Goal: Task Accomplishment & Management: Complete application form

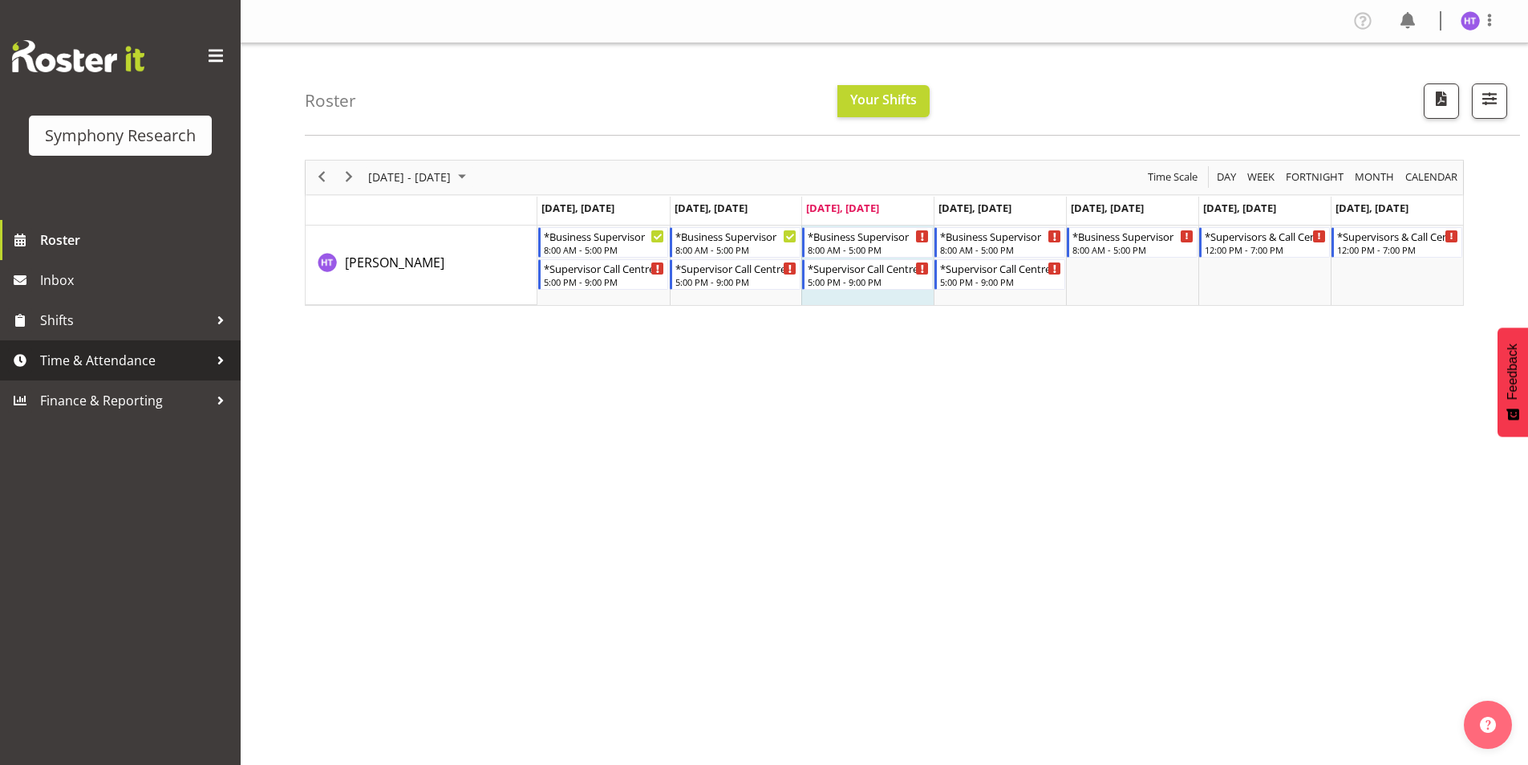
click at [134, 366] on span "Time & Attendance" at bounding box center [124, 360] width 168 height 24
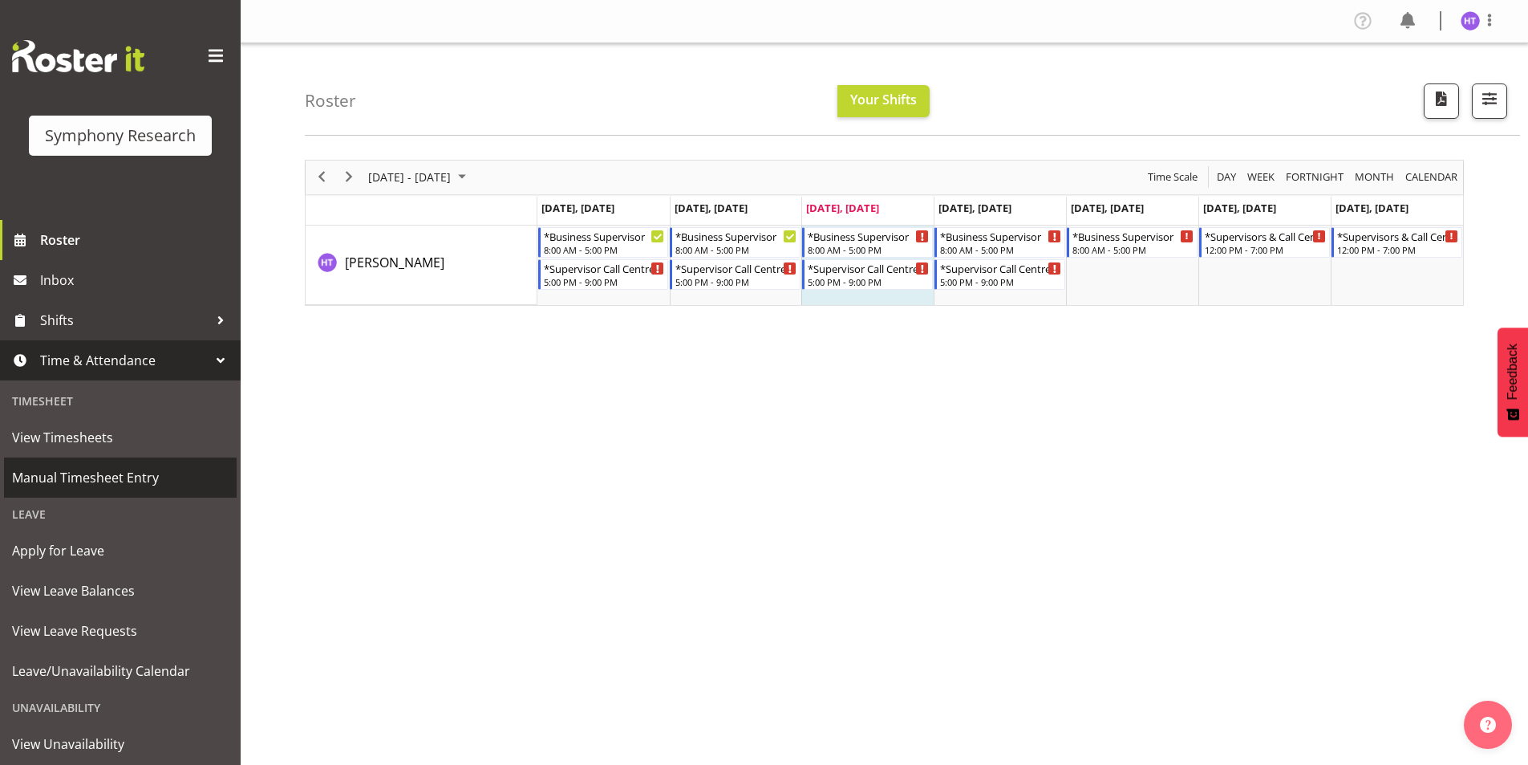
click at [116, 466] on span "Manual Timesheet Entry" at bounding box center [120, 477] width 217 height 24
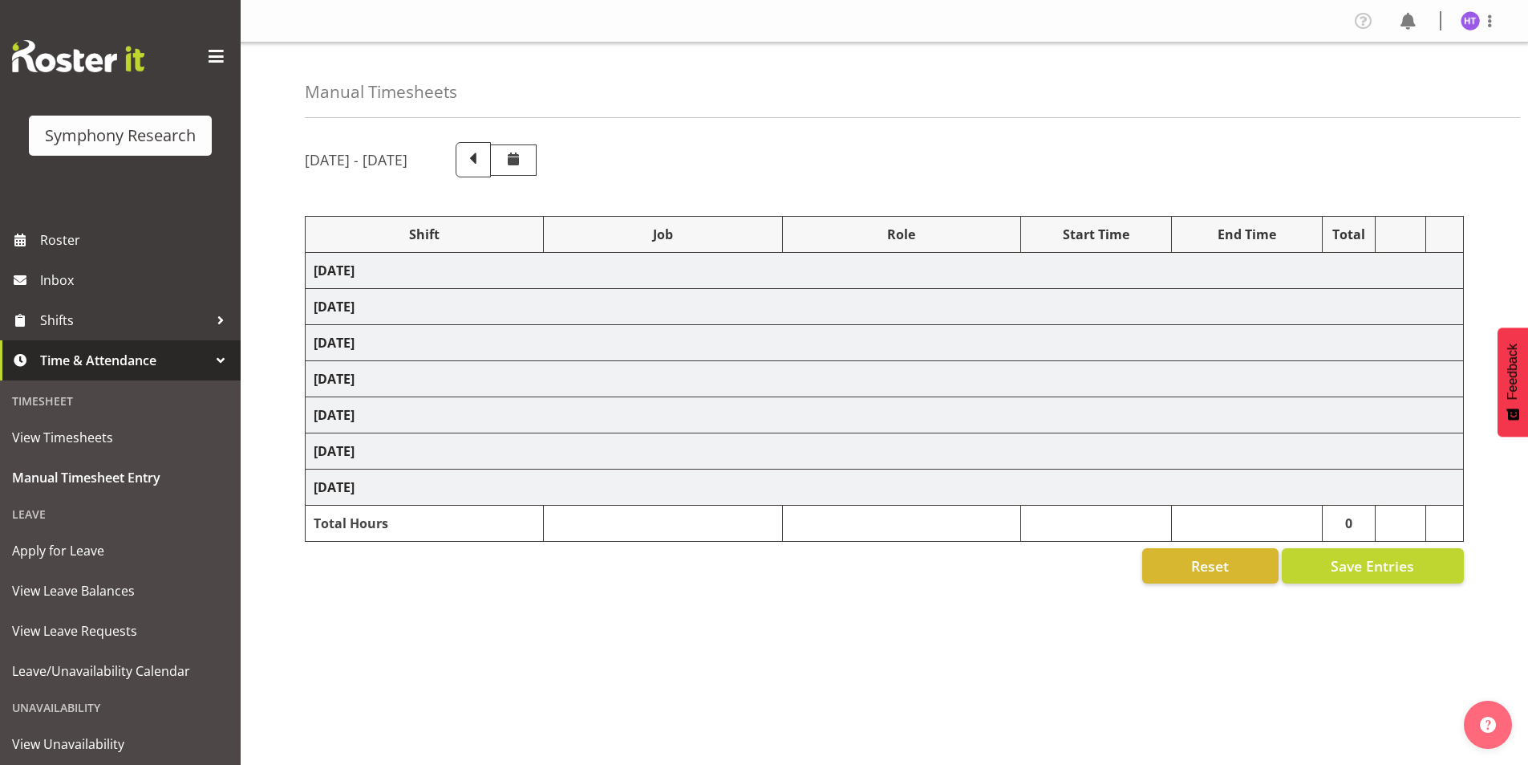
select select "26078"
select select "10575"
select select "45"
select select "56692"
select select "10499"
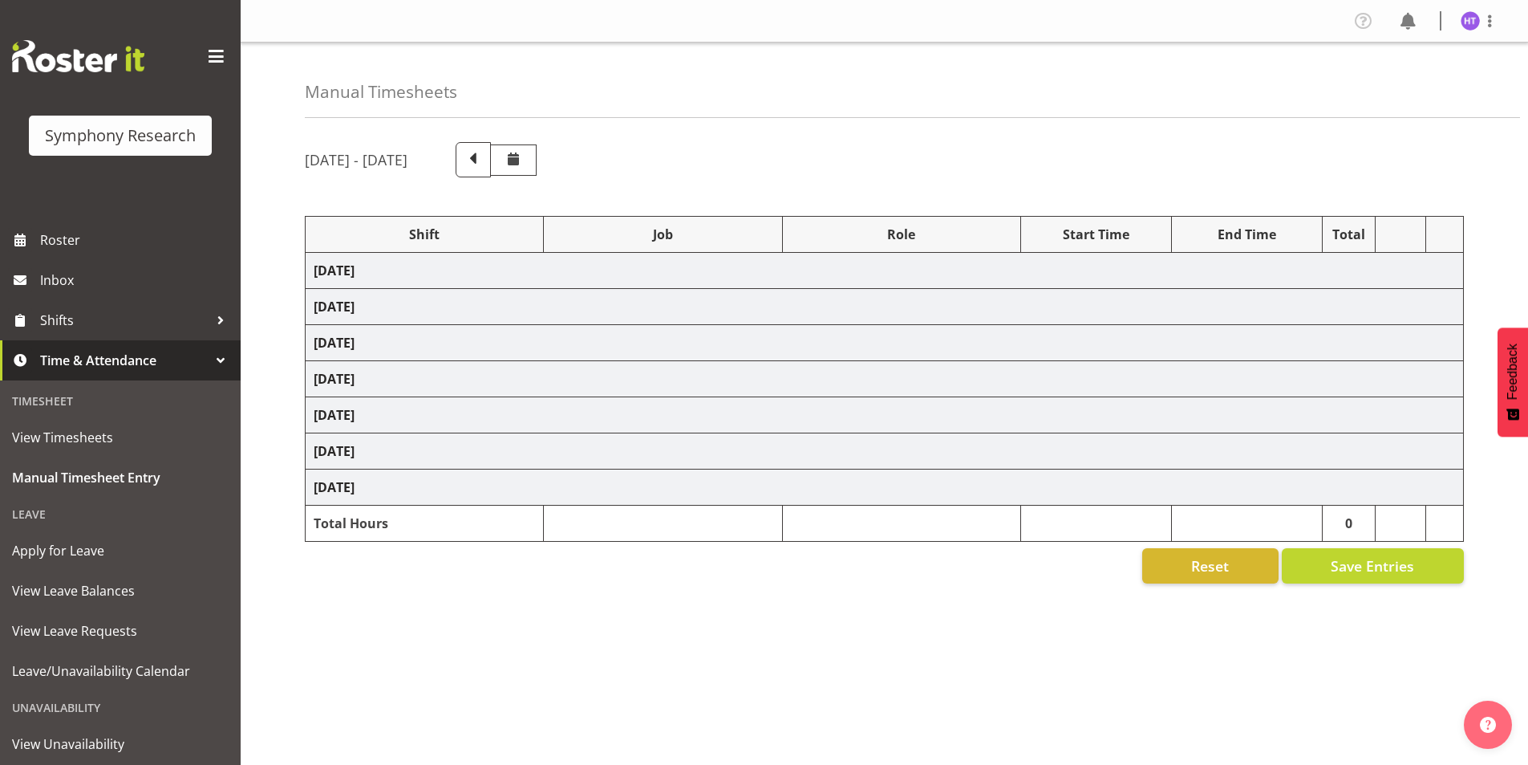
select select "45"
select select "11547"
select select "743"
select select "45"
select select "11547"
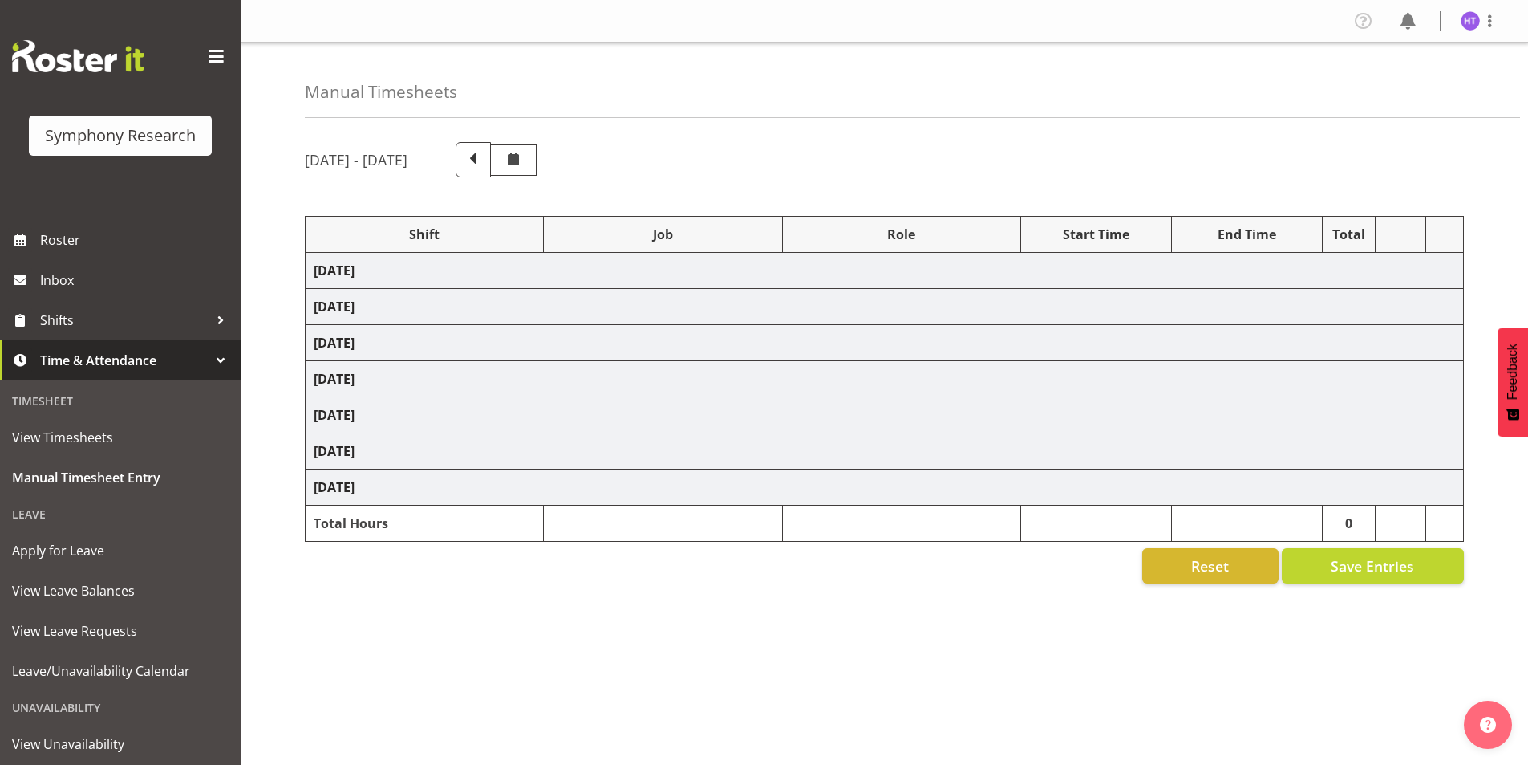
select select "10587"
select select "45"
select select "11547"
select select "10733"
select select "45"
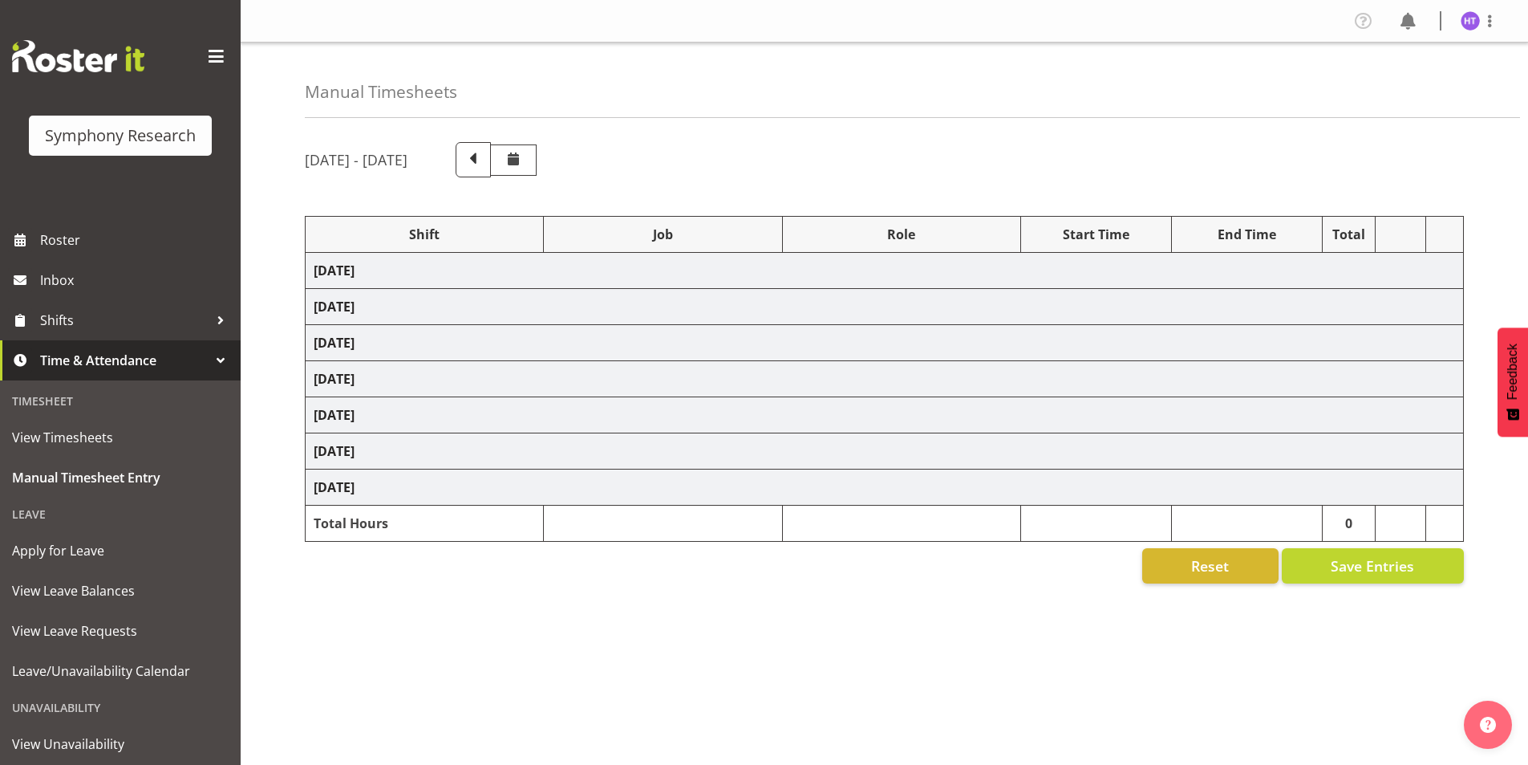
select select "57511"
select select "10587"
select select "45"
select select "11547"
select select "10575"
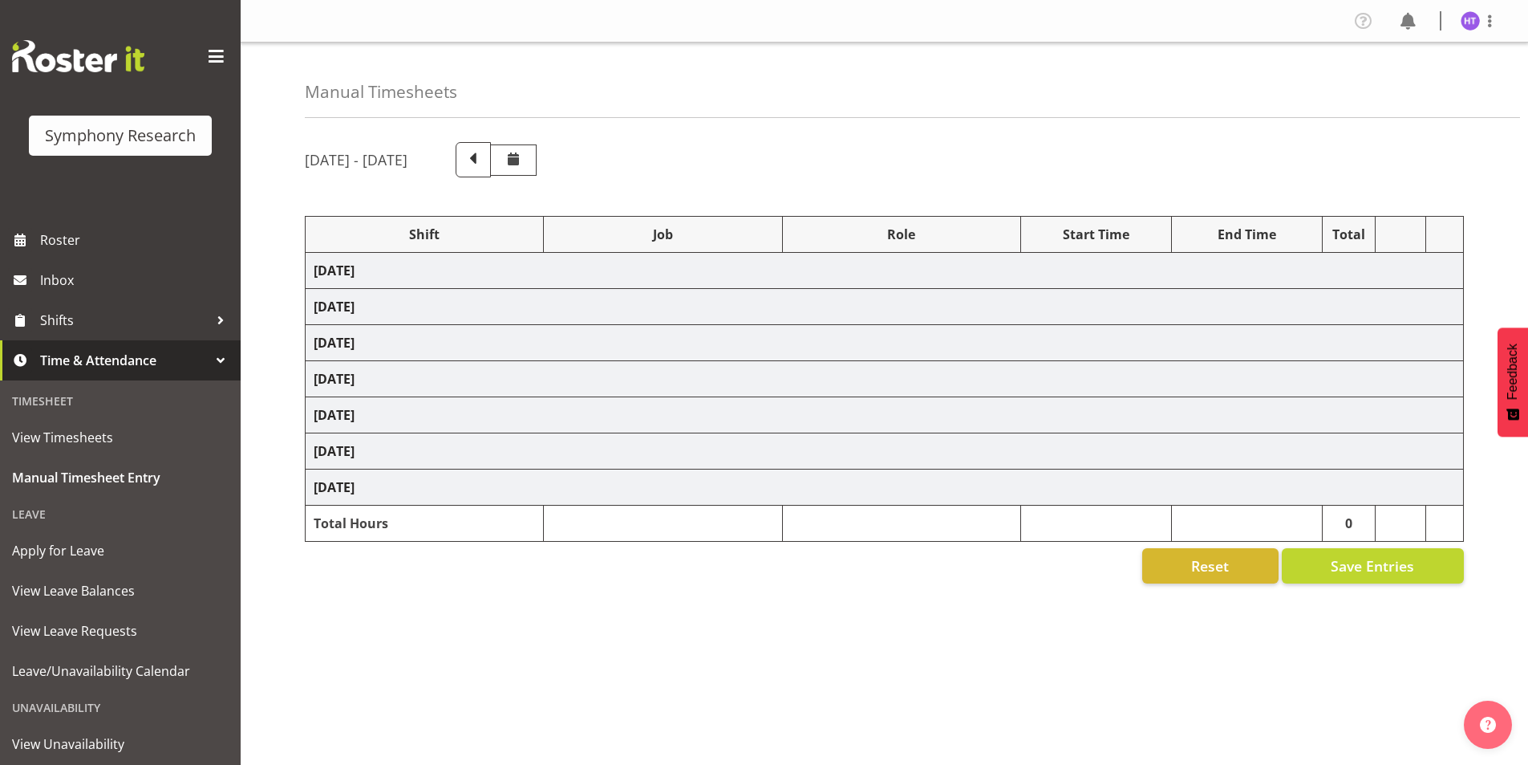
select select "45"
select select "11547"
select select "10633"
select select "45"
select select "57511"
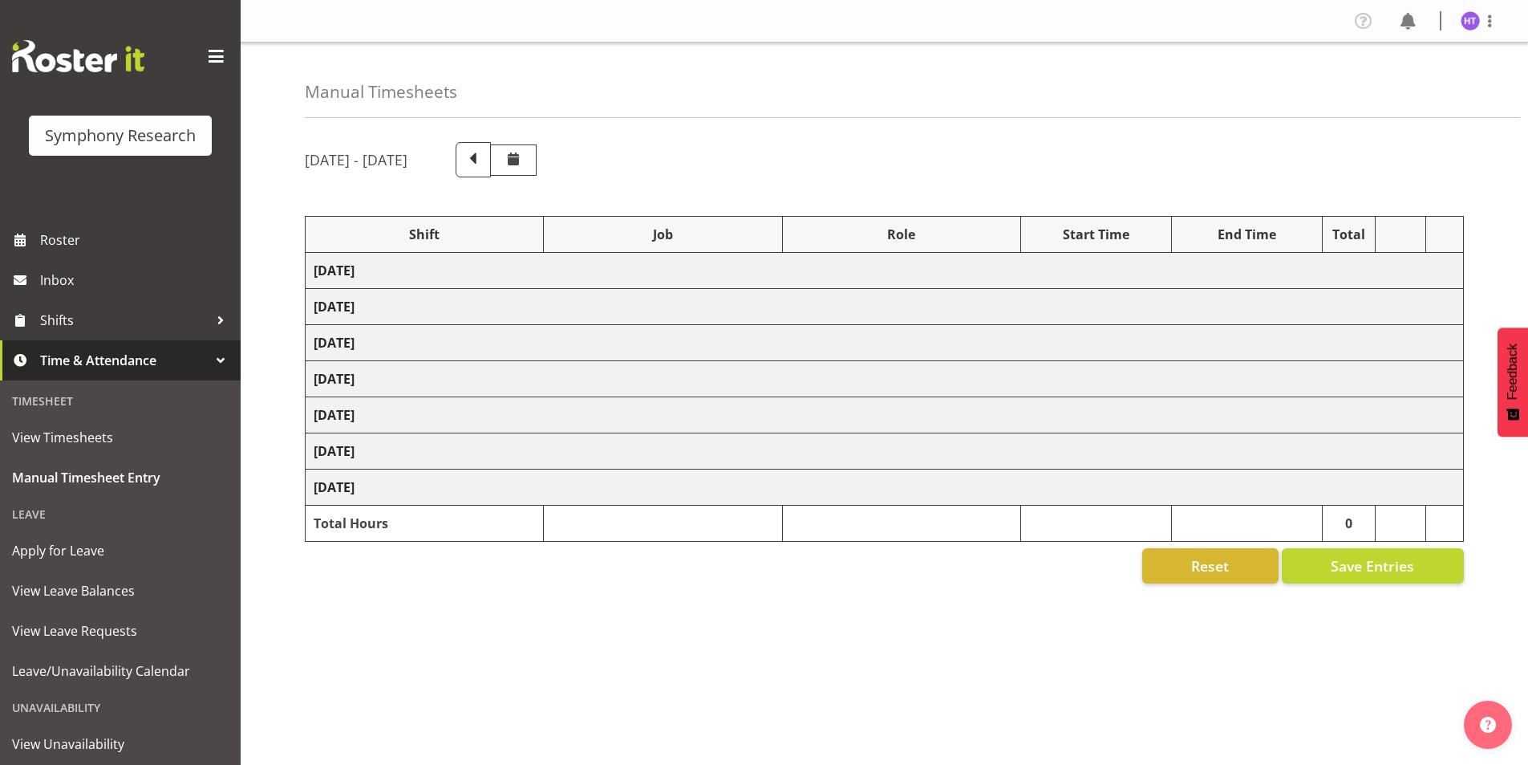
select select "9426"
select select "45"
select select "11547"
select select "743"
select select "45"
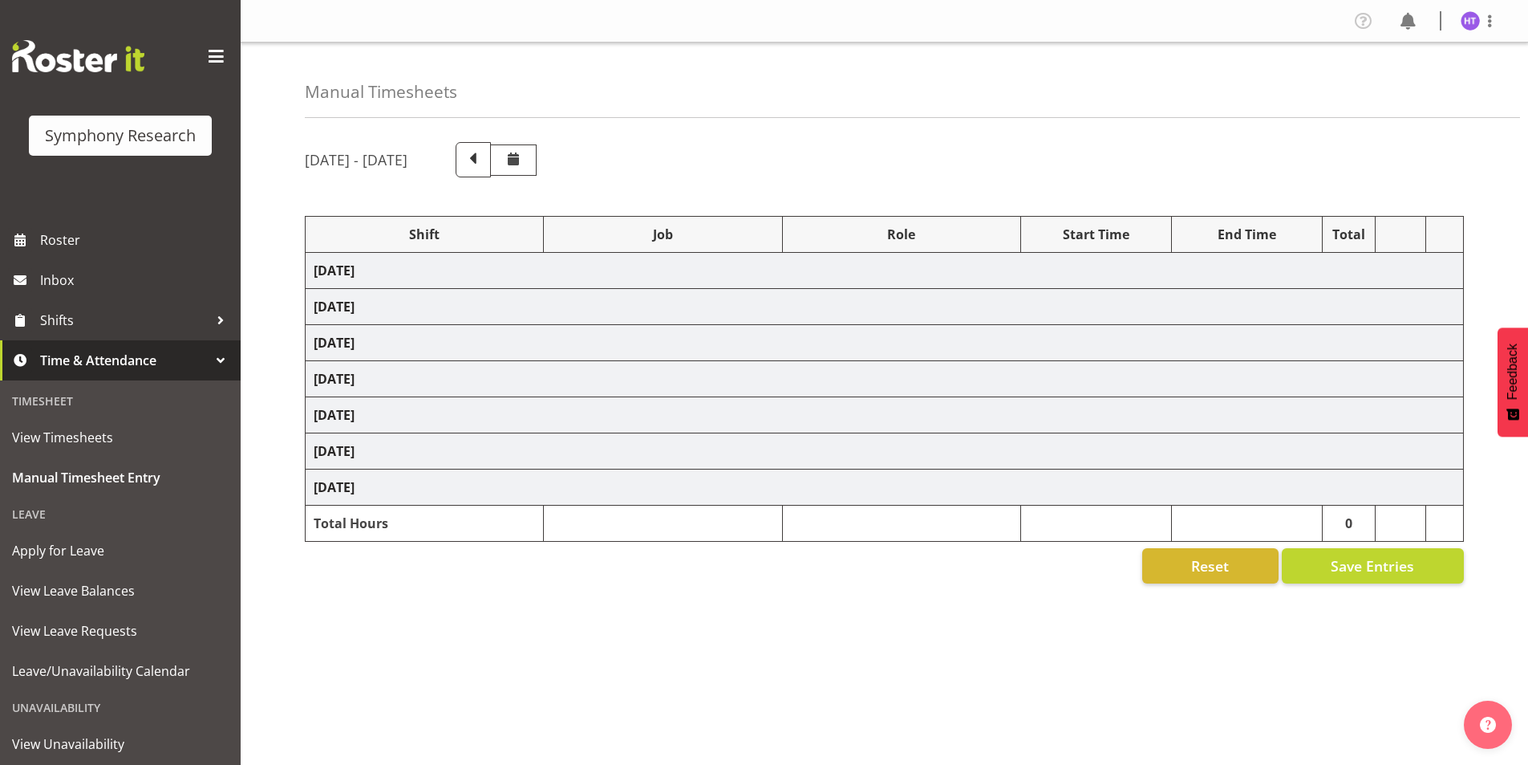
select select "26078"
select select "10587"
select select "45"
select select "26078"
select select "10499"
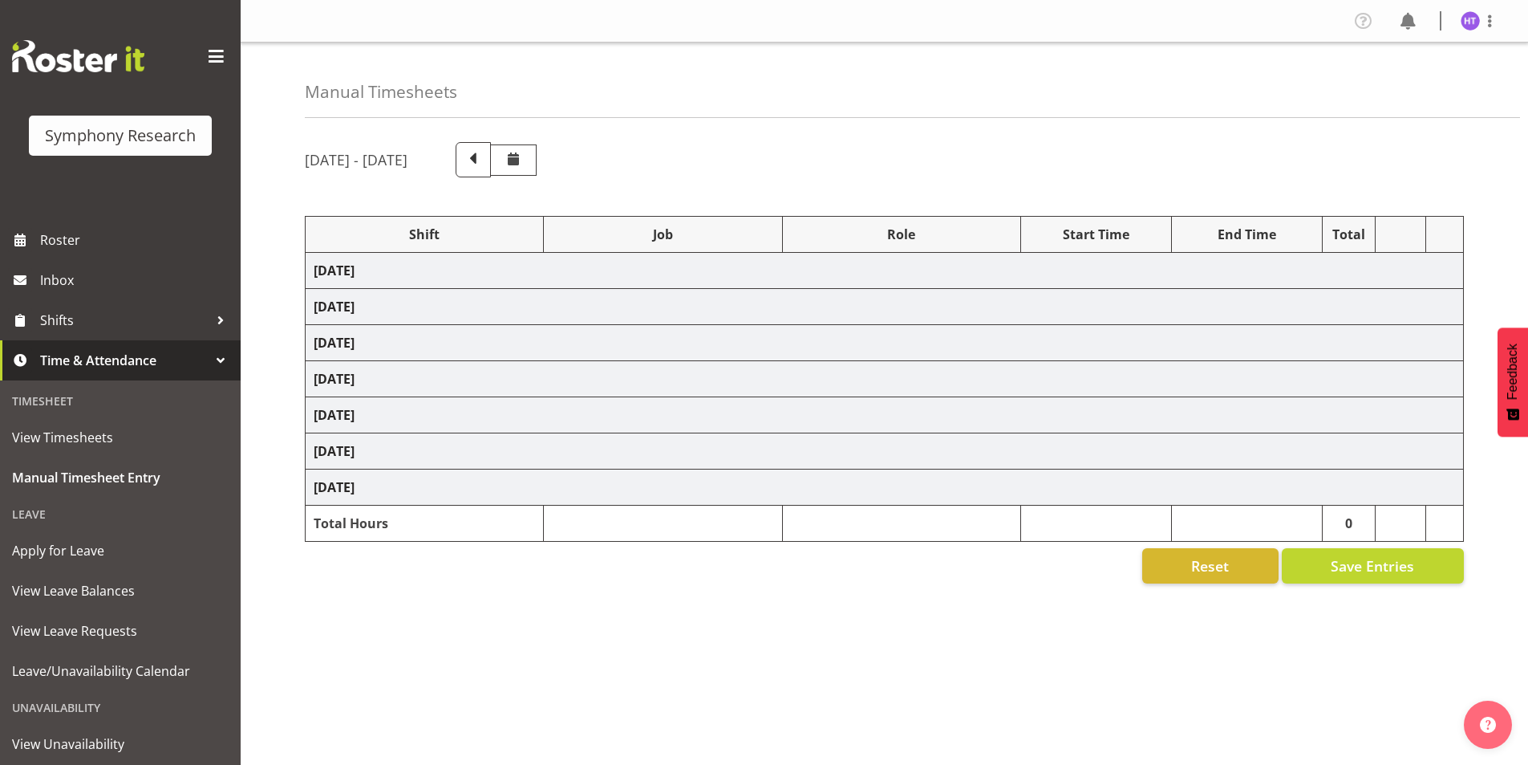
select select "45"
select select "81299"
select select "10731"
select select "45"
select select "11547"
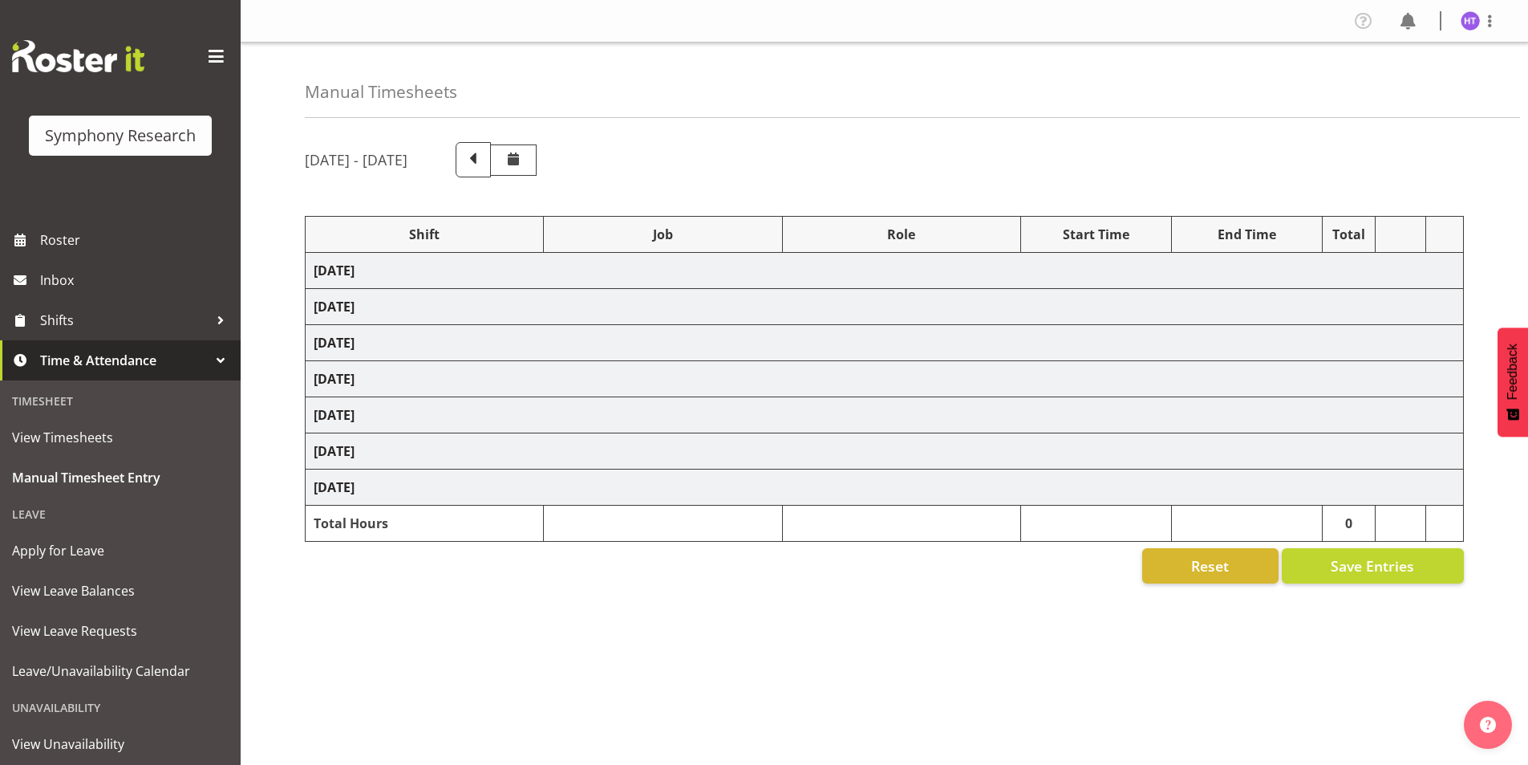
select select "10587"
select select "45"
select select "11547"
select select "10731"
select select "45"
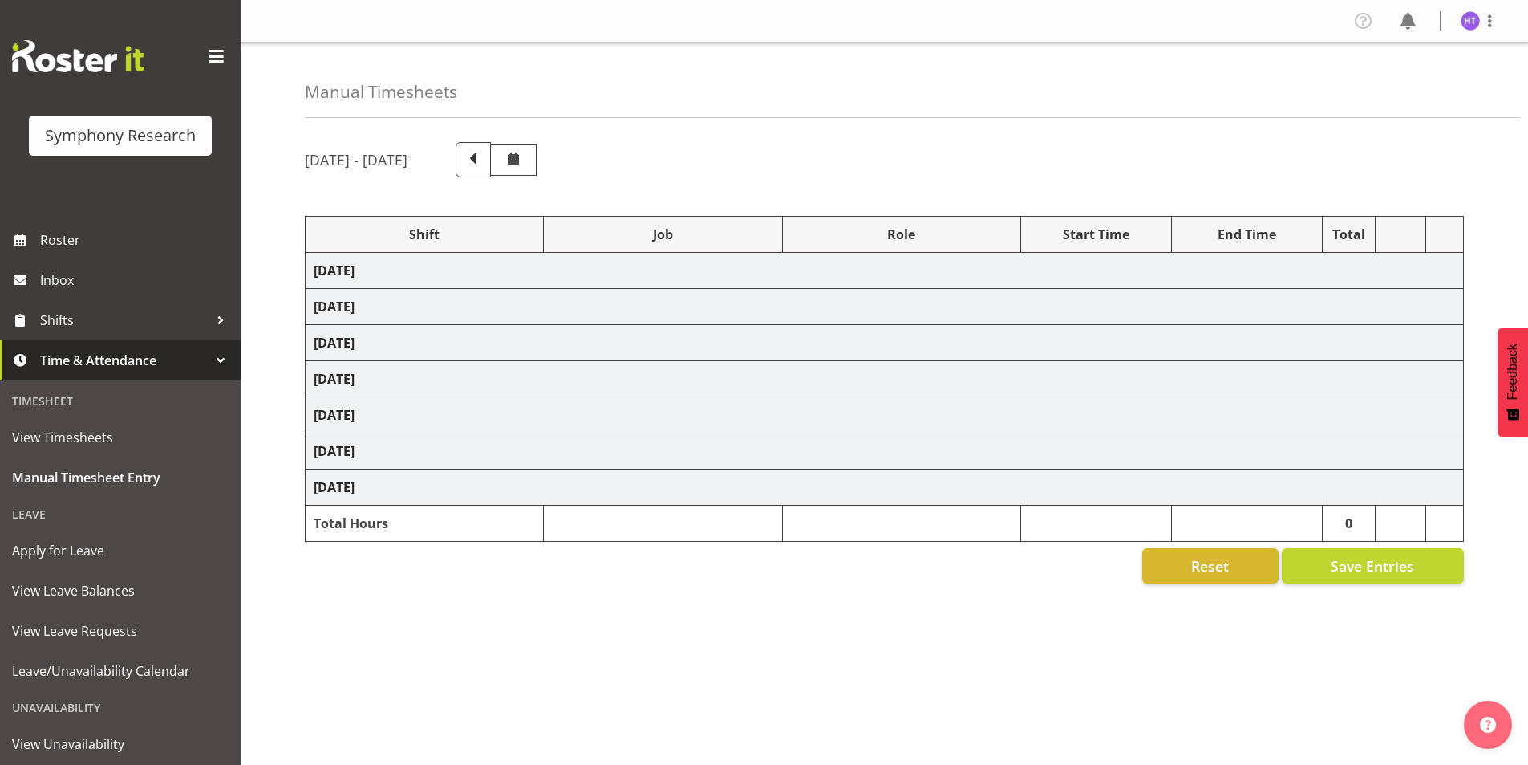
select select "11547"
select select "10587"
select select "45"
select select "11547"
select select "10527"
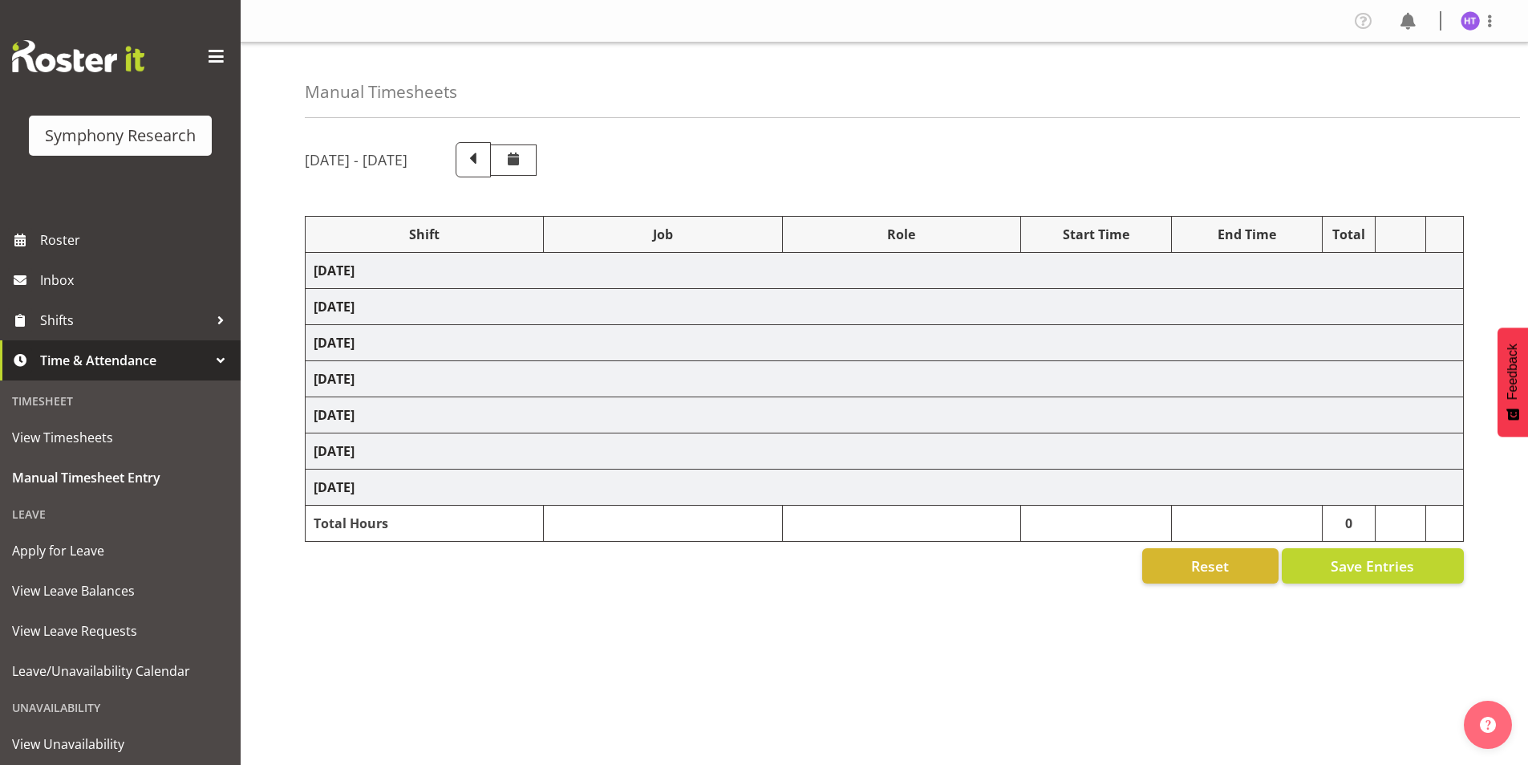
select select "45"
select select "11547"
select select "10575"
select select "45"
select select "11547"
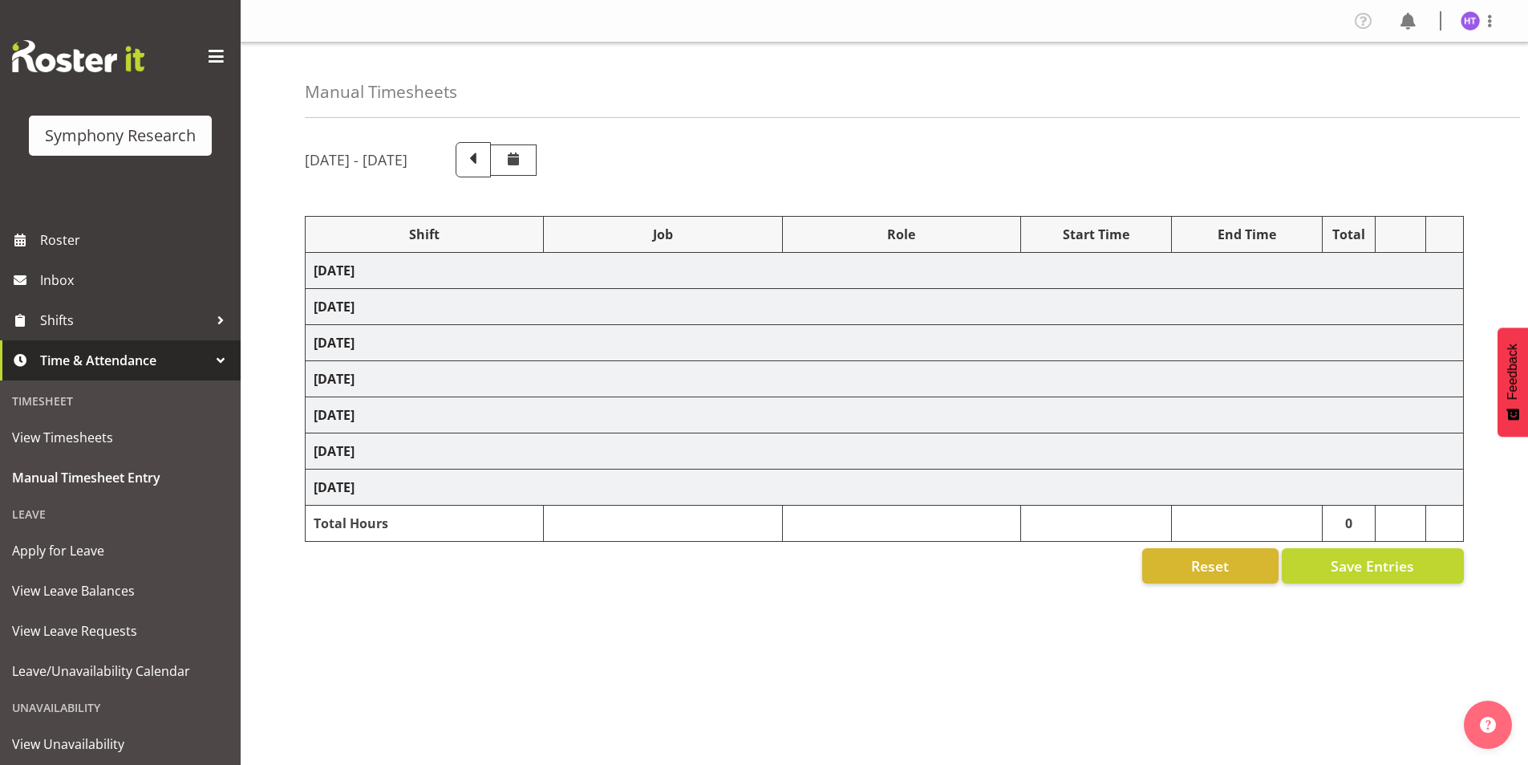
select select "10633"
select select "45"
select select "11547"
select select "743"
select select "45"
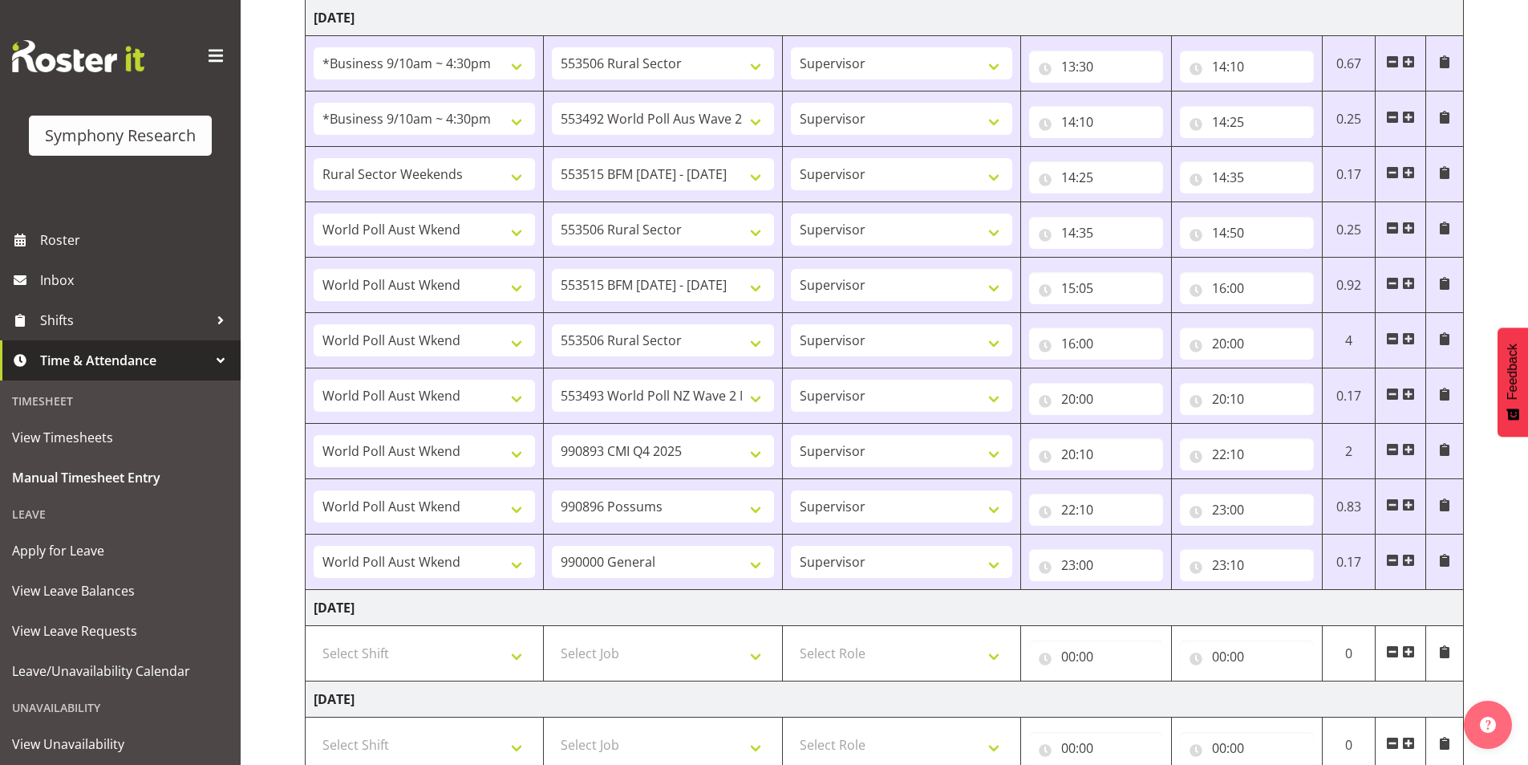
scroll to position [963, 0]
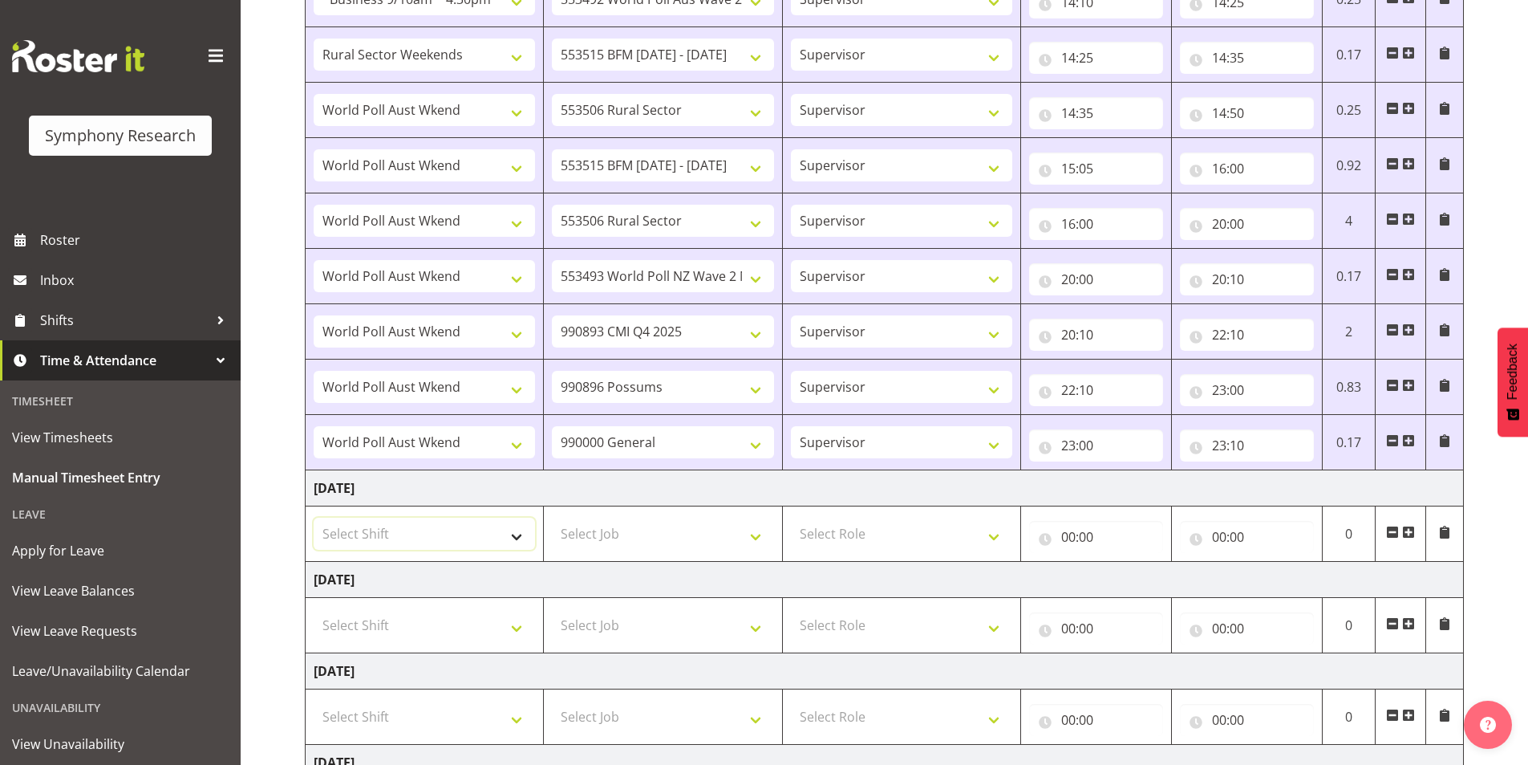
click at [387, 533] on select "Select Shift !!Weekend Residential (Roster IT Shift Label) *Business 9/10am ~ 4…" at bounding box center [424, 533] width 221 height 32
select select "11547"
click at [314, 517] on select "Select Shift !!Weekend Residential (Roster IT Shift Label) *Business 9/10am ~ 4…" at bounding box center [424, 533] width 221 height 32
click at [631, 533] on select "Select Job 550060 IF Admin 553492 World Poll Aus Wave 2 Main 2025 553493 World …" at bounding box center [662, 533] width 221 height 32
select select "10527"
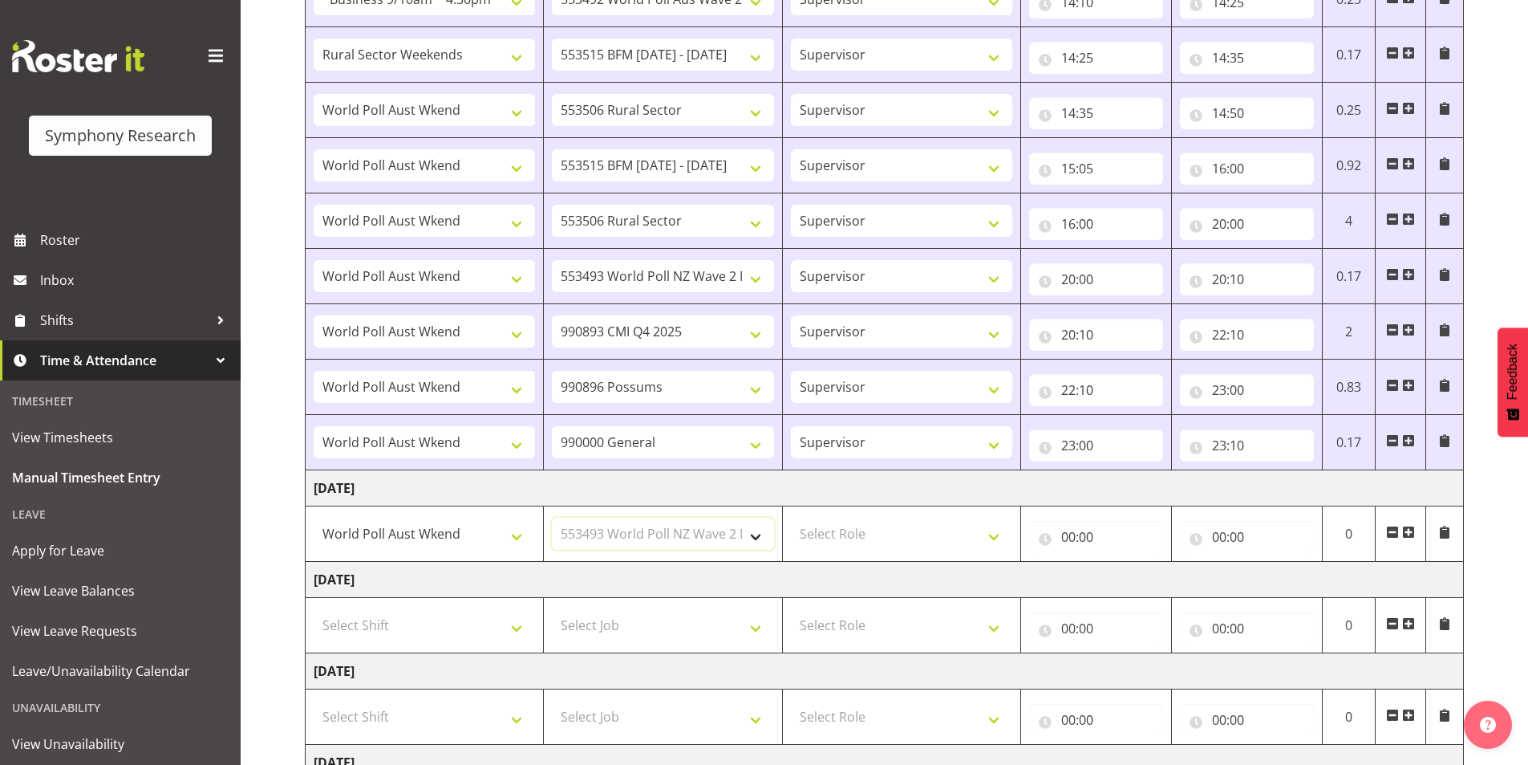
click at [552, 517] on select "Select Job 550060 IF Admin 553492 World Poll Aus Wave 2 Main 2025 553493 World …" at bounding box center [662, 533] width 221 height 32
click at [870, 533] on select "Select Role Interviewing Briefing Supervisor" at bounding box center [901, 533] width 221 height 32
select select "45"
click at [791, 517] on select "Select Role Interviewing Briefing Supervisor" at bounding box center [901, 533] width 221 height 32
click at [1062, 533] on input "00:00" at bounding box center [1096, 537] width 134 height 32
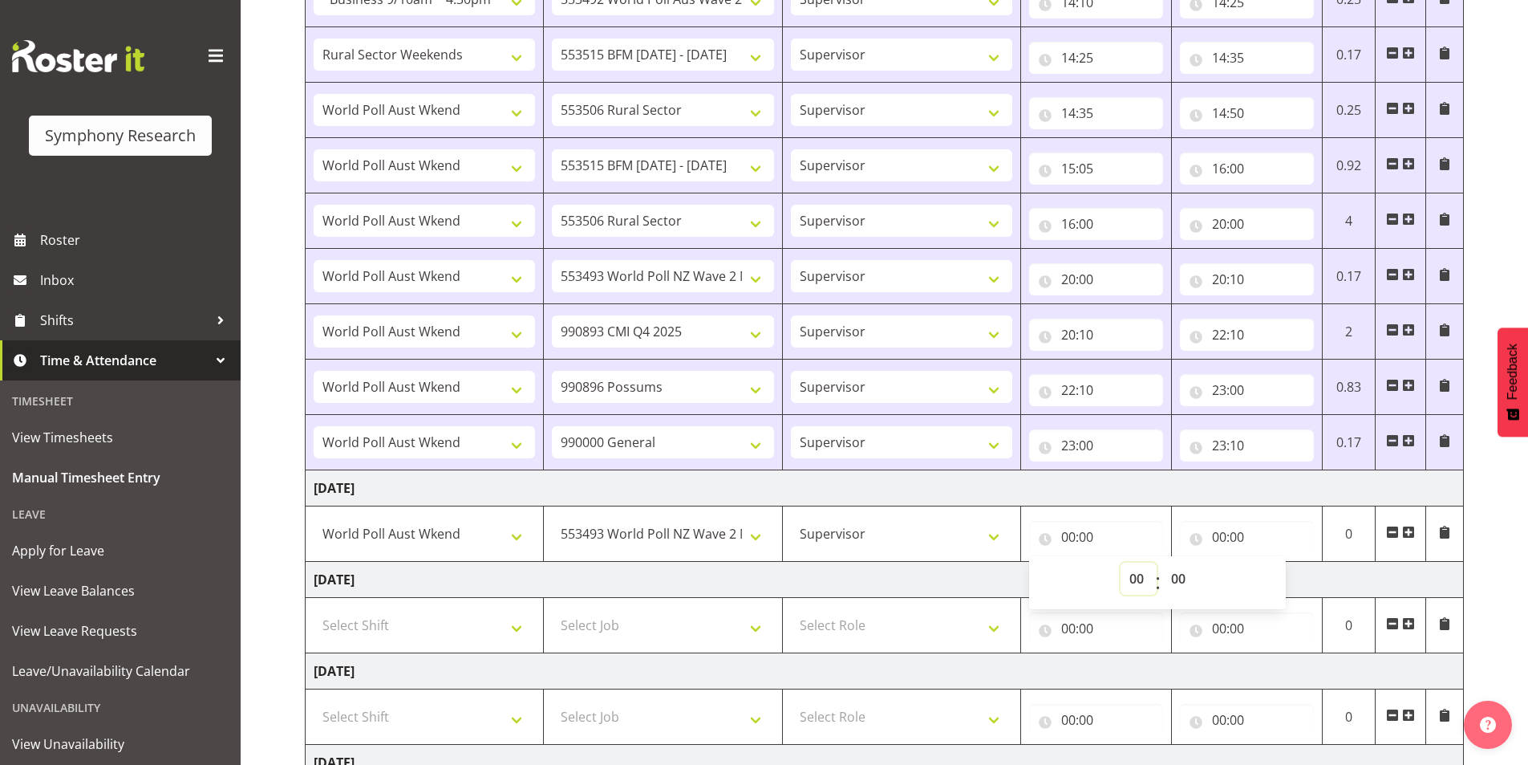
click at [1126, 571] on select "00 01 02 03 04 05 06 07 08 09 10 11 12 13 14 15 16 17 18 19 20 21 22 23" at bounding box center [1139, 578] width 36 height 32
select select "13"
click at [1121, 562] on select "00 01 02 03 04 05 06 07 08 09 10 11 12 13 14 15 16 17 18 19 20 21 22 23" at bounding box center [1139, 578] width 36 height 32
type input "13:00"
click at [1183, 582] on select "00 01 02 03 04 05 06 07 08 09 10 11 12 13 14 15 16 17 18 19 20 21 22 23 24 25 2…" at bounding box center [1180, 578] width 36 height 32
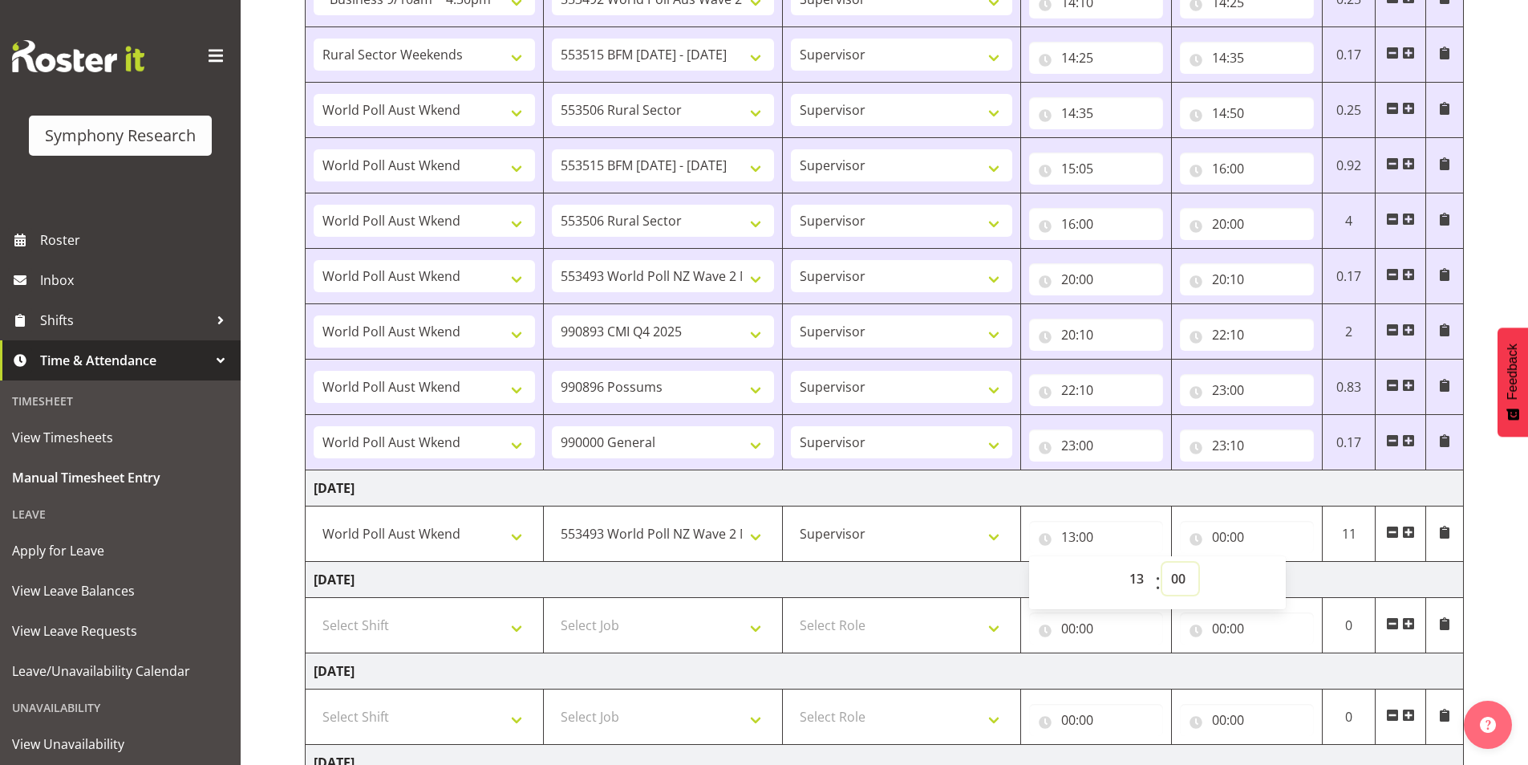
select select "35"
click at [1162, 562] on select "00 01 02 03 04 05 06 07 08 09 10 11 12 13 14 15 16 17 18 19 20 21 22 23 24 25 2…" at bounding box center [1180, 578] width 36 height 32
type input "13:35"
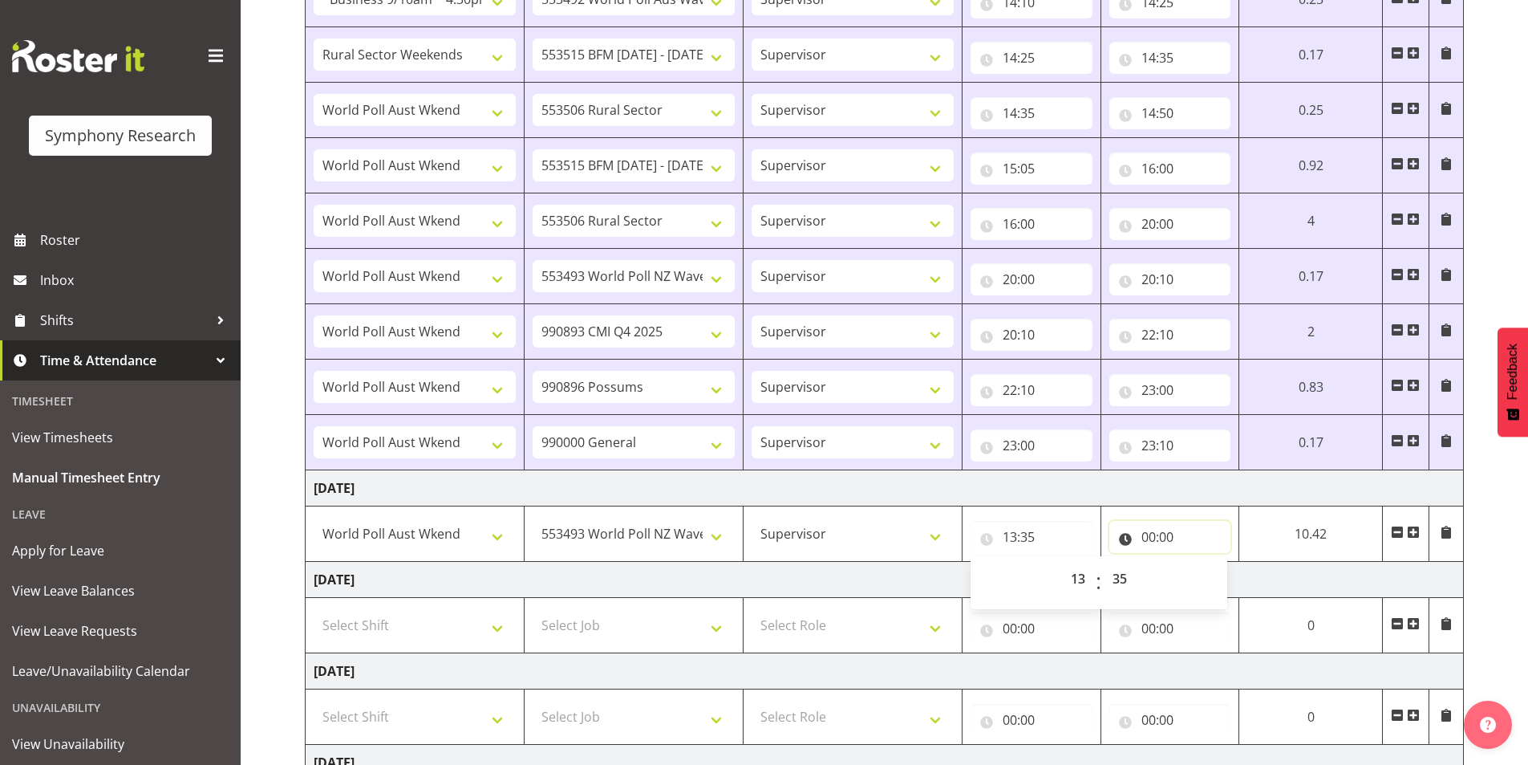
click at [1146, 537] on input "00:00" at bounding box center [1170, 537] width 122 height 32
click at [1207, 573] on select "00 01 02 03 04 05 06 07 08 09 10 11 12 13 14 15 16 17 18 19 20 21 22 23" at bounding box center [1219, 578] width 36 height 32
select select "14"
click at [1201, 562] on select "00 01 02 03 04 05 06 07 08 09 10 11 12 13 14 15 16 17 18 19 20 21 22 23" at bounding box center [1219, 578] width 36 height 32
type input "14:00"
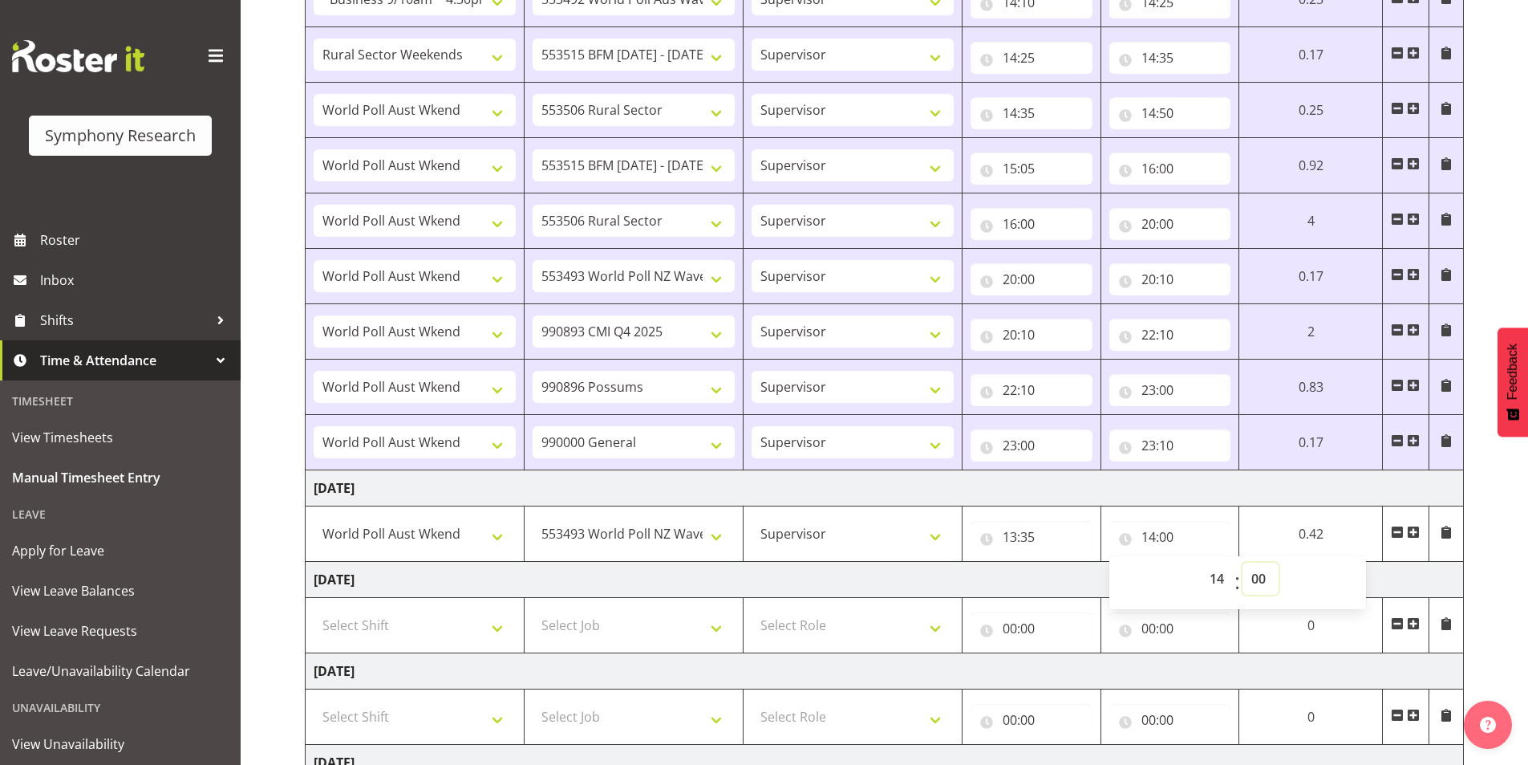
click at [1263, 578] on select "00 01 02 03 04 05 06 07 08 09 10 11 12 13 14 15 16 17 18 19 20 21 22 23 24 25 2…" at bounding box center [1261, 578] width 36 height 32
click at [1221, 575] on select "00 01 02 03 04 05 06 07 08 09 10 11 12 13 14 15 16 17 18 19 20 21 22 23" at bounding box center [1219, 578] width 36 height 32
select select "15"
click at [1201, 562] on select "00 01 02 03 04 05 06 07 08 09 10 11 12 13 14 15 16 17 18 19 20 21 22 23" at bounding box center [1219, 578] width 36 height 32
type input "15:00"
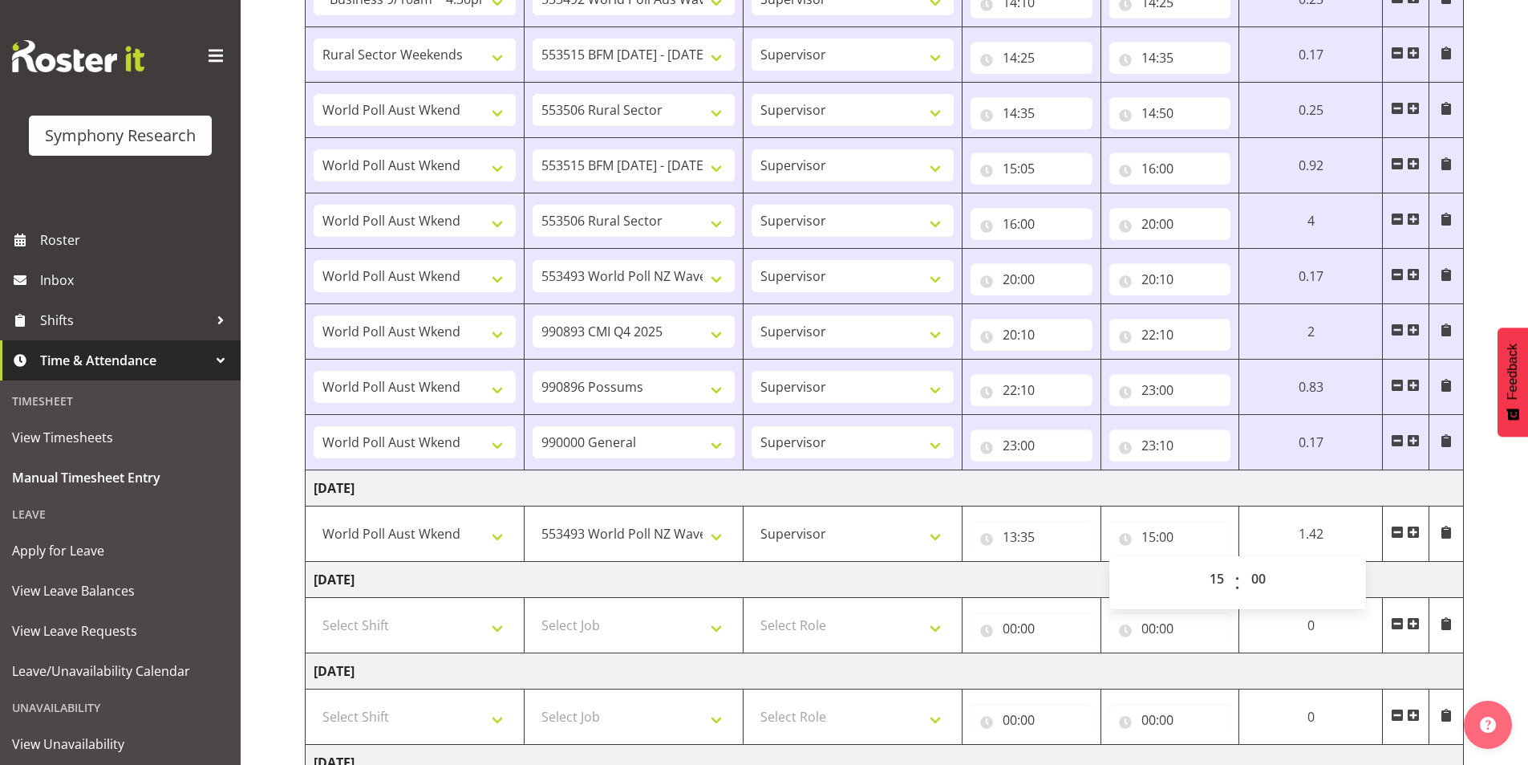
click at [1491, 534] on div "September 29th - October 5th 2025 Shift Job Role Start Time End Time Total Mond…" at bounding box center [916, 92] width 1223 height 1849
click at [1415, 535] on span at bounding box center [1413, 531] width 13 height 13
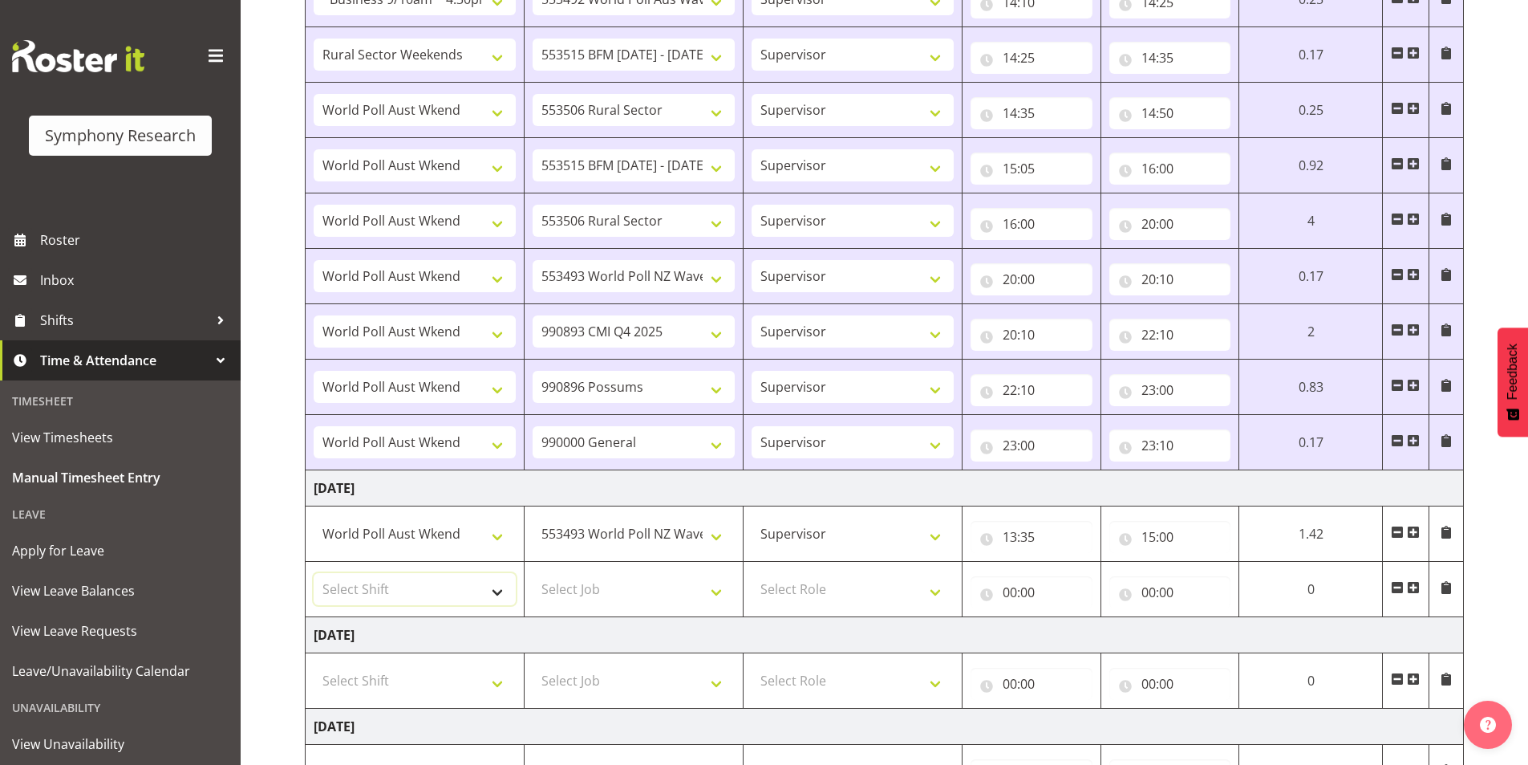
click at [417, 594] on select "Select Shift !!Weekend Residential (Roster IT Shift Label) *Business 9/10am ~ 4…" at bounding box center [415, 589] width 202 height 32
select select "11547"
click at [314, 573] on select "Select Shift !!Weekend Residential (Roster IT Shift Label) *Business 9/10am ~ 4…" at bounding box center [415, 589] width 202 height 32
click at [582, 593] on select "Select Job 550060 IF Admin 553492 World Poll Aus Wave 2 Main 2025 553493 World …" at bounding box center [634, 589] width 202 height 32
select select "10575"
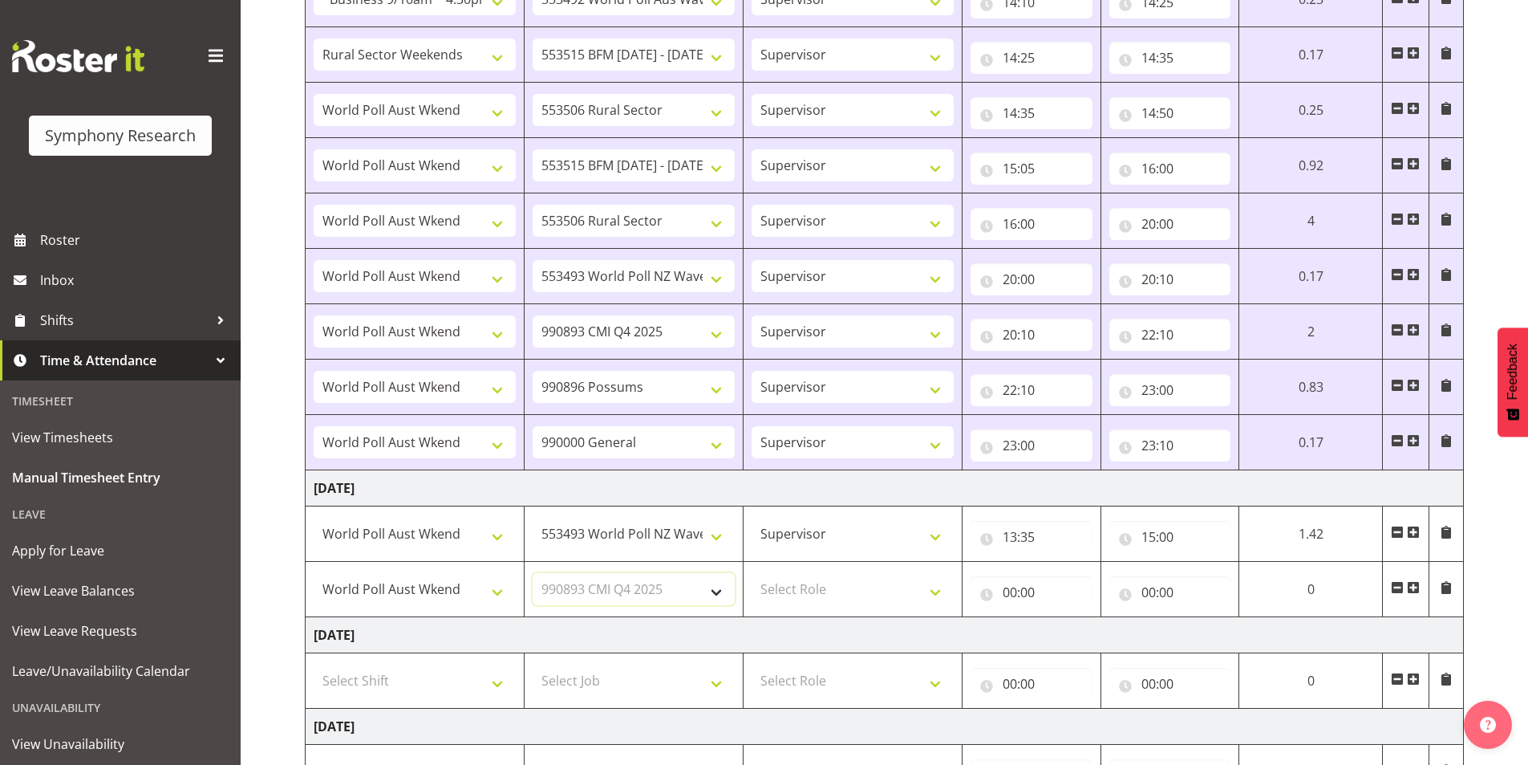
click at [533, 573] on select "Select Job 550060 IF Admin 553492 World Poll Aus Wave 2 Main 2025 553493 World …" at bounding box center [634, 589] width 202 height 32
click at [794, 581] on select "Select Role Interviewing Briefing Supervisor" at bounding box center [853, 589] width 202 height 32
select select "45"
click at [752, 573] on select "Select Role Interviewing Briefing Supervisor" at bounding box center [853, 589] width 202 height 32
click at [1009, 594] on input "00:00" at bounding box center [1032, 592] width 122 height 32
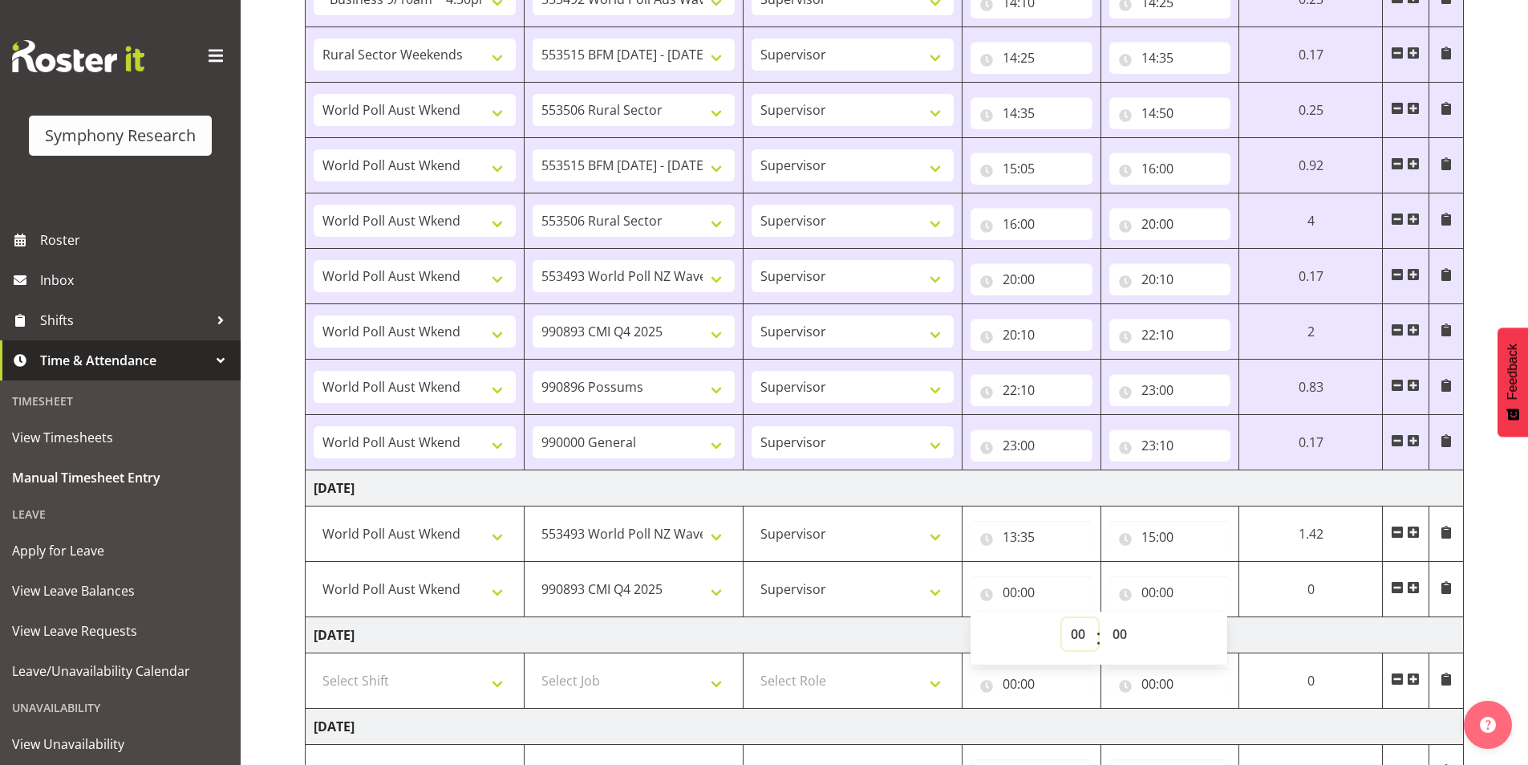
click at [1071, 633] on select "00 01 02 03 04 05 06 07 08 09 10 11 12 13 14 15 16 17 18 19 20 21 22 23" at bounding box center [1080, 634] width 36 height 32
select select "15"
click at [1062, 618] on select "00 01 02 03 04 05 06 07 08 09 10 11 12 13 14 15 16 17 18 19 20 21 22 23" at bounding box center [1080, 634] width 36 height 32
type input "15:00"
click at [1149, 594] on input "00:00" at bounding box center [1170, 592] width 122 height 32
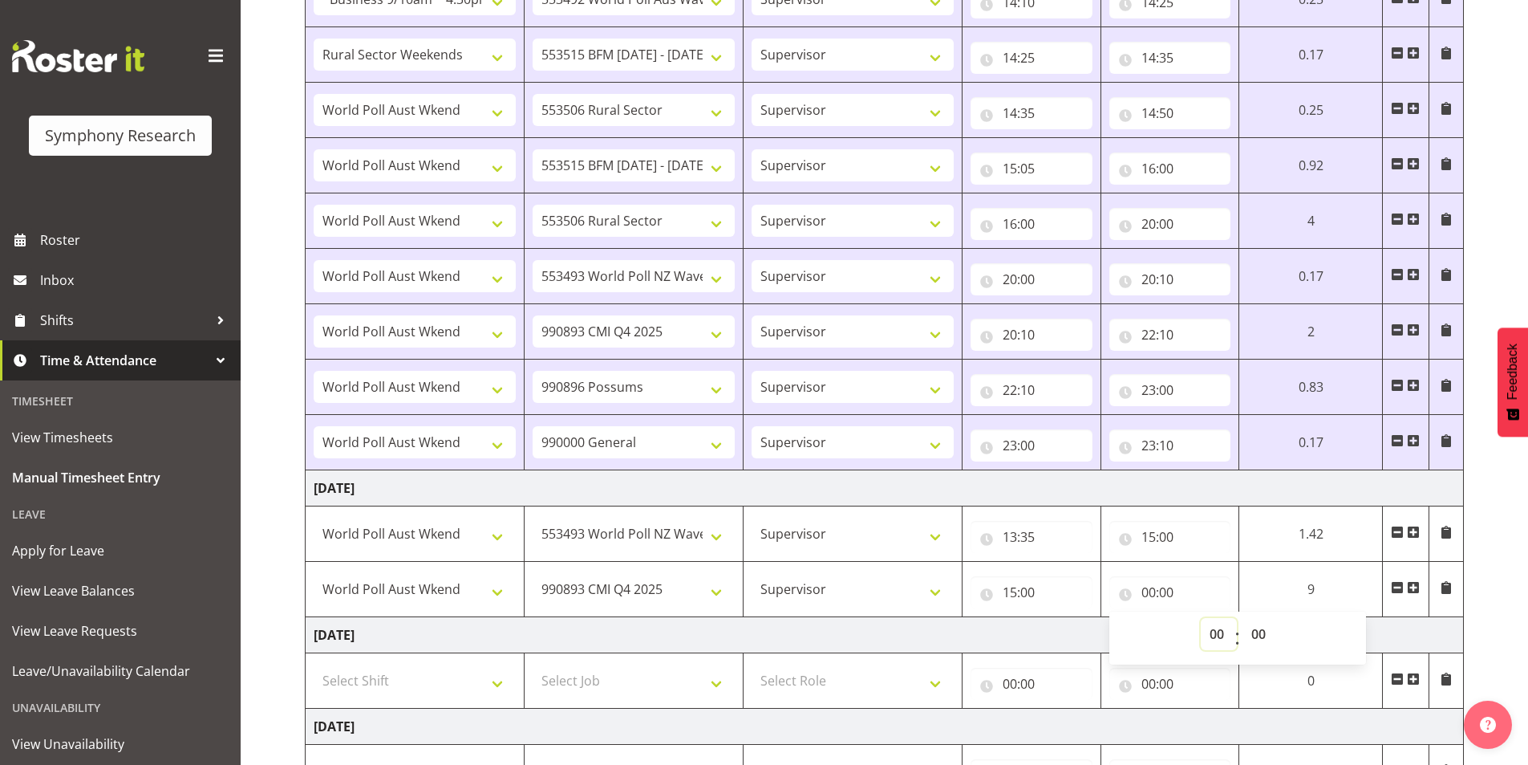
click at [1211, 631] on select "00 01 02 03 04 05 06 07 08 09 10 11 12 13 14 15 16 17 18 19 20 21 22 23" at bounding box center [1219, 634] width 36 height 32
select select "15"
click at [1201, 618] on select "00 01 02 03 04 05 06 07 08 09 10 11 12 13 14 15 16 17 18 19 20 21 22 23" at bounding box center [1219, 634] width 36 height 32
type input "15:00"
click at [1252, 631] on select "00 01 02 03 04 05 06 07 08 09 10 11 12 13 14 15 16 17 18 19 20 21 22 23 24 25 2…" at bounding box center [1261, 634] width 36 height 32
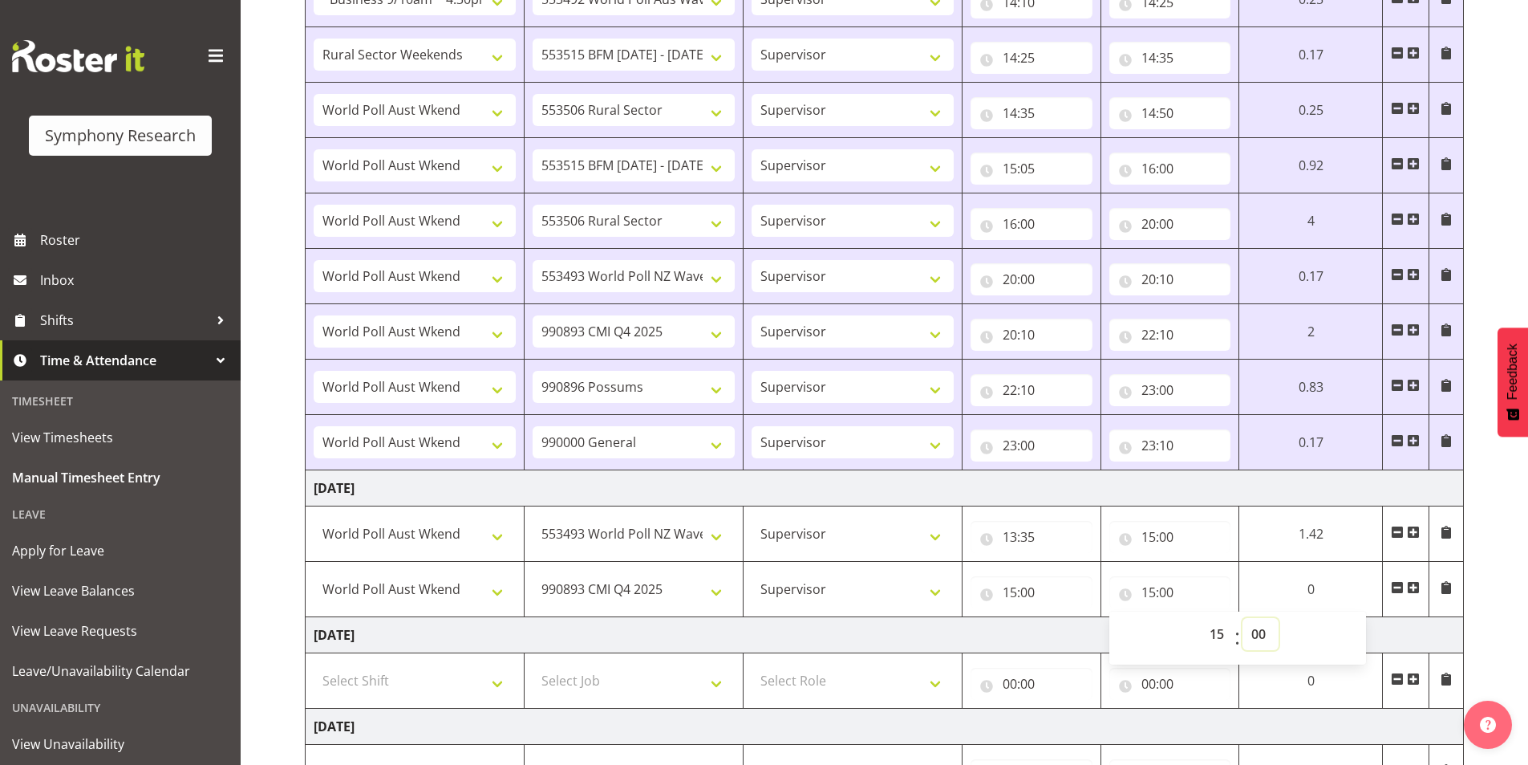
select select "35"
click at [1279, 618] on select "00 01 02 03 04 05 06 07 08 09 10 11 12 13 14 15 16 17 18 19 20 21 22 23 24 25 2…" at bounding box center [1261, 634] width 36 height 32
type input "15:35"
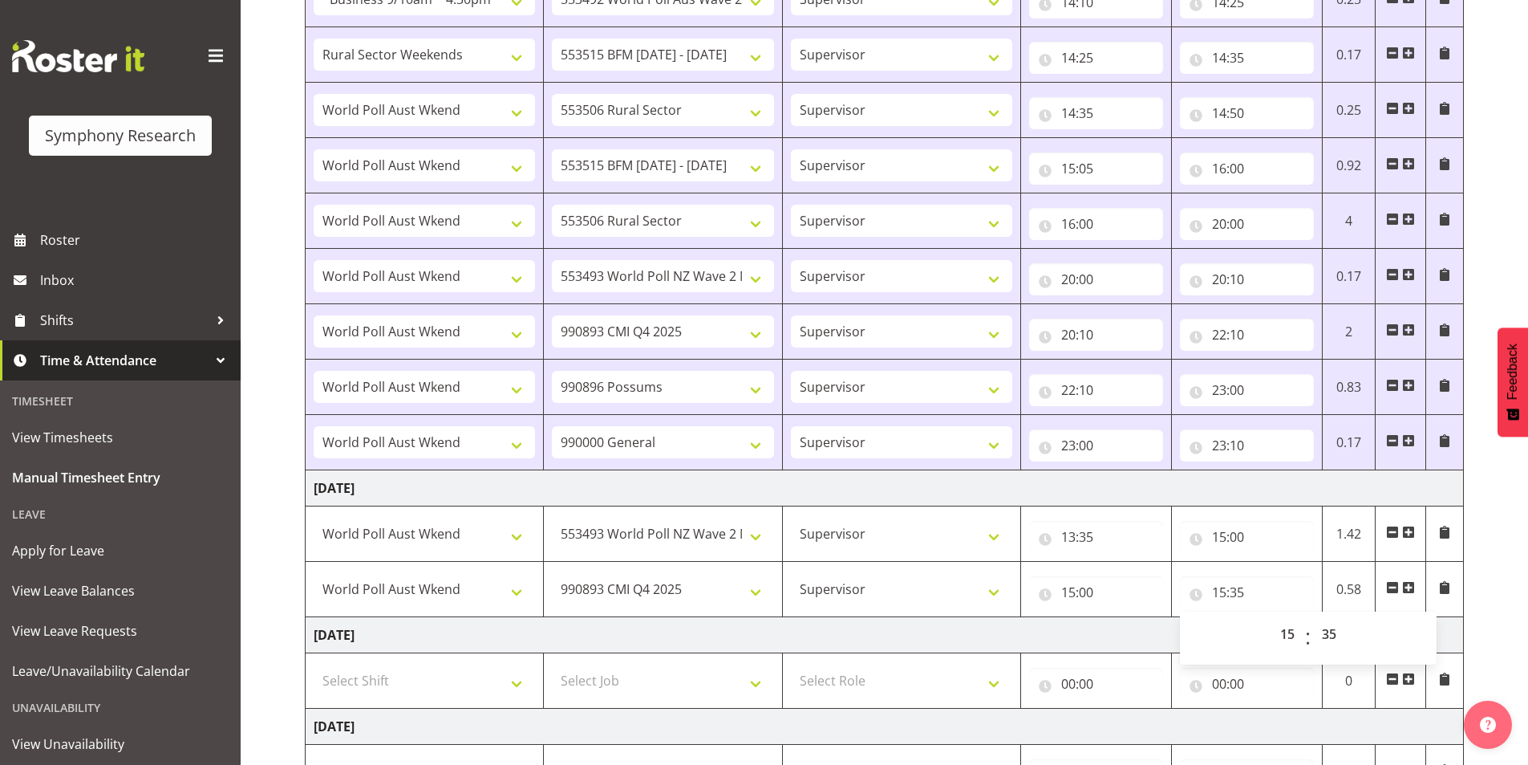
click at [1409, 587] on span at bounding box center [1408, 587] width 13 height 13
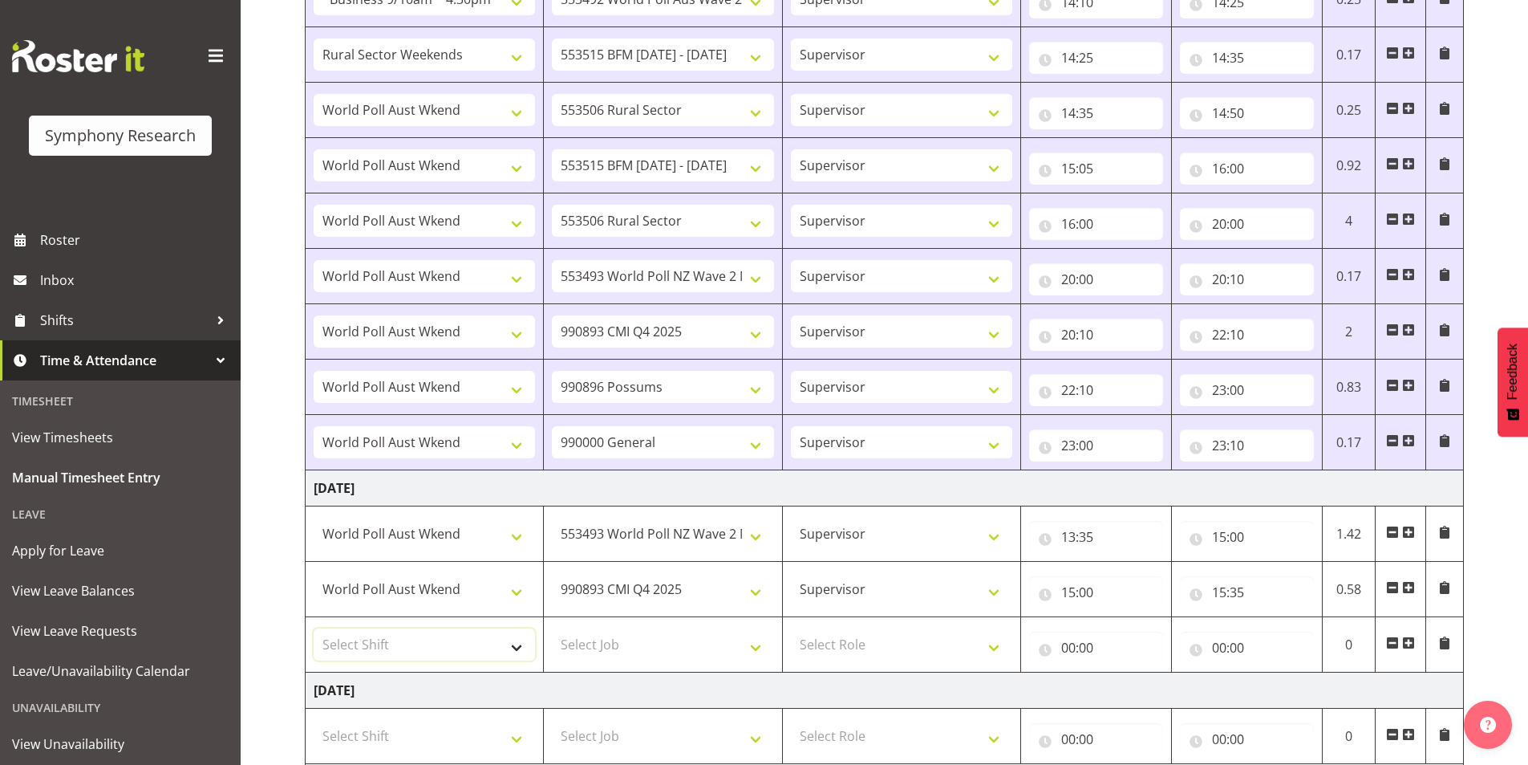
click at [394, 629] on select "Select Shift !!Weekend Residential (Roster IT Shift Label) *Business 9/10am ~ 4…" at bounding box center [424, 644] width 221 height 32
select select "13878"
click at [314, 628] on select "Select Shift !!Weekend Residential (Roster IT Shift Label) *Business 9/10am ~ 4…" at bounding box center [424, 644] width 221 height 32
click at [663, 634] on select "Select Job 550060 IF Admin 553492 World Poll Aus Wave 2 Main 2025 553493 World …" at bounding box center [662, 644] width 221 height 32
select select "10499"
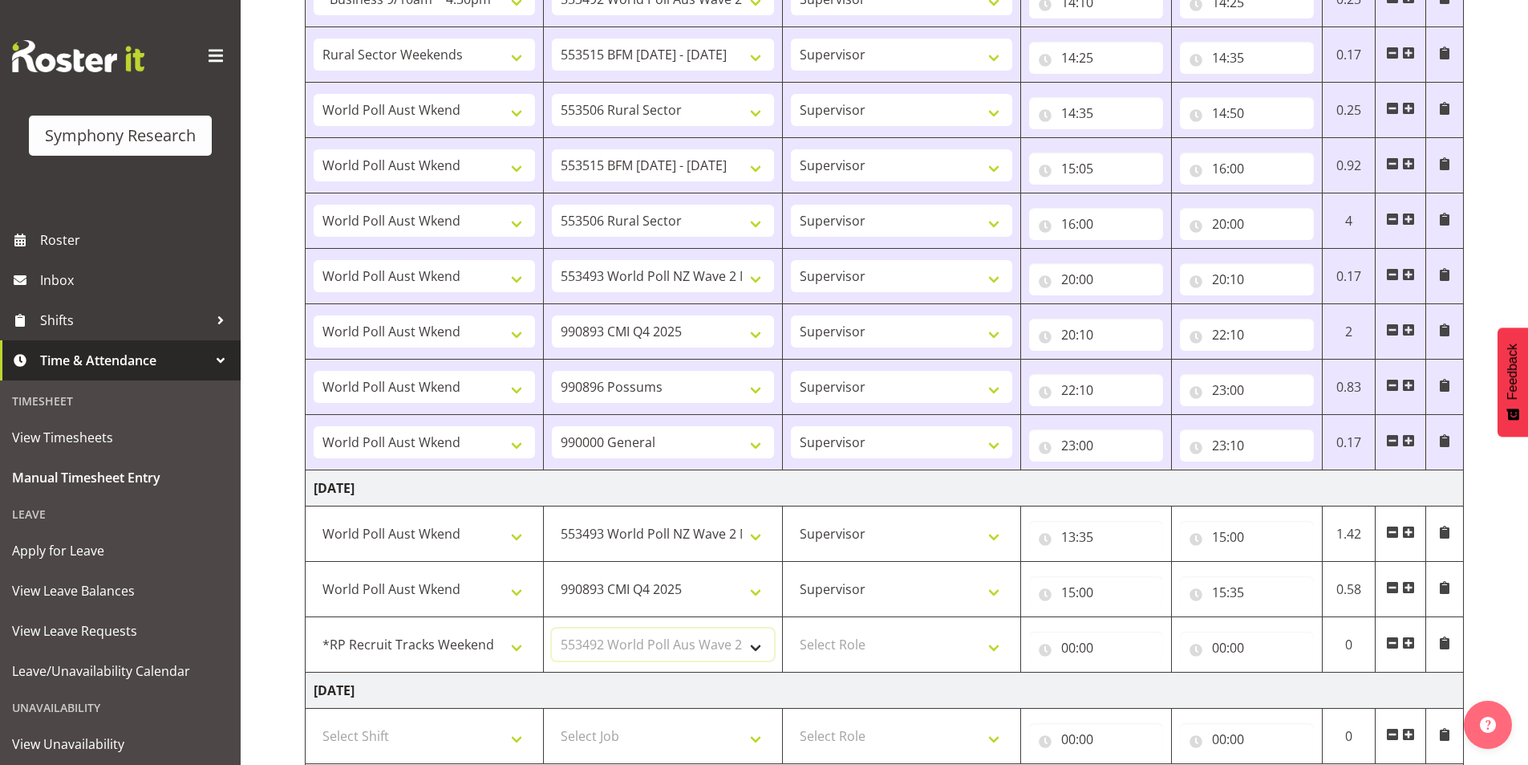
click at [552, 628] on select "Select Job 550060 IF Admin 553492 World Poll Aus Wave 2 Main 2025 553493 World …" at bounding box center [662, 644] width 221 height 32
click at [855, 637] on select "Select Role Interviewing Briefing Supervisor" at bounding box center [901, 644] width 221 height 32
select select "45"
click at [791, 628] on select "Select Role Interviewing Briefing Supervisor" at bounding box center [901, 644] width 221 height 32
click at [1070, 645] on input "00:00" at bounding box center [1096, 647] width 134 height 32
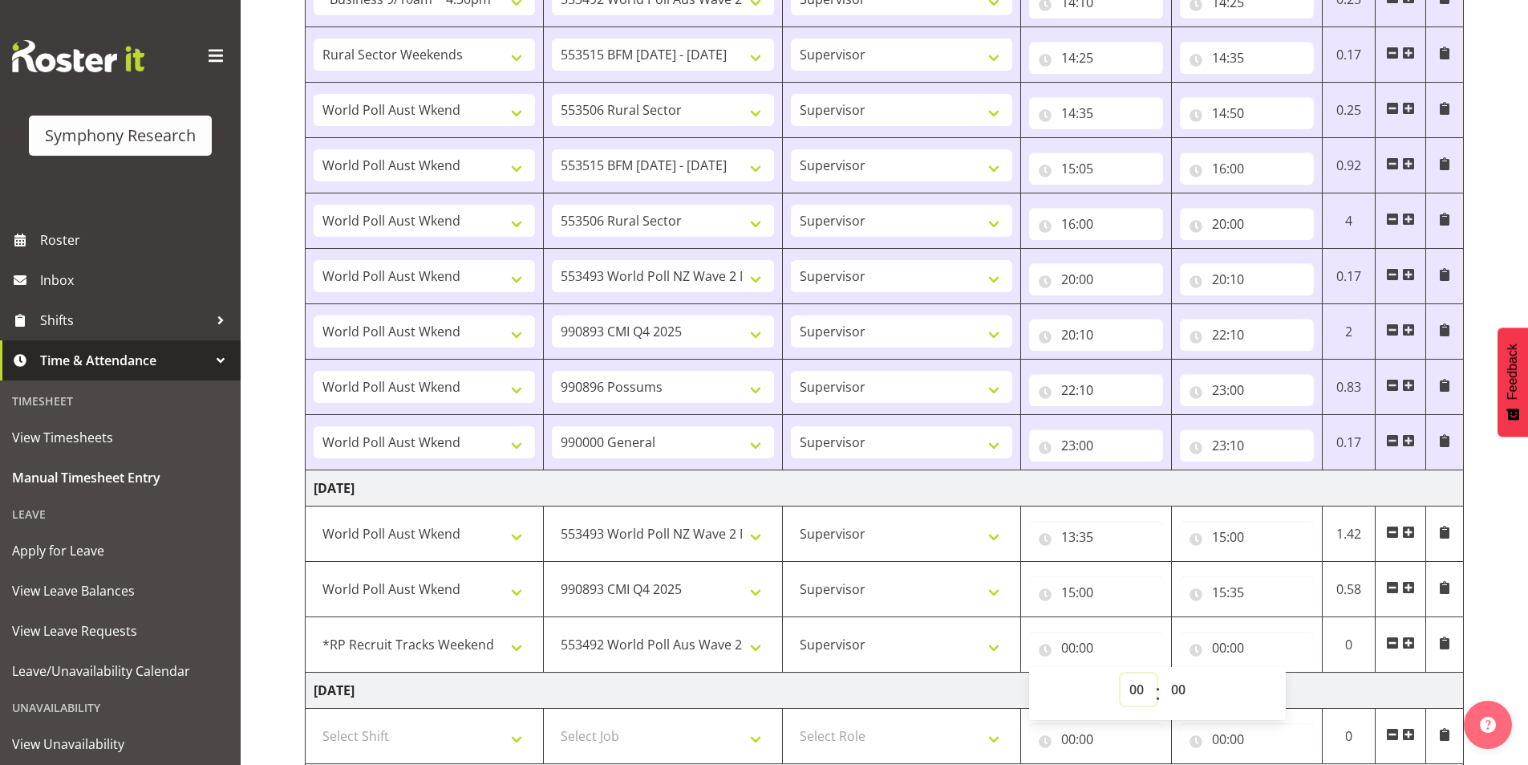
click at [1124, 688] on select "00 01 02 03 04 05 06 07 08 09 10 11 12 13 14 15 16 17 18 19 20 21 22 23" at bounding box center [1139, 689] width 36 height 32
select select "15"
click at [1121, 673] on select "00 01 02 03 04 05 06 07 08 09 10 11 12 13 14 15 16 17 18 19 20 21 22 23" at bounding box center [1139, 689] width 36 height 32
type input "15:00"
click at [1182, 692] on select "00 01 02 03 04 05 06 07 08 09 10 11 12 13 14 15 16 17 18 19 20 21 22 23 24 25 2…" at bounding box center [1180, 689] width 36 height 32
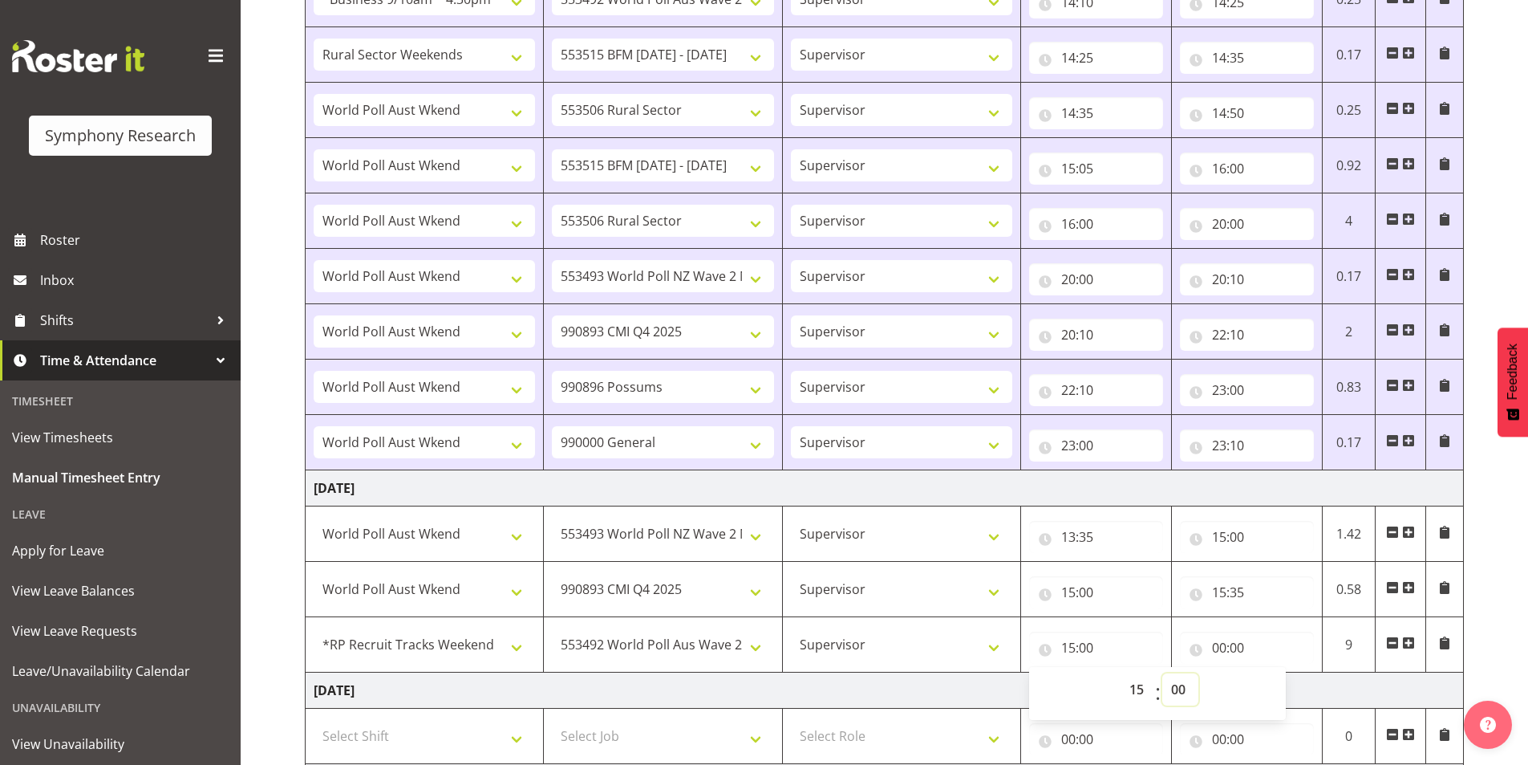
select select "35"
click at [1162, 673] on select "00 01 02 03 04 05 06 07 08 09 10 11 12 13 14 15 16 17 18 19 20 21 22 23 24 25 2…" at bounding box center [1180, 689] width 36 height 32
type input "15:35"
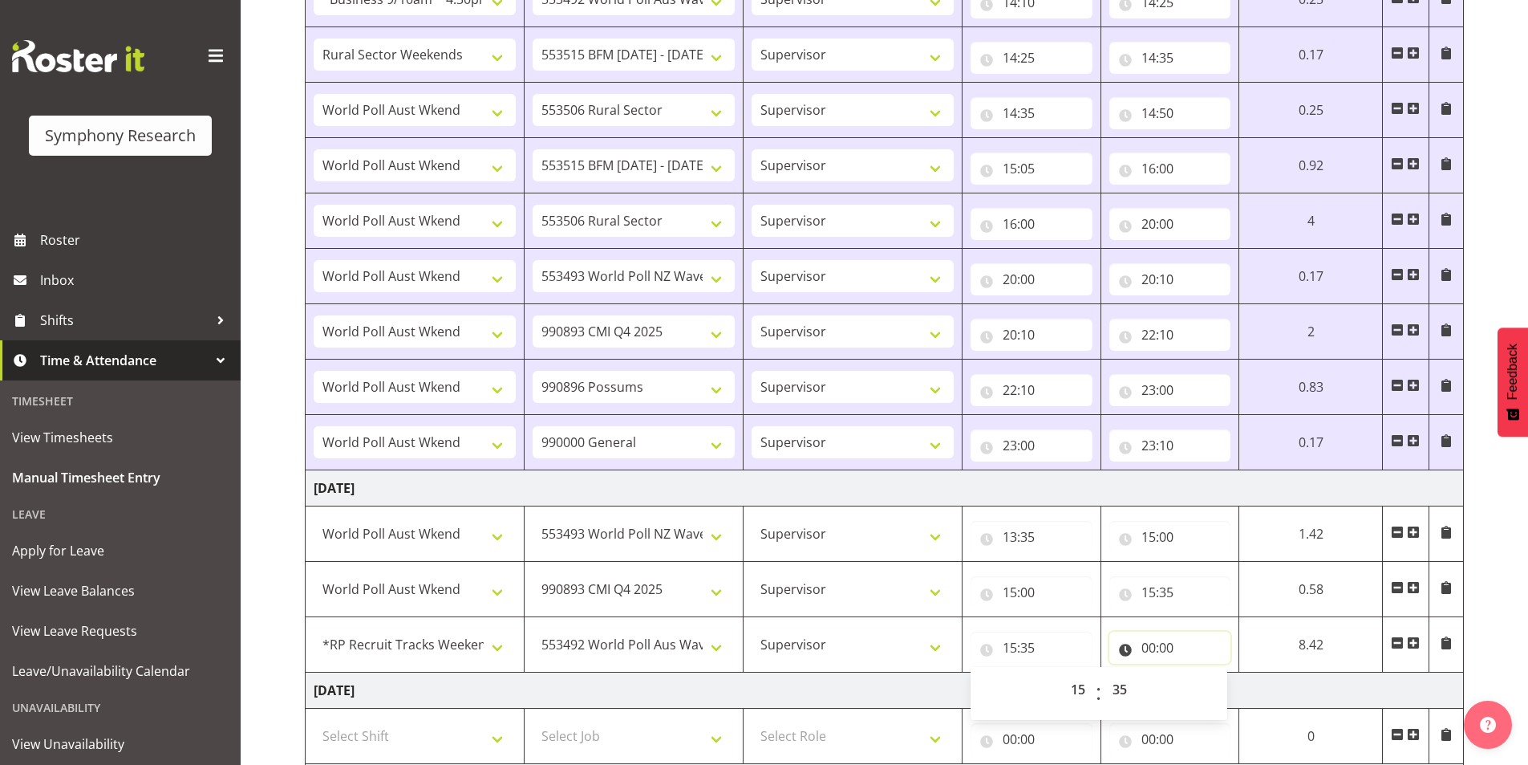
click at [1158, 649] on input "00:00" at bounding box center [1170, 647] width 122 height 32
click at [1212, 692] on select "00 01 02 03 04 05 06 07 08 09 10 11 12 13 14 15 16 17 18 19 20 21 22 23" at bounding box center [1219, 689] width 36 height 32
select select "15"
click at [1237, 673] on select "00 01 02 03 04 05 06 07 08 09 10 11 12 13 14 15 16 17 18 19 20 21 22 23" at bounding box center [1219, 689] width 36 height 32
type input "15:00"
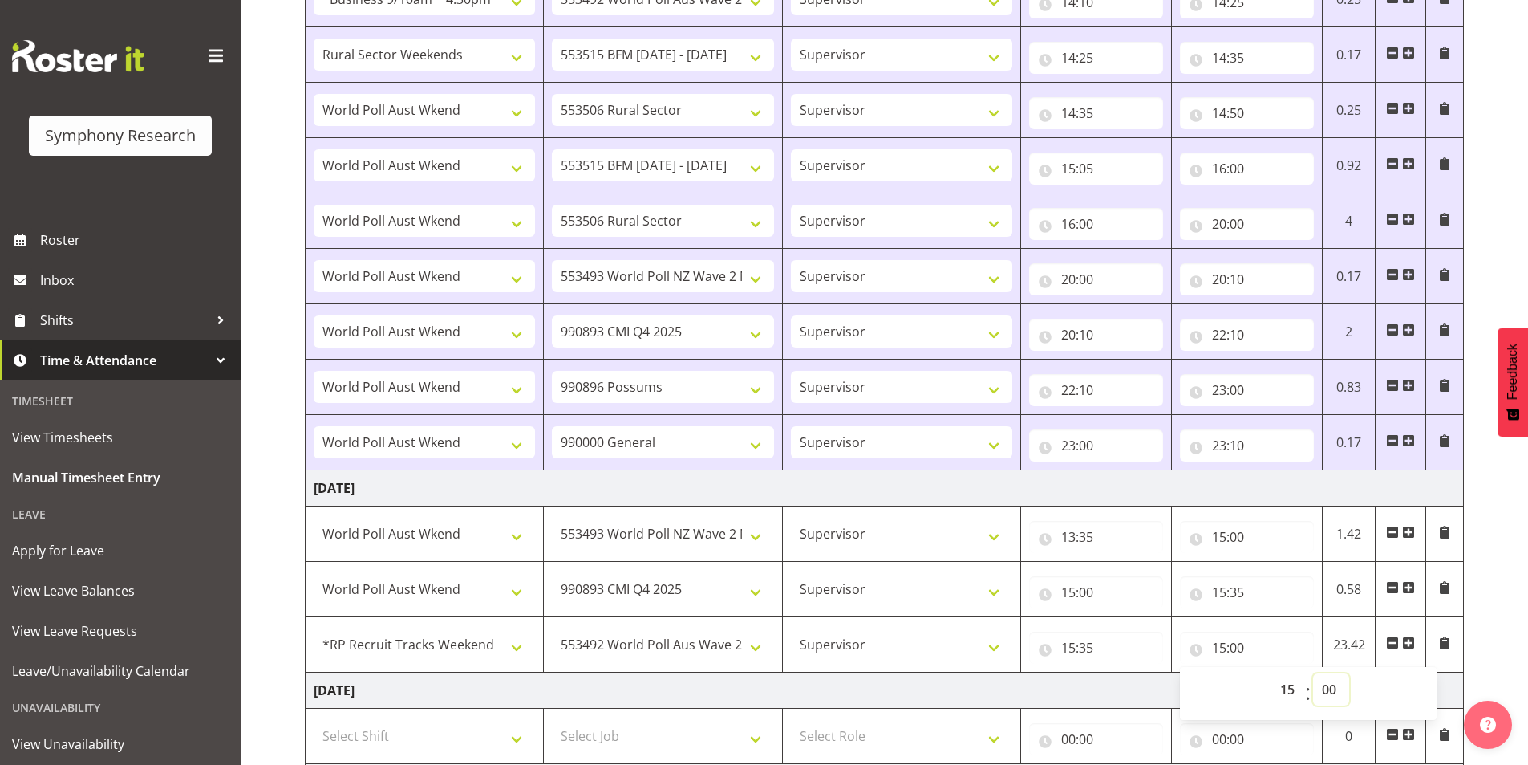
click at [1331, 690] on select "00 01 02 03 04 05 06 07 08 09 10 11 12 13 14 15 16 17 18 19 20 21 22 23 24 25 2…" at bounding box center [1331, 689] width 36 height 32
select select "55"
click at [1313, 673] on select "00 01 02 03 04 05 06 07 08 09 10 11 12 13 14 15 16 17 18 19 20 21 22 23 24 25 2…" at bounding box center [1331, 689] width 36 height 32
type input "15:55"
click at [1404, 640] on span at bounding box center [1408, 642] width 13 height 13
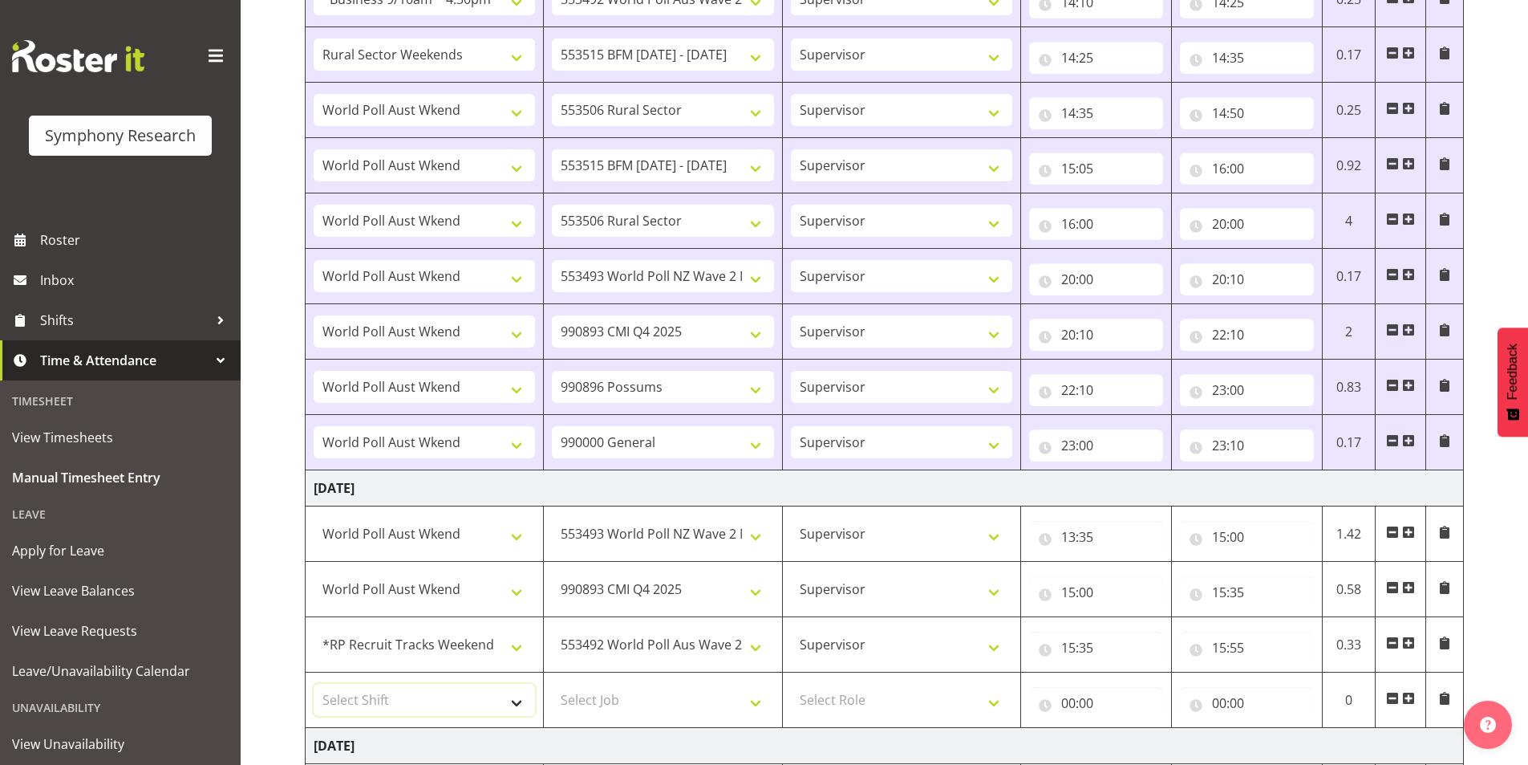
click at [443, 689] on select "Select Shift !!Weekend Residential (Roster IT Shift Label) *Business 9/10am ~ 4…" at bounding box center [424, 699] width 221 height 32
select select "11547"
click at [314, 683] on select "Select Shift !!Weekend Residential (Roster IT Shift Label) *Business 9/10am ~ 4…" at bounding box center [424, 699] width 221 height 32
click at [667, 704] on select "Select Job 550060 IF Admin 553492 World Poll Aus Wave 2 Main 2025 553493 World …" at bounding box center [662, 699] width 221 height 32
select select "10731"
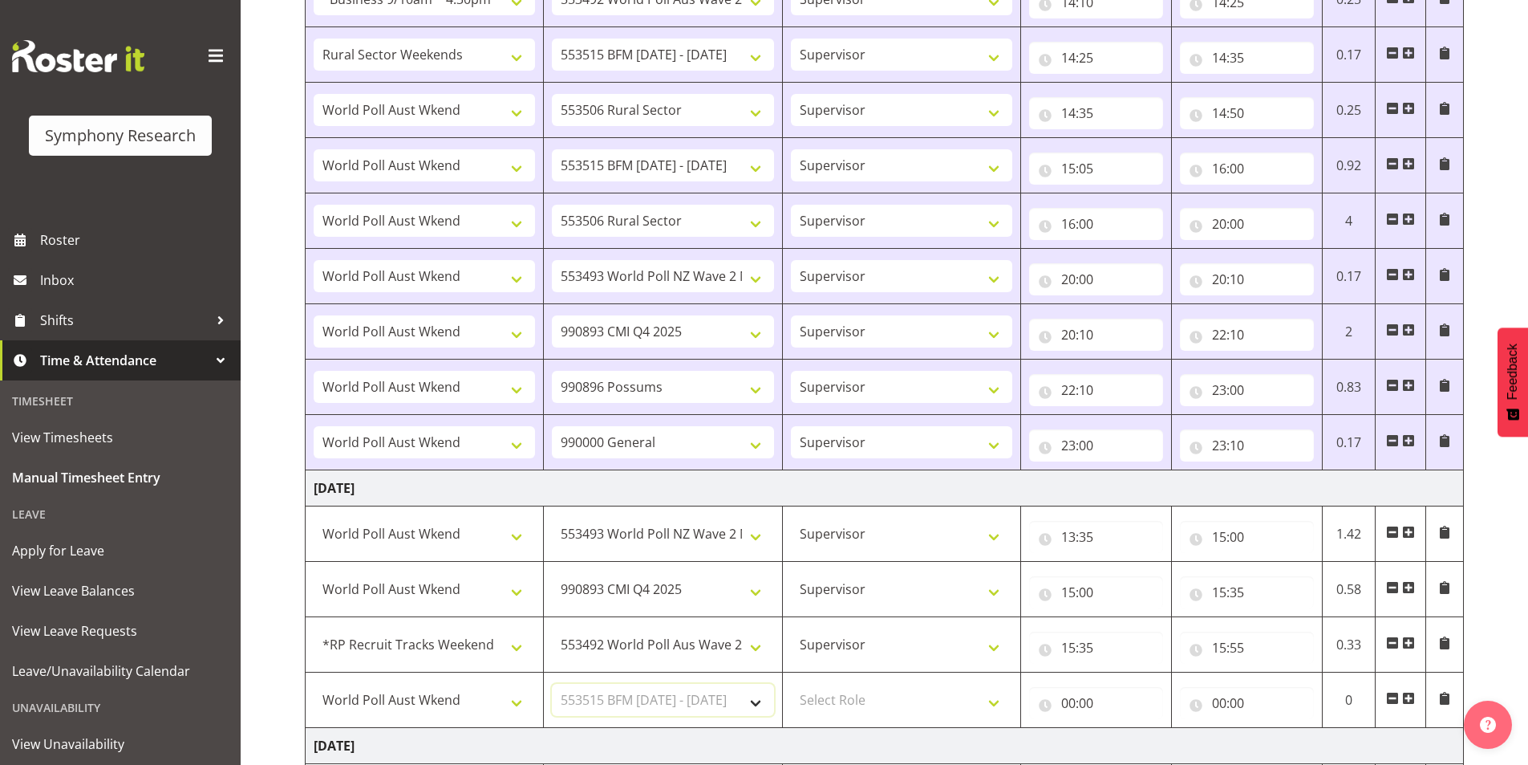
click at [552, 683] on select "Select Job 550060 IF Admin 553492 World Poll Aus Wave 2 Main 2025 553493 World …" at bounding box center [662, 699] width 221 height 32
click at [884, 699] on select "Select Role Interviewing Briefing Supervisor" at bounding box center [901, 699] width 221 height 32
select select "45"
click at [791, 683] on select "Select Role Interviewing Briefing Supervisor" at bounding box center [901, 699] width 221 height 32
click at [1077, 700] on input "00:00" at bounding box center [1096, 703] width 134 height 32
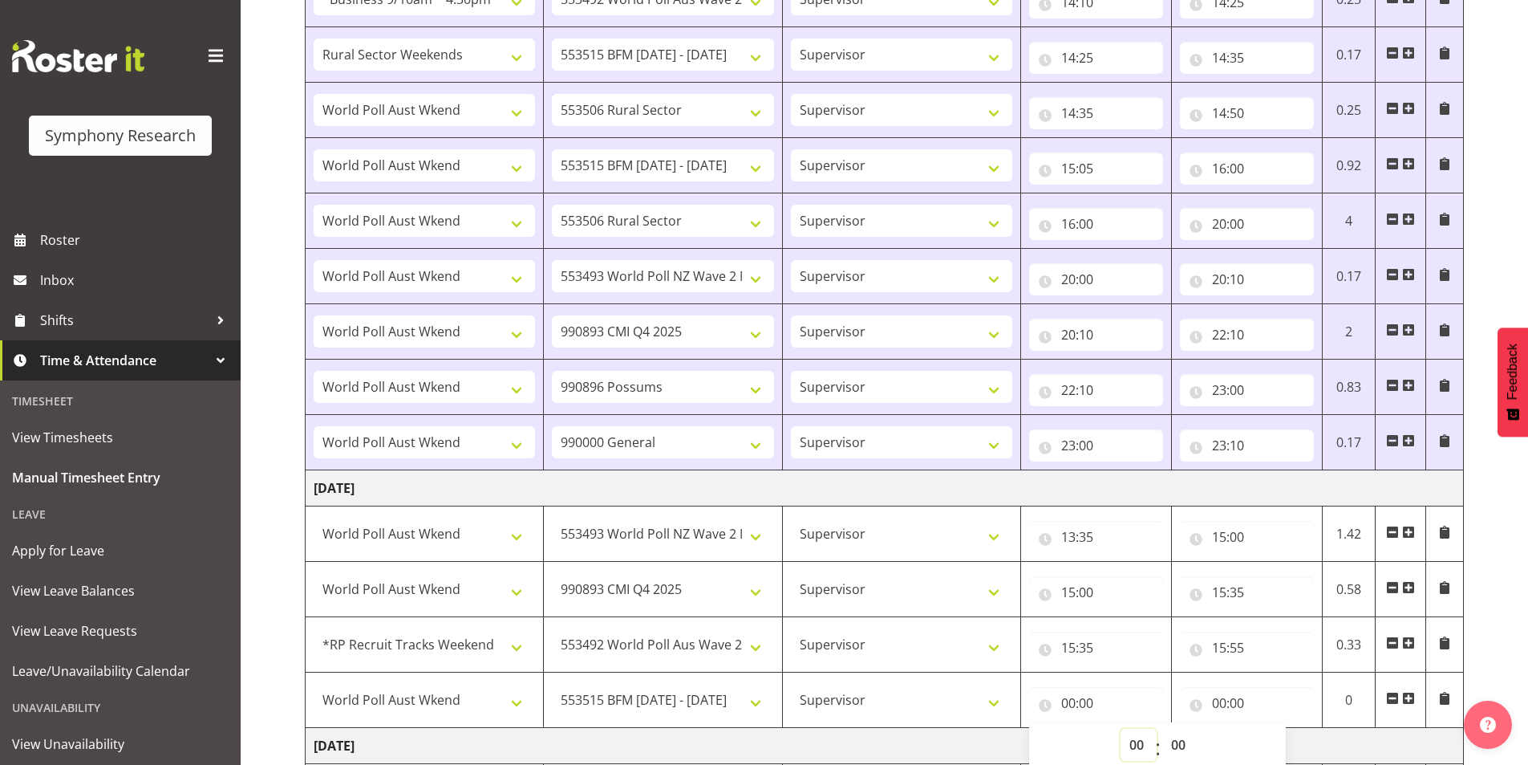
click at [1134, 740] on select "00 01 02 03 04 05 06 07 08 09 10 11 12 13 14 15 16 17 18 19 20 21 22 23" at bounding box center [1139, 744] width 36 height 32
select select "15"
click at [1121, 728] on select "00 01 02 03 04 05 06 07 08 09 10 11 12 13 14 15 16 17 18 19 20 21 22 23" at bounding box center [1139, 744] width 36 height 32
type input "15:00"
click at [1187, 740] on select "00 01 02 03 04 05 06 07 08 09 10 11 12 13 14 15 16 17 18 19 20 21 22 23 24 25 2…" at bounding box center [1180, 744] width 36 height 32
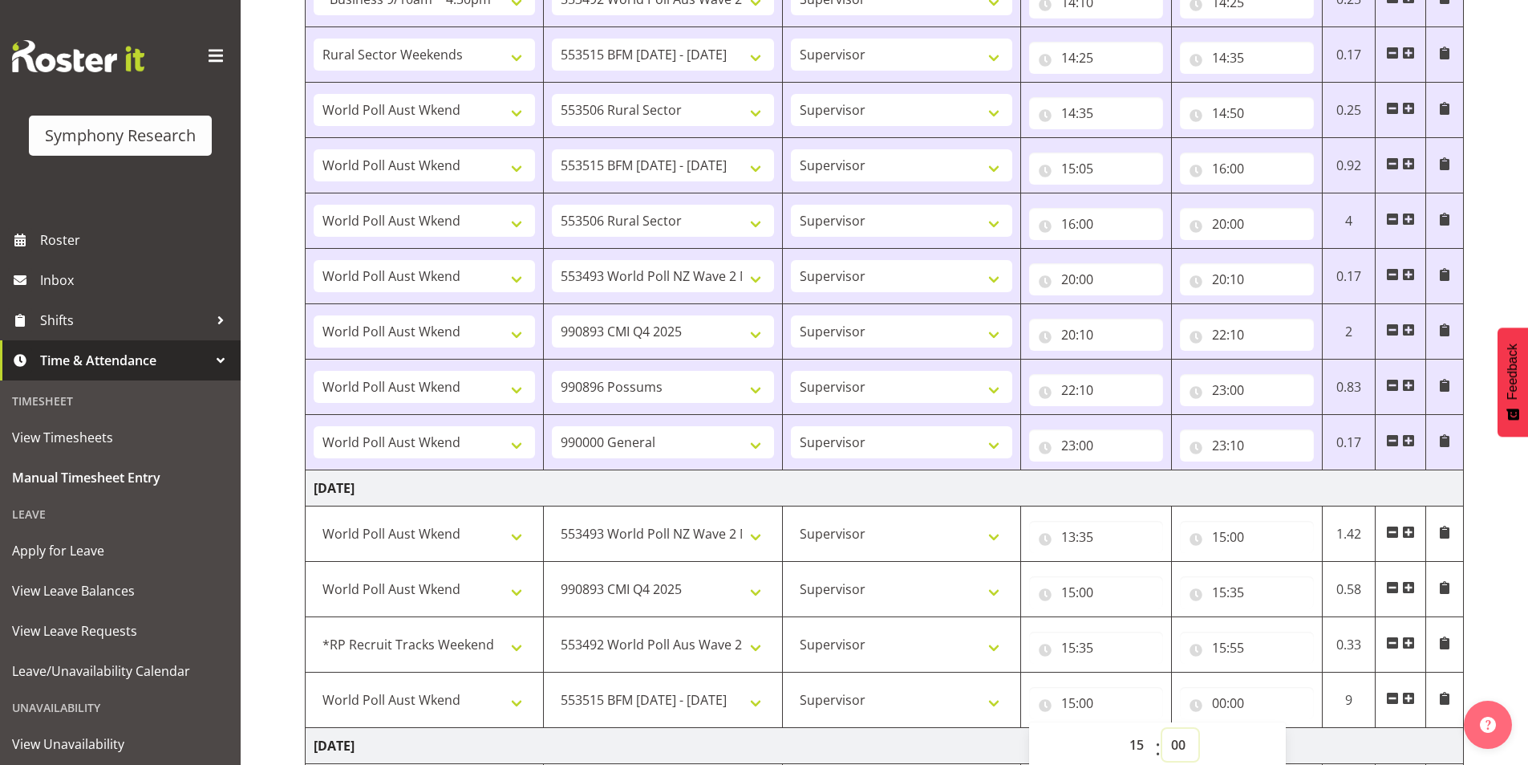
select select "55"
click at [1162, 728] on select "00 01 02 03 04 05 06 07 08 09 10 11 12 13 14 15 16 17 18 19 20 21 22 23 24 25 2…" at bounding box center [1180, 744] width 36 height 32
type input "15:55"
click at [1231, 703] on input "00:00" at bounding box center [1247, 703] width 134 height 32
click at [1272, 737] on select "00 01 02 03 04 05 06 07 08 09 10 11 12 13 14 15 16 17 18 19 20 21 22 23" at bounding box center [1290, 744] width 36 height 32
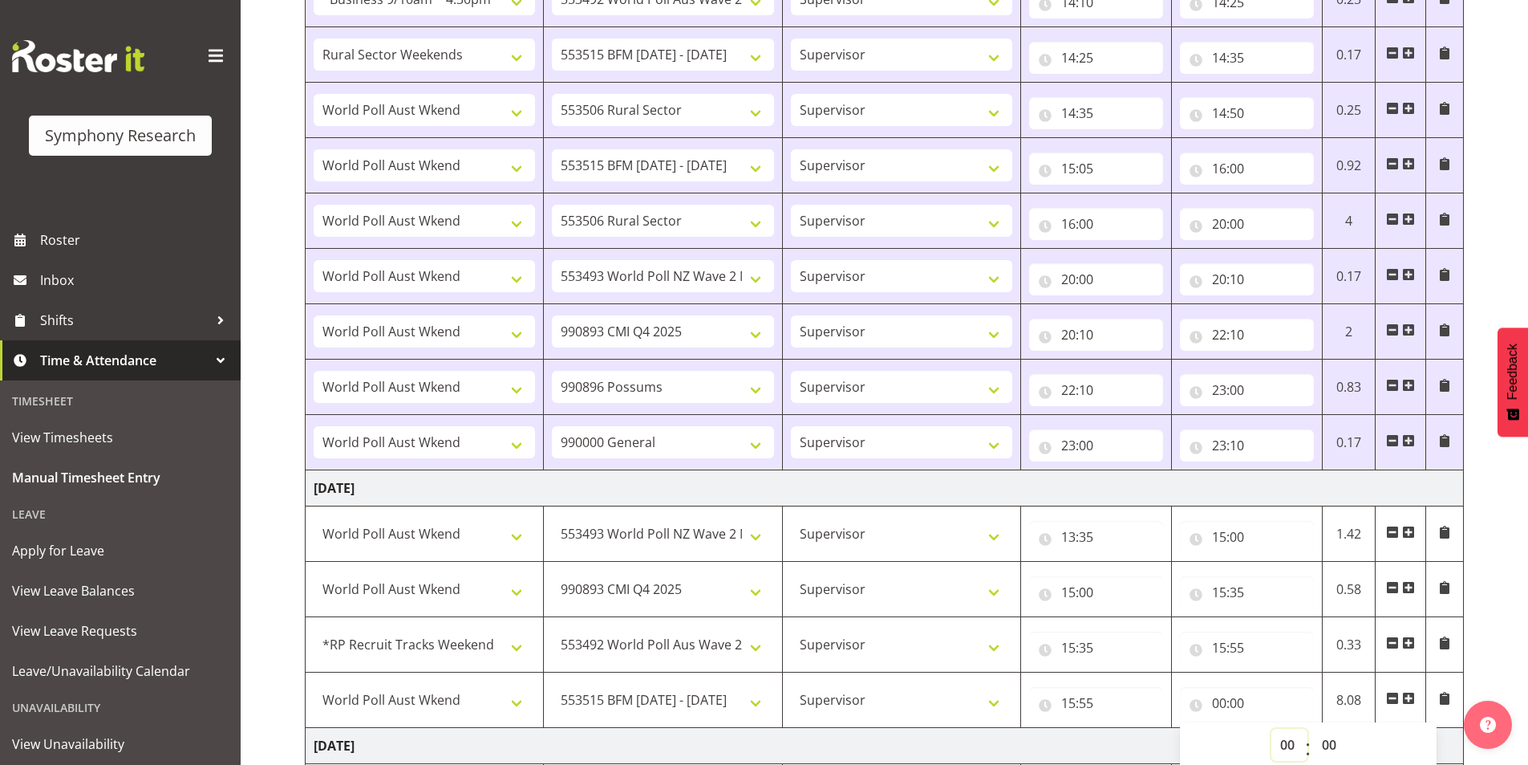
select select "16"
click at [1272, 728] on select "00 01 02 03 04 05 06 07 08 09 10 11 12 13 14 15 16 17 18 19 20 21 22 23" at bounding box center [1290, 744] width 36 height 32
type input "16:00"
click at [1343, 743] on select "00 01 02 03 04 05 06 07 08 09 10 11 12 13 14 15 16 17 18 19 20 21 22 23 24 25 2…" at bounding box center [1331, 744] width 36 height 32
select select "10"
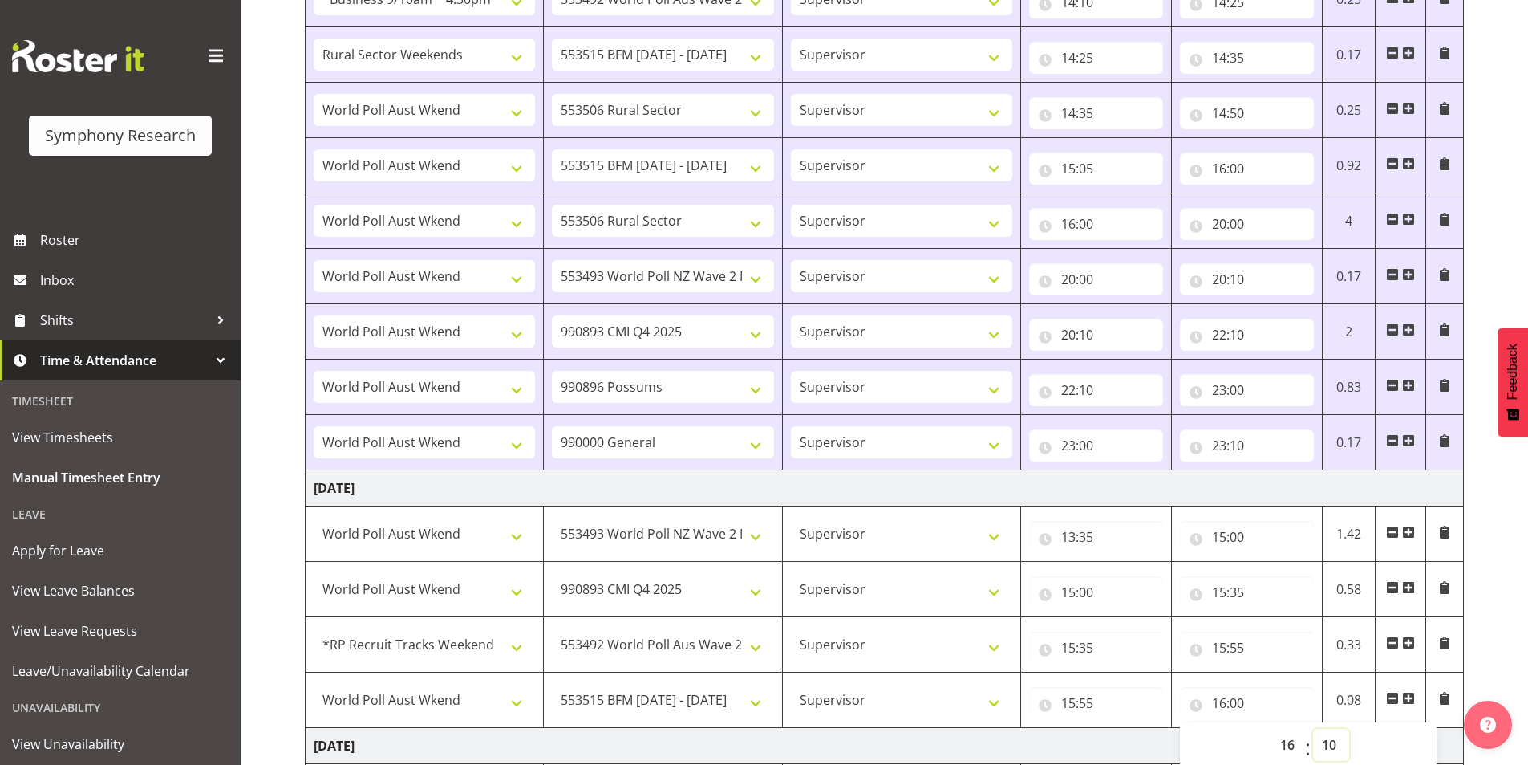
click at [1313, 728] on select "00 01 02 03 04 05 06 07 08 09 10 11 12 13 14 15 16 17 18 19 20 21 22 23 24 25 2…" at bounding box center [1331, 744] width 36 height 32
type input "16:10"
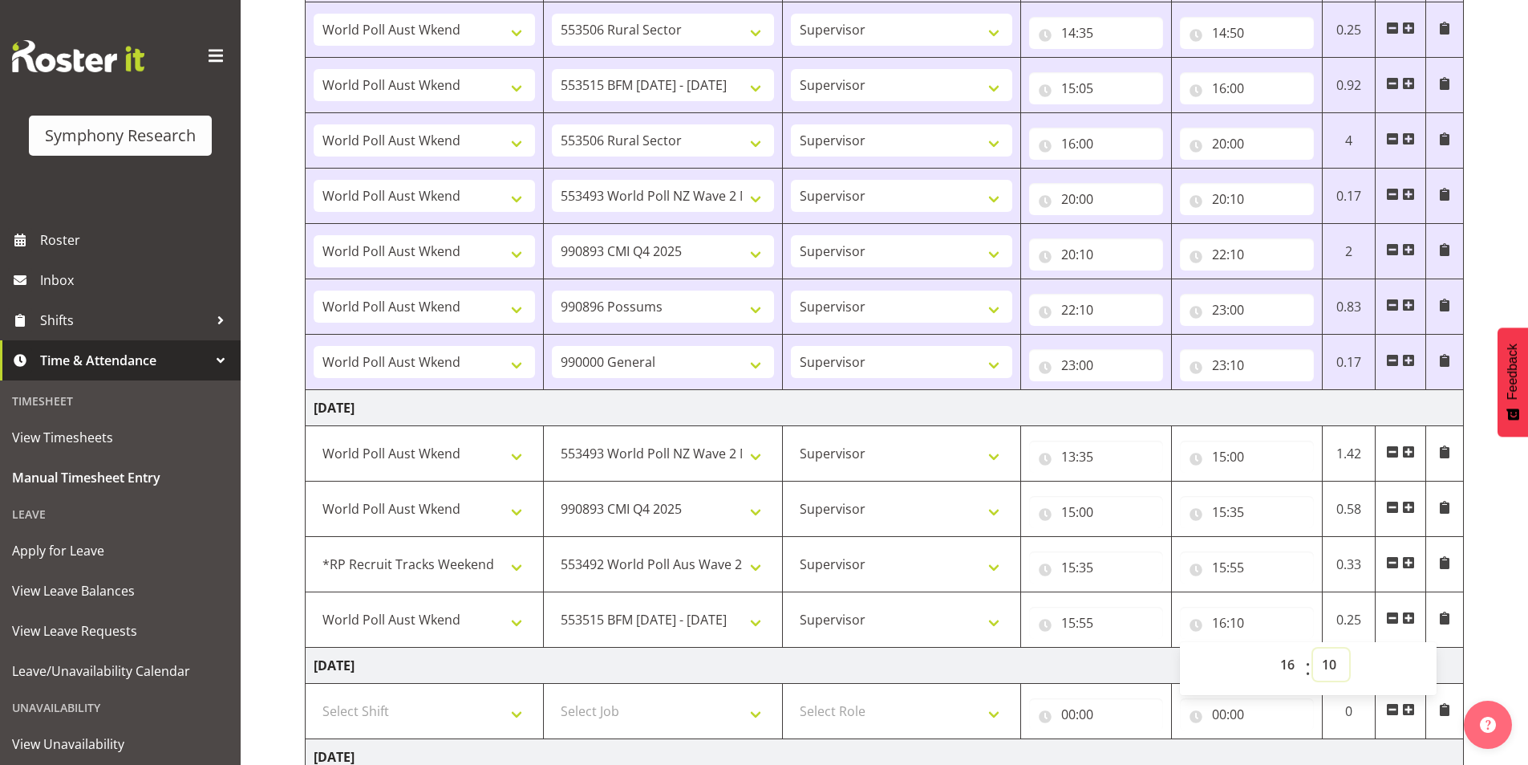
scroll to position [1123, 0]
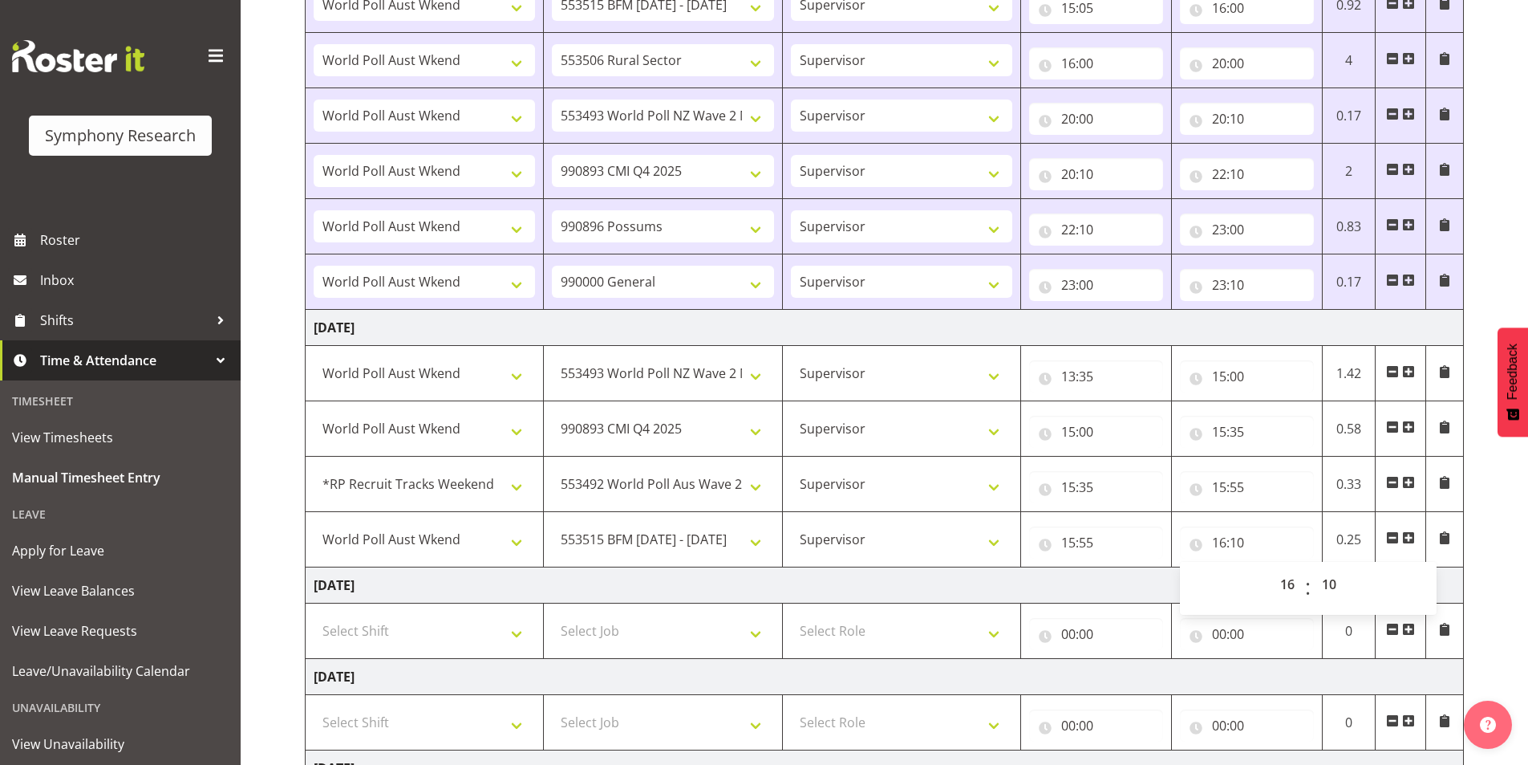
click at [1465, 472] on div "September 29th - October 5th 2025 Shift Job Role Start Time End Time Total Mond…" at bounding box center [916, 15] width 1223 height 2015
click at [1410, 538] on span at bounding box center [1408, 537] width 13 height 13
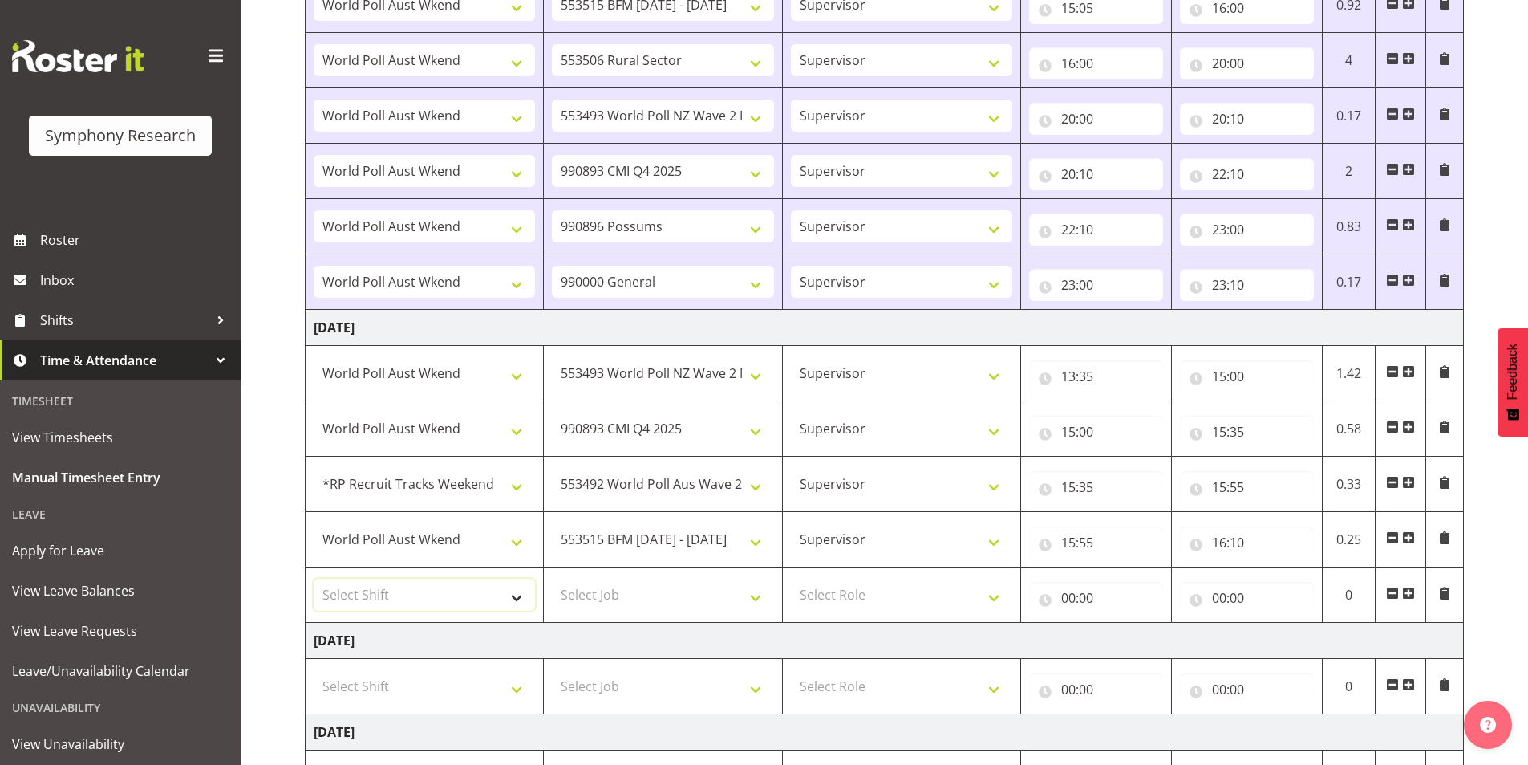
click at [390, 589] on select "Select Shift !!Weekend Residential (Roster IT Shift Label) *Business 9/10am ~ 4…" at bounding box center [424, 594] width 221 height 32
select select "11547"
click at [314, 578] on select "Select Shift !!Weekend Residential (Roster IT Shift Label) *Business 9/10am ~ 4…" at bounding box center [424, 594] width 221 height 32
click at [642, 598] on select "Select Job 550060 IF Admin 553492 World Poll Aus Wave 2 Main 2025 553493 World …" at bounding box center [662, 594] width 221 height 32
select select "10730"
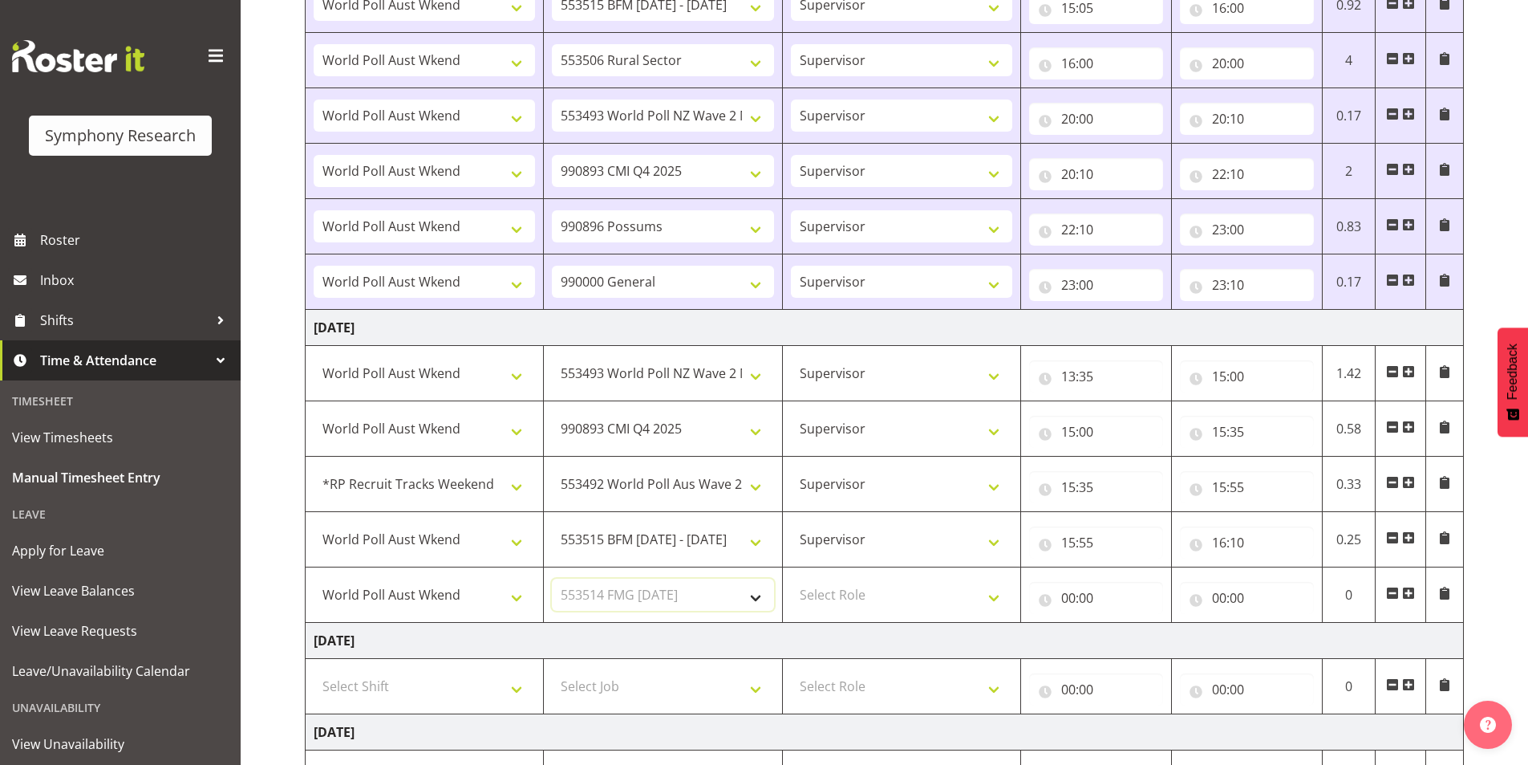
click at [552, 578] on select "Select Job 550060 IF Admin 553492 World Poll Aus Wave 2 Main 2025 553493 World …" at bounding box center [662, 594] width 221 height 32
click at [854, 598] on select "Select Role Interviewing Briefing Supervisor" at bounding box center [901, 594] width 221 height 32
select select "45"
click at [791, 578] on select "Select Role Interviewing Briefing Supervisor" at bounding box center [901, 594] width 221 height 32
click at [1080, 592] on input "00:00" at bounding box center [1096, 598] width 134 height 32
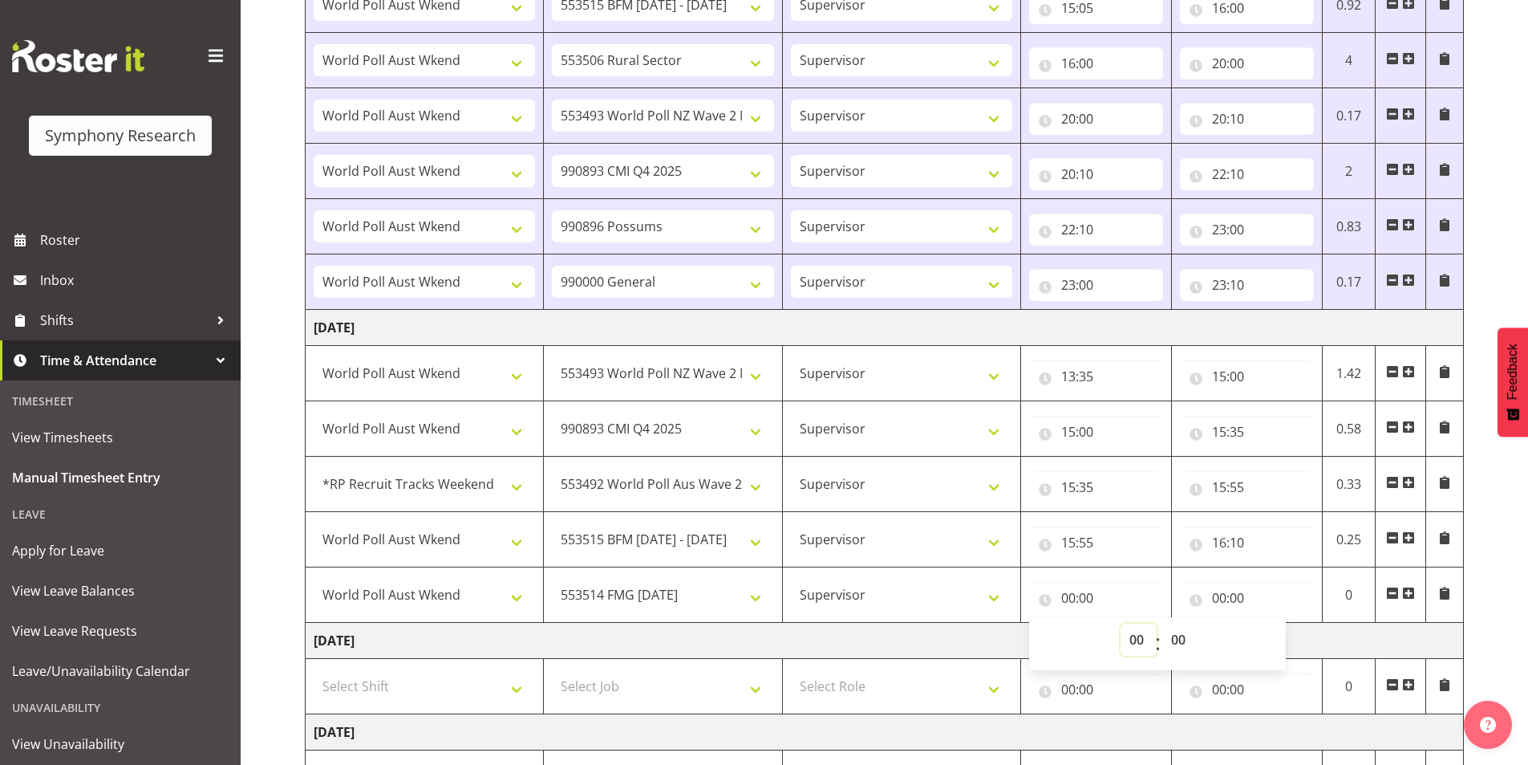
click at [1131, 648] on select "00 01 02 03 04 05 06 07 08 09 10 11 12 13 14 15 16 17 18 19 20 21 22 23" at bounding box center [1139, 639] width 36 height 32
select select "16"
click at [1121, 623] on select "00 01 02 03 04 05 06 07 08 09 10 11 12 13 14 15 16 17 18 19 20 21 22 23" at bounding box center [1139, 639] width 36 height 32
type input "16:00"
click at [1184, 643] on select "00 01 02 03 04 05 06 07 08 09 10 11 12 13 14 15 16 17 18 19 20 21 22 23 24 25 2…" at bounding box center [1180, 639] width 36 height 32
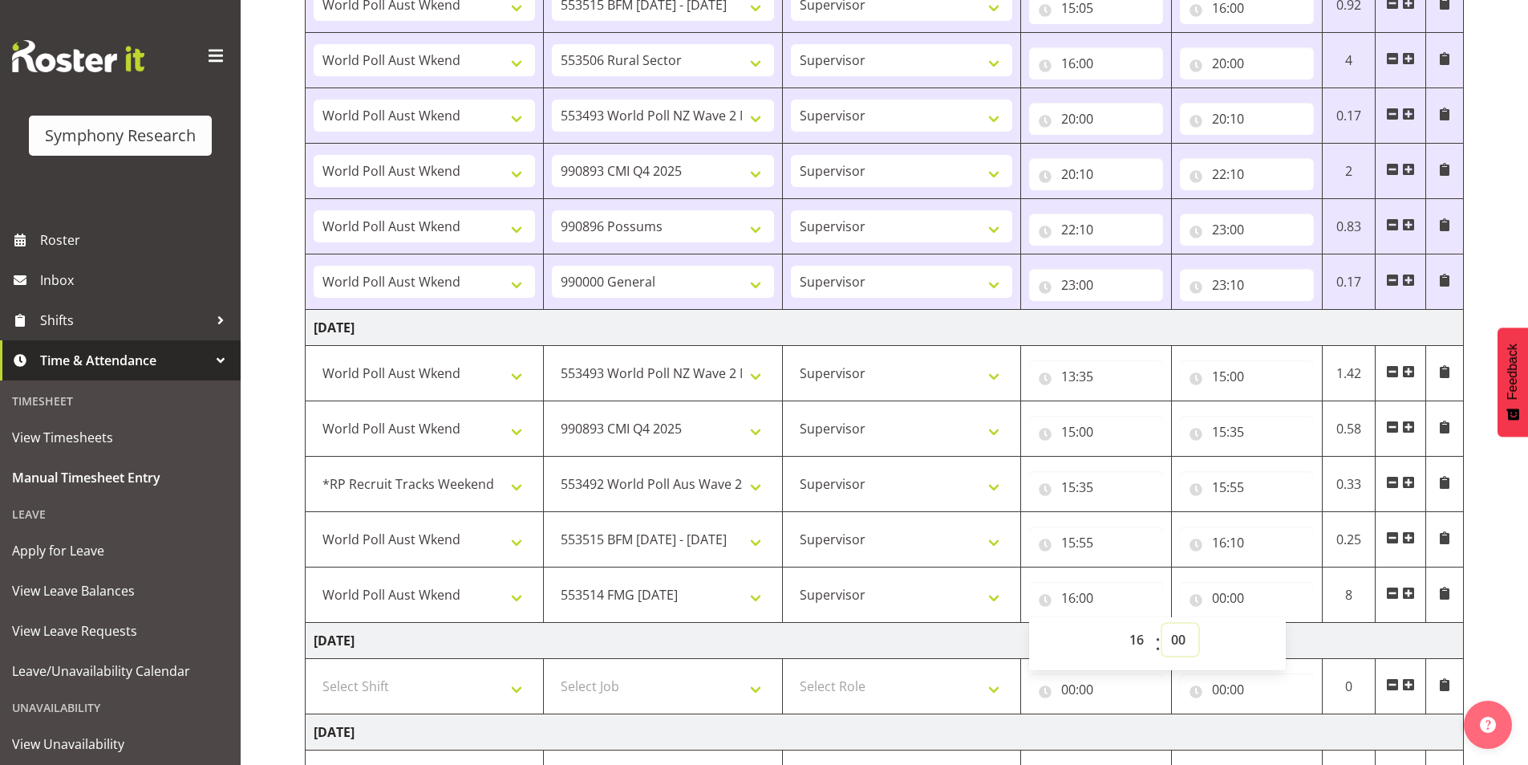
select select "10"
click at [1162, 623] on select "00 01 02 03 04 05 06 07 08 09 10 11 12 13 14 15 16 17 18 19 20 21 22 23 24 25 2…" at bounding box center [1180, 639] width 36 height 32
type input "16:10"
click at [1218, 602] on input "00:00" at bounding box center [1247, 598] width 134 height 32
click at [1276, 647] on select "00 01 02 03 04 05 06 07 08 09 10 11 12 13 14 15 16 17 18 19 20 21 22 23" at bounding box center [1290, 639] width 36 height 32
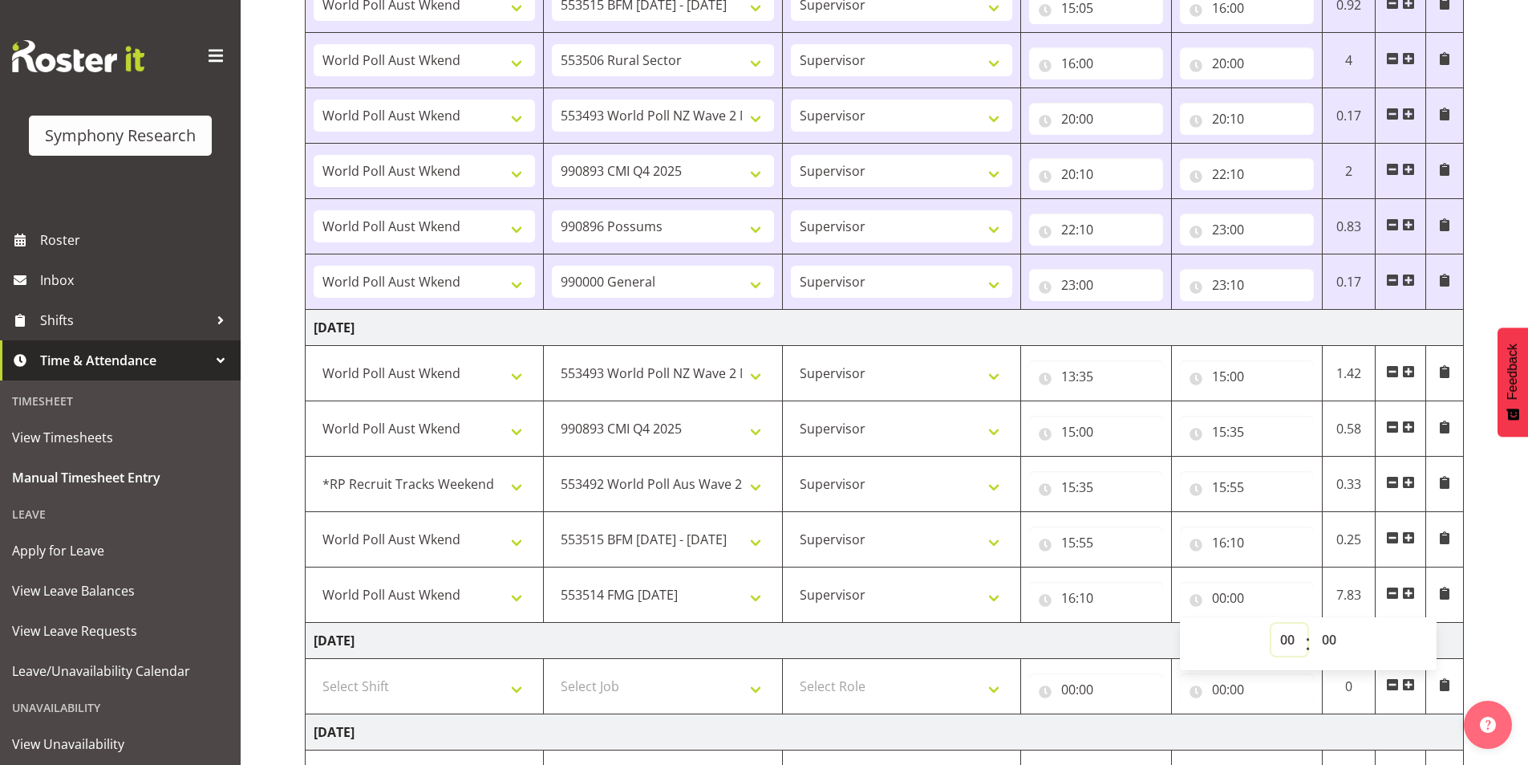
select select "16"
click at [1272, 623] on select "00 01 02 03 04 05 06 07 08 09 10 11 12 13 14 15 16 17 18 19 20 21 22 23" at bounding box center [1290, 639] width 36 height 32
type input "16:00"
click at [1335, 652] on select "00 01 02 03 04 05 06 07 08 09 10 11 12 13 14 15 16 17 18 19 20 21 22 23 24 25 2…" at bounding box center [1331, 639] width 36 height 32
select select "20"
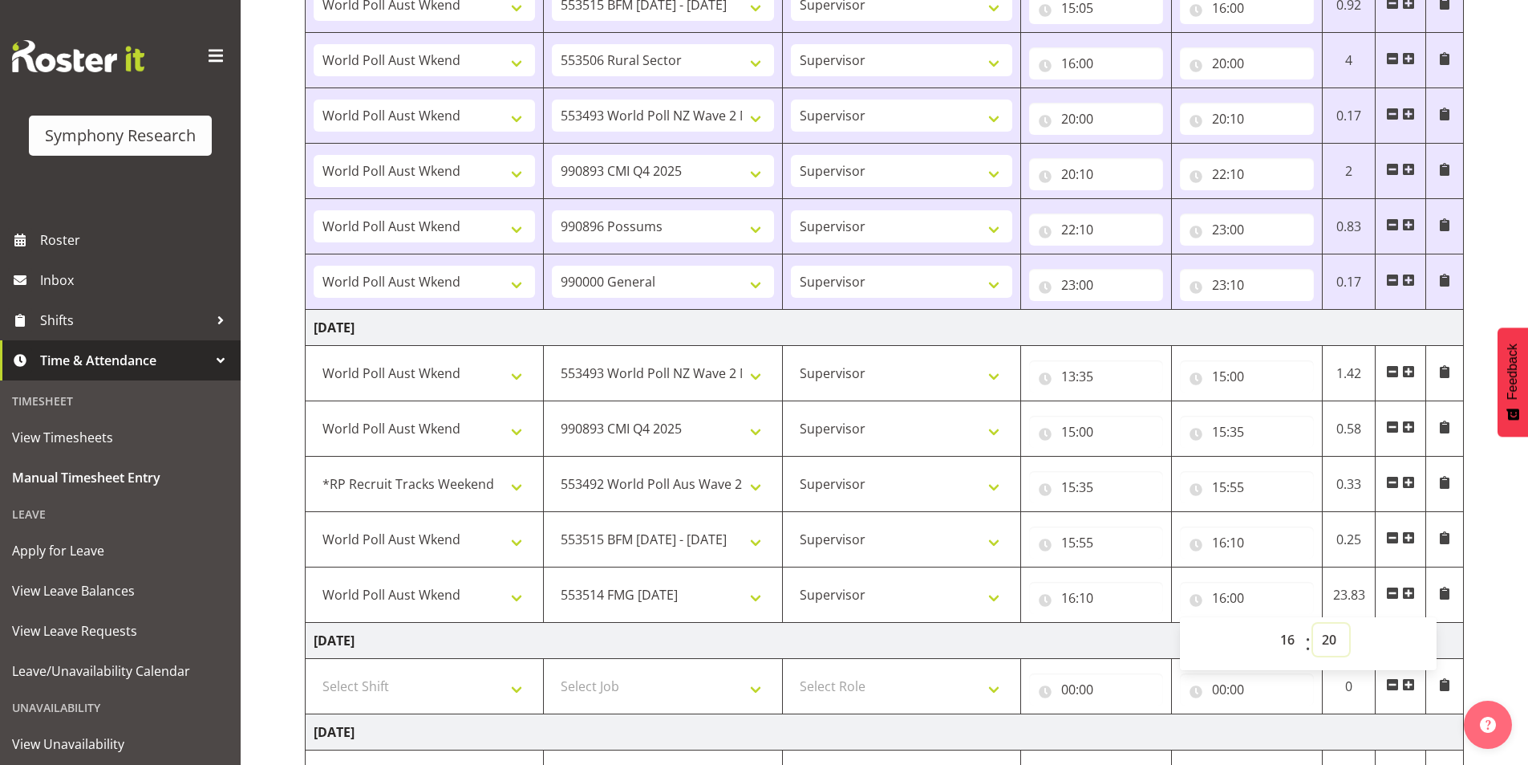
click at [1313, 623] on select "00 01 02 03 04 05 06 07 08 09 10 11 12 13 14 15 16 17 18 19 20 21 22 23 24 25 2…" at bounding box center [1331, 639] width 36 height 32
type input "16:20"
click at [1413, 598] on span at bounding box center [1408, 592] width 13 height 13
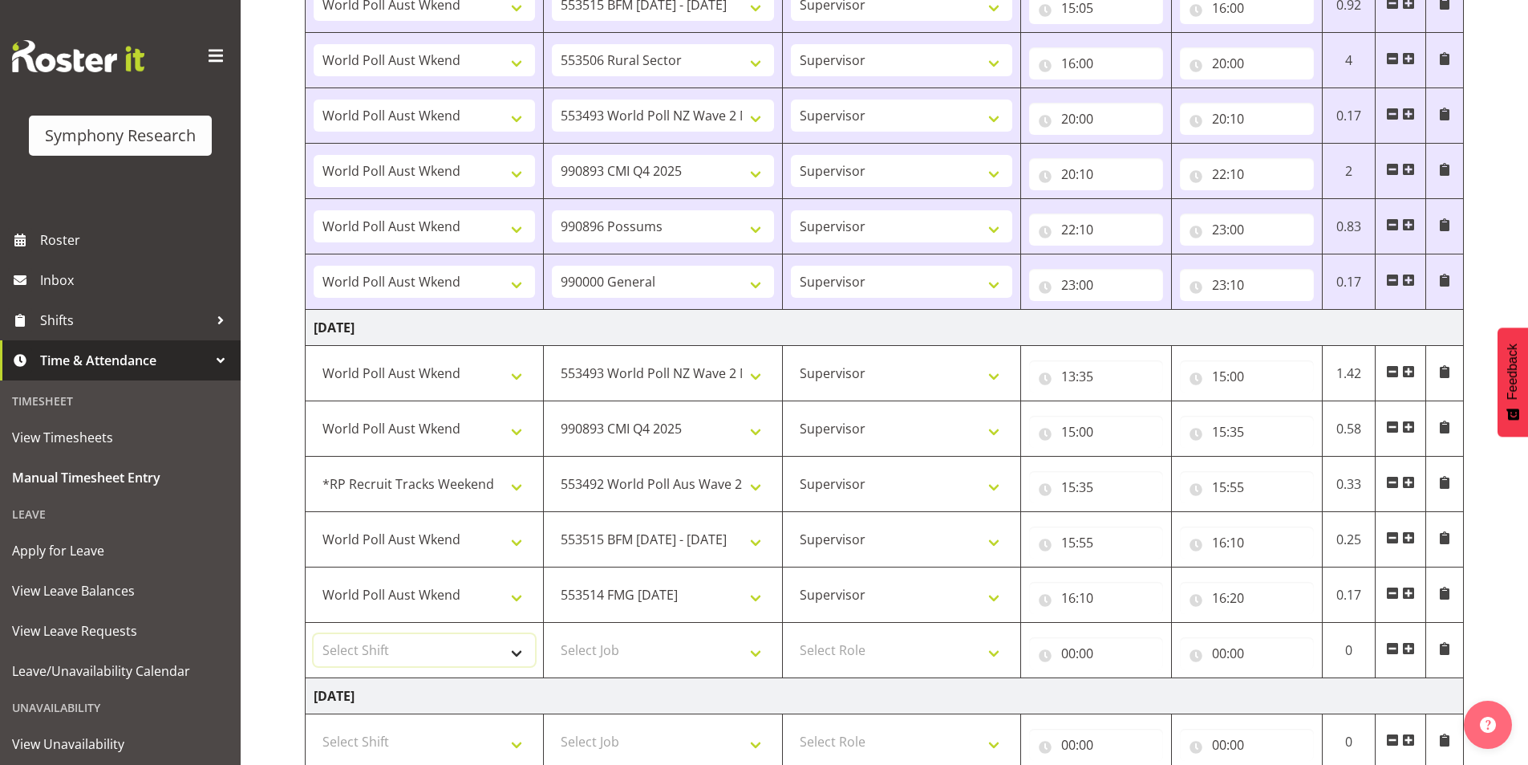
click at [329, 659] on select "Select Shift !!Weekend Residential (Roster IT Shift Label) *Business 9/10am ~ 4…" at bounding box center [424, 650] width 221 height 32
select select "11547"
click at [314, 634] on select "Select Shift !!Weekend Residential (Roster IT Shift Label) *Business 9/10am ~ 4…" at bounding box center [424, 650] width 221 height 32
click at [661, 660] on select "Select Job 550060 IF Admin 553492 World Poll Aus Wave 2 Main 2025 553493 World …" at bounding box center [662, 650] width 221 height 32
select select "9426"
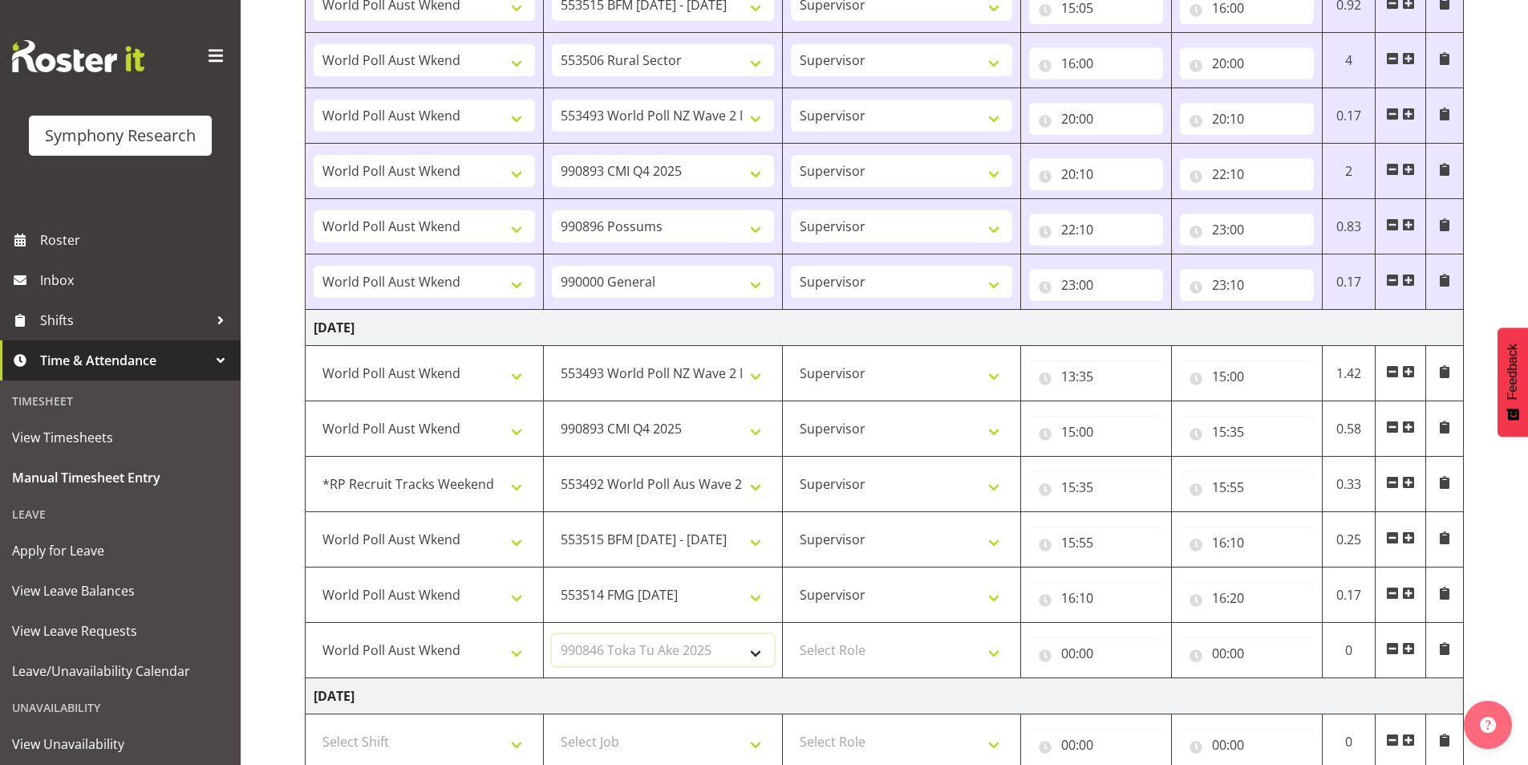
click at [552, 634] on select "Select Job 550060 IF Admin 553492 World Poll Aus Wave 2 Main 2025 553493 World …" at bounding box center [662, 650] width 221 height 32
click at [856, 647] on select "Select Role Interviewing Briefing Supervisor" at bounding box center [901, 650] width 221 height 32
select select "45"
click at [791, 634] on select "Select Role Interviewing Briefing Supervisor" at bounding box center [901, 650] width 221 height 32
click at [1069, 654] on input "00:00" at bounding box center [1096, 653] width 134 height 32
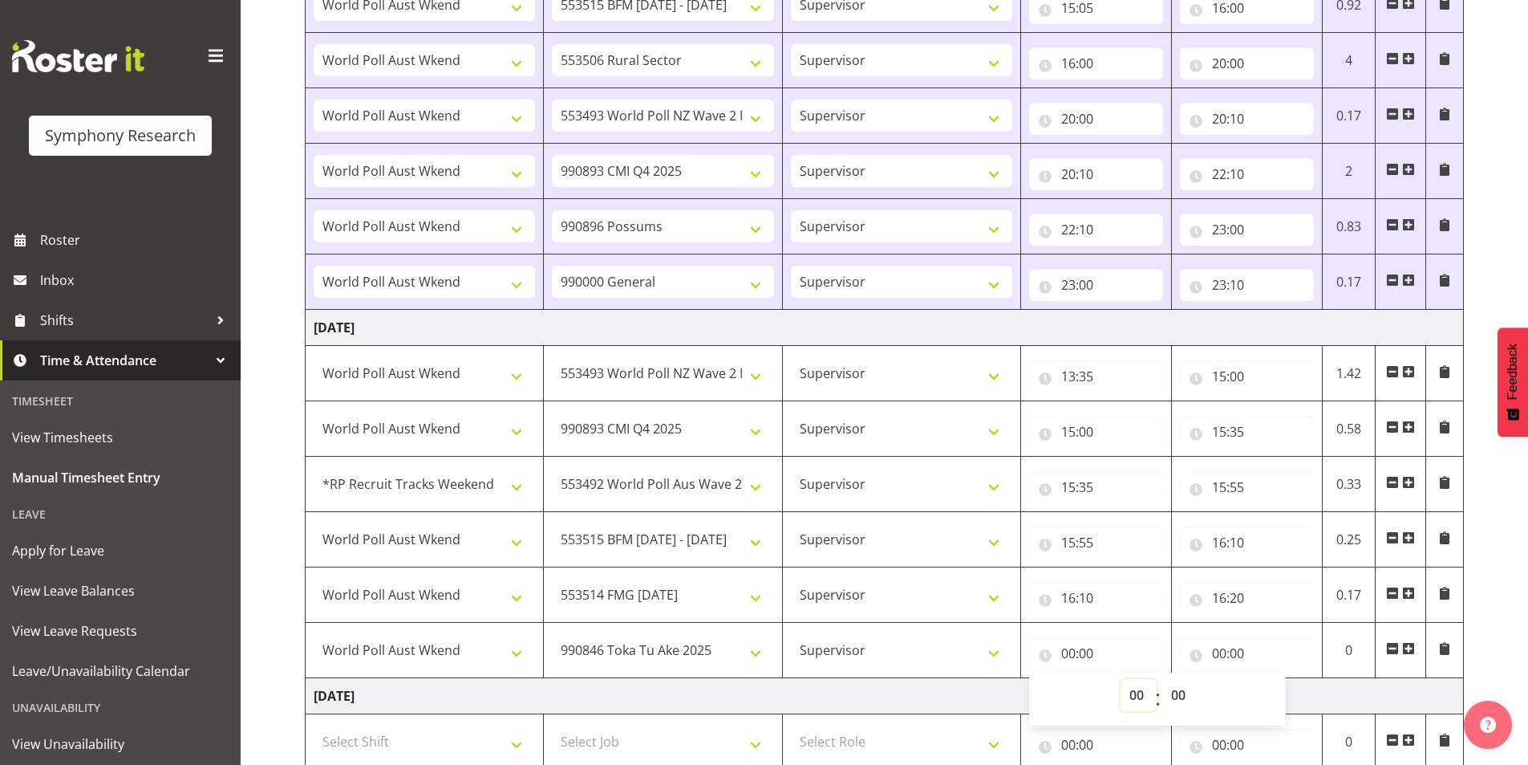
click at [1129, 707] on select "00 01 02 03 04 05 06 07 08 09 10 11 12 13 14 15 16 17 18 19 20 21 22 23" at bounding box center [1139, 695] width 36 height 32
select select "16"
click at [1121, 679] on select "00 01 02 03 04 05 06 07 08 09 10 11 12 13 14 15 16 17 18 19 20 21 22 23" at bounding box center [1139, 695] width 36 height 32
type input "16:00"
click at [1176, 697] on select "00 01 02 03 04 05 06 07 08 09 10 11 12 13 14 15 16 17 18 19 20 21 22 23 24 25 2…" at bounding box center [1180, 695] width 36 height 32
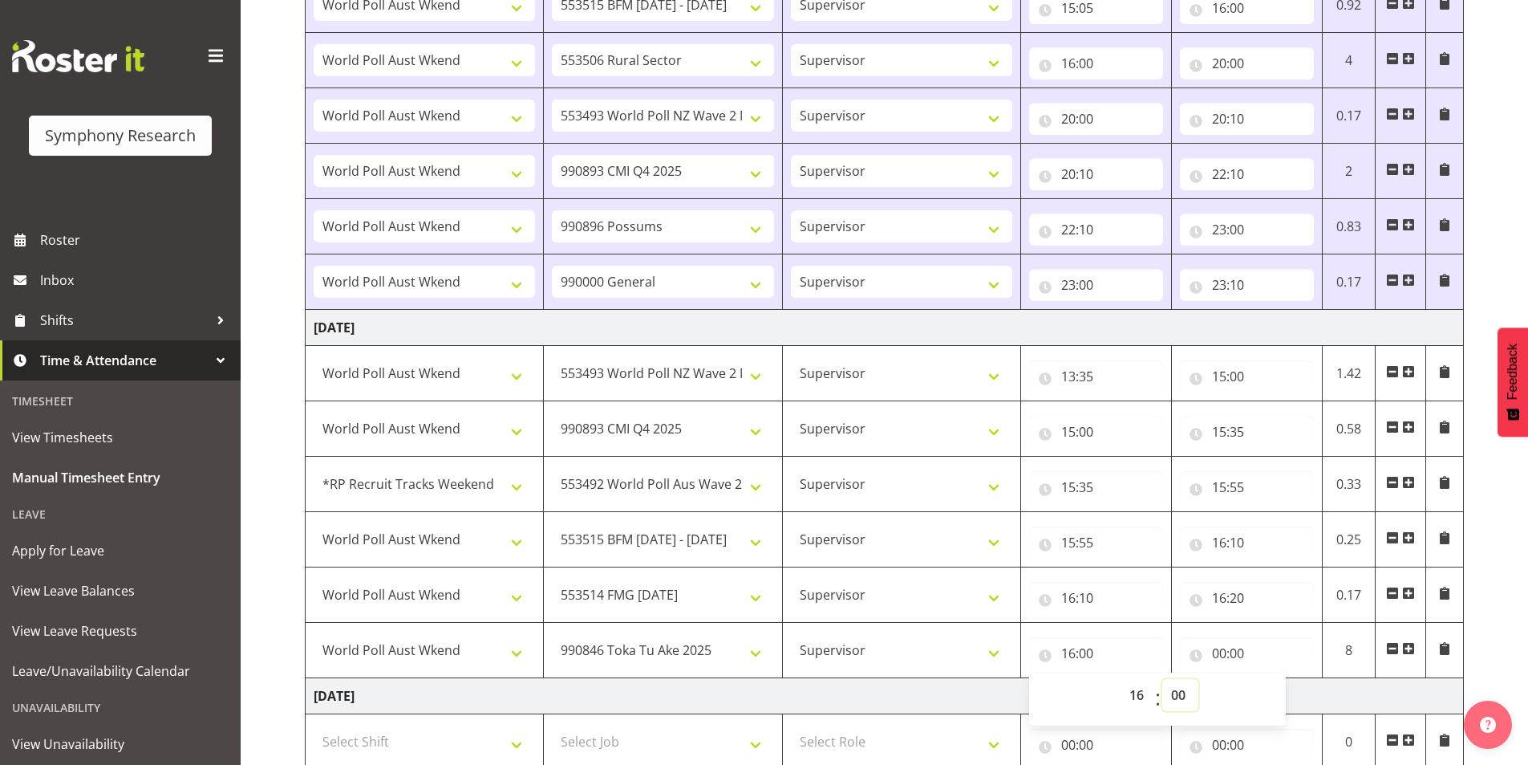
select select "20"
click at [1162, 679] on select "00 01 02 03 04 05 06 07 08 09 10 11 12 13 14 15 16 17 18 19 20 21 22 23 24 25 2…" at bounding box center [1180, 695] width 36 height 32
type input "16:20"
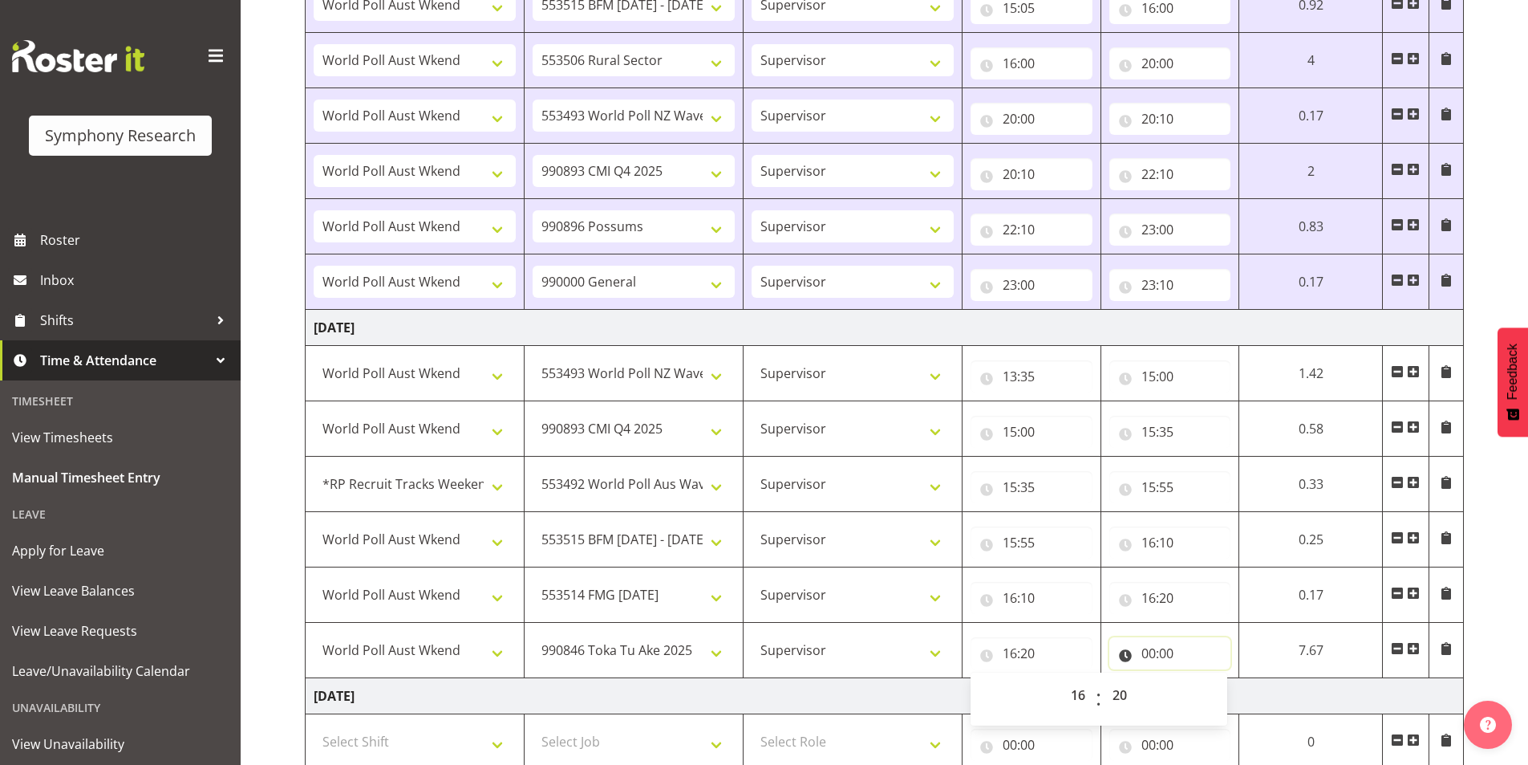
click at [1151, 658] on input "00:00" at bounding box center [1170, 653] width 122 height 32
click at [1399, 644] on span at bounding box center [1397, 648] width 13 height 13
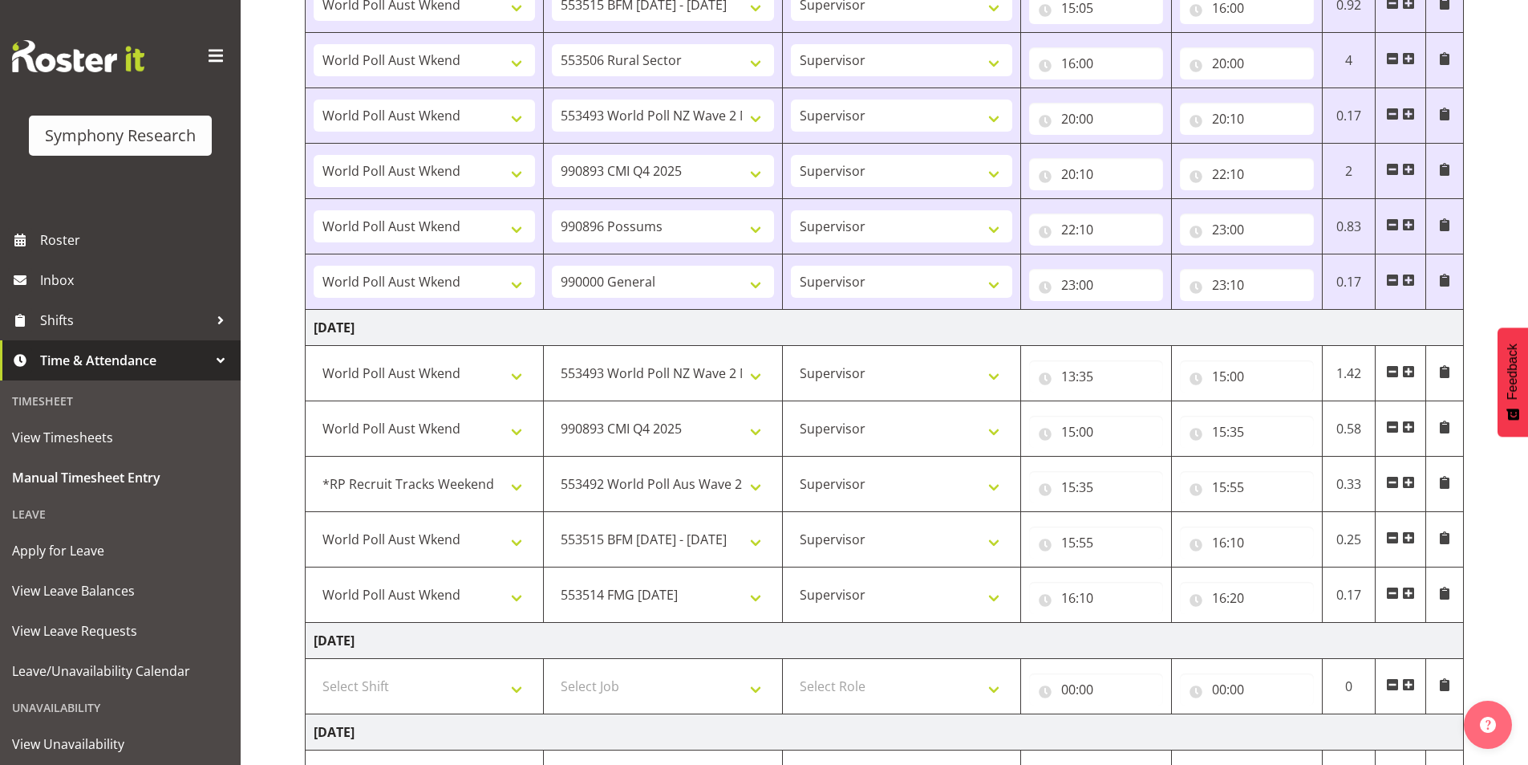
click at [1410, 594] on span at bounding box center [1408, 592] width 13 height 13
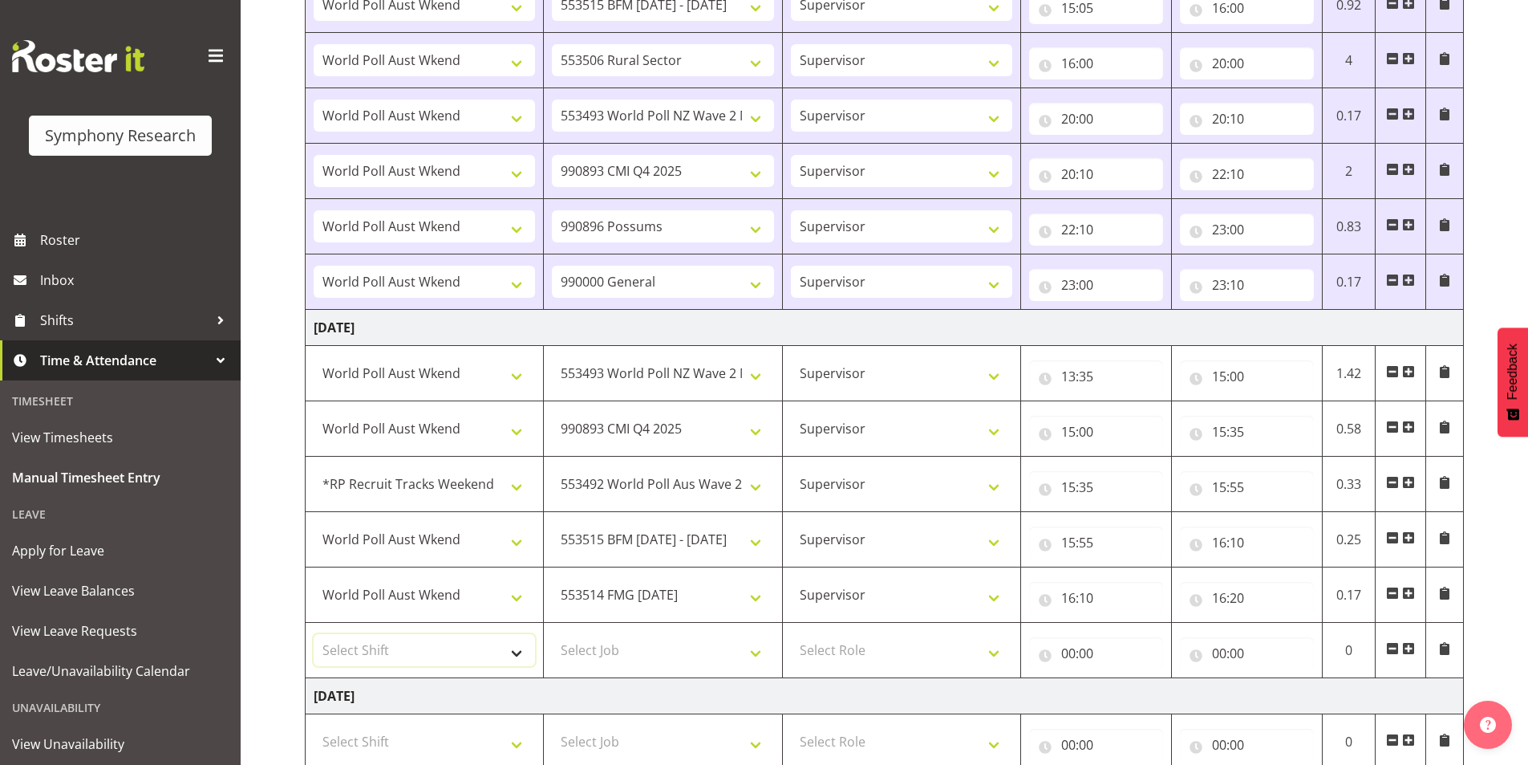
click at [414, 650] on select "Select Shift !!Weekend Residential (Roster IT Shift Label) *Business 9/10am ~ 4…" at bounding box center [424, 650] width 221 height 32
select select "11547"
click at [314, 634] on select "Select Shift !!Weekend Residential (Roster IT Shift Label) *Business 9/10am ~ 4…" at bounding box center [424, 650] width 221 height 32
click at [605, 640] on select "Select Job 550060 IF Admin 553492 World Poll Aus Wave 2 Main 2025 553493 World …" at bounding box center [662, 650] width 221 height 32
select select "743"
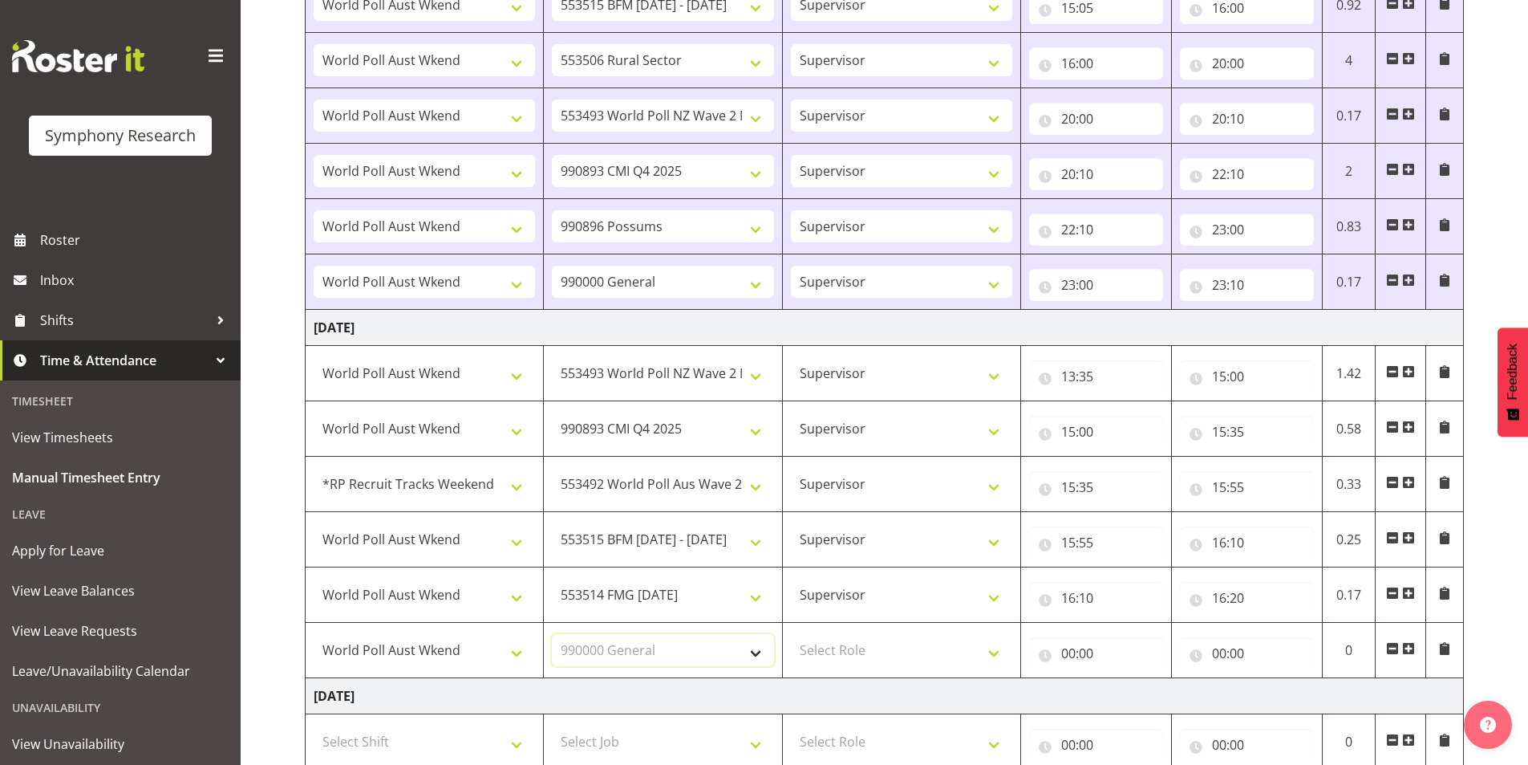
click at [552, 634] on select "Select Job 550060 IF Admin 553492 World Poll Aus Wave 2 Main 2025 553493 World …" at bounding box center [662, 650] width 221 height 32
click at [845, 654] on select "Select Role Interviewing Briefing Supervisor" at bounding box center [901, 650] width 221 height 32
select select "45"
click at [791, 634] on select "Select Role Interviewing Briefing Supervisor" at bounding box center [901, 650] width 221 height 32
click at [1076, 654] on input "00:00" at bounding box center [1096, 653] width 134 height 32
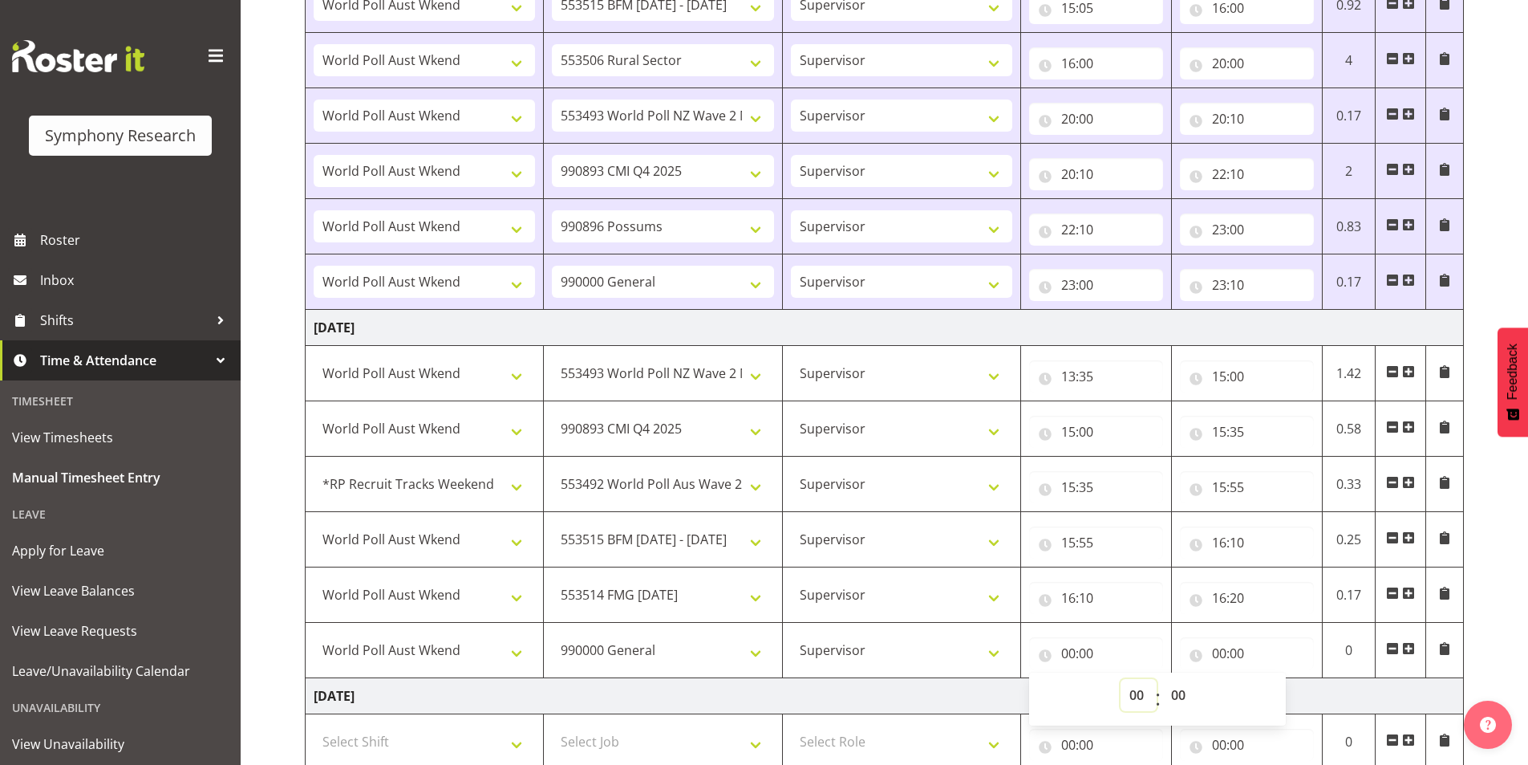
click at [1123, 687] on select "00 01 02 03 04 05 06 07 08 09 10 11 12 13 14 15 16 17 18 19 20 21 22 23" at bounding box center [1139, 695] width 36 height 32
select select "16"
click at [1121, 679] on select "00 01 02 03 04 05 06 07 08 09 10 11 12 13 14 15 16 17 18 19 20 21 22 23" at bounding box center [1139, 695] width 36 height 32
type input "16:00"
click at [1186, 697] on select "00 01 02 03 04 05 06 07 08 09 10 11 12 13 14 15 16 17 18 19 20 21 22 23 24 25 2…" at bounding box center [1180, 695] width 36 height 32
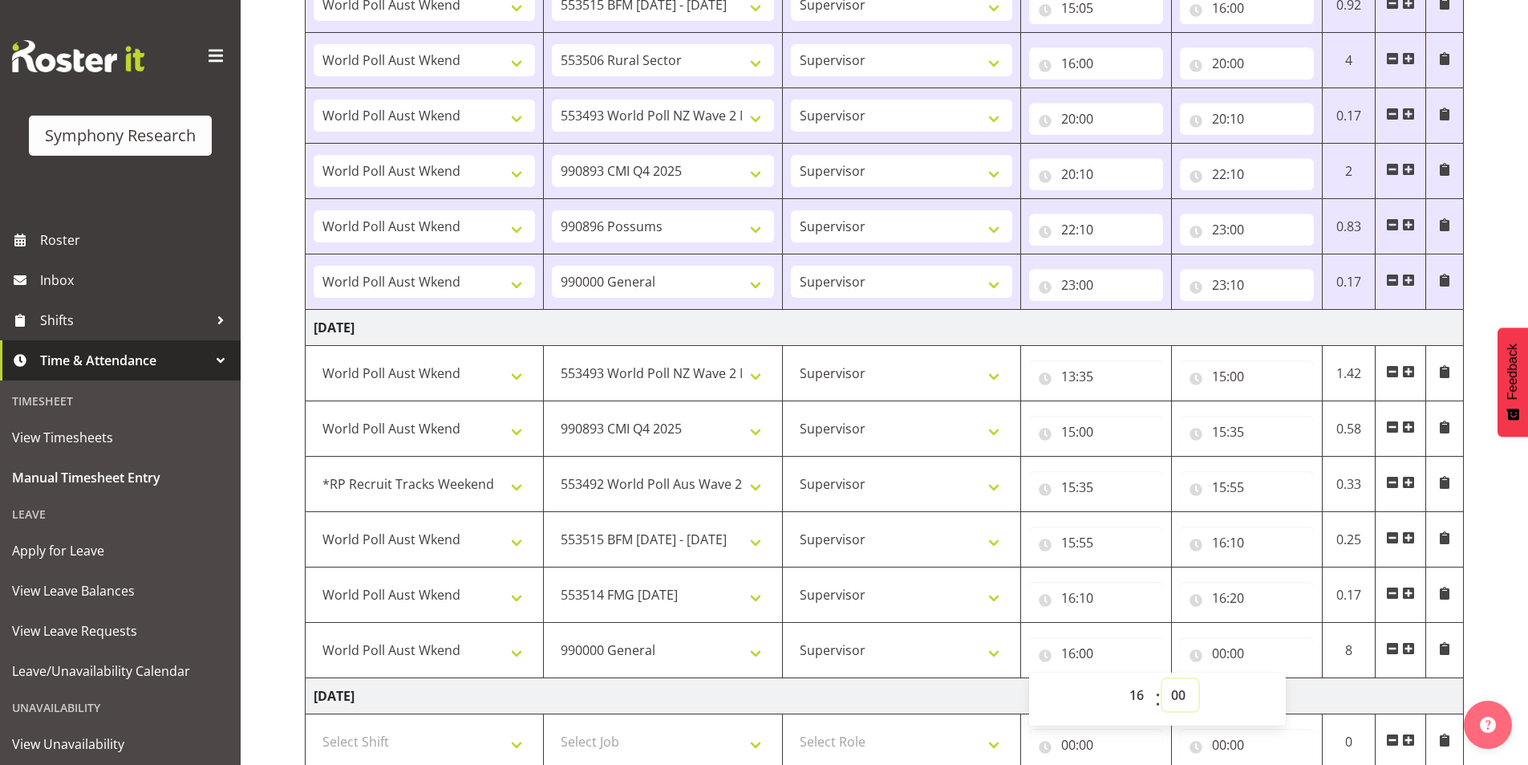
select select "20"
click at [1162, 679] on select "00 01 02 03 04 05 06 07 08 09 10 11 12 13 14 15 16 17 18 19 20 21 22 23 24 25 2…" at bounding box center [1180, 695] width 36 height 32
type input "16:20"
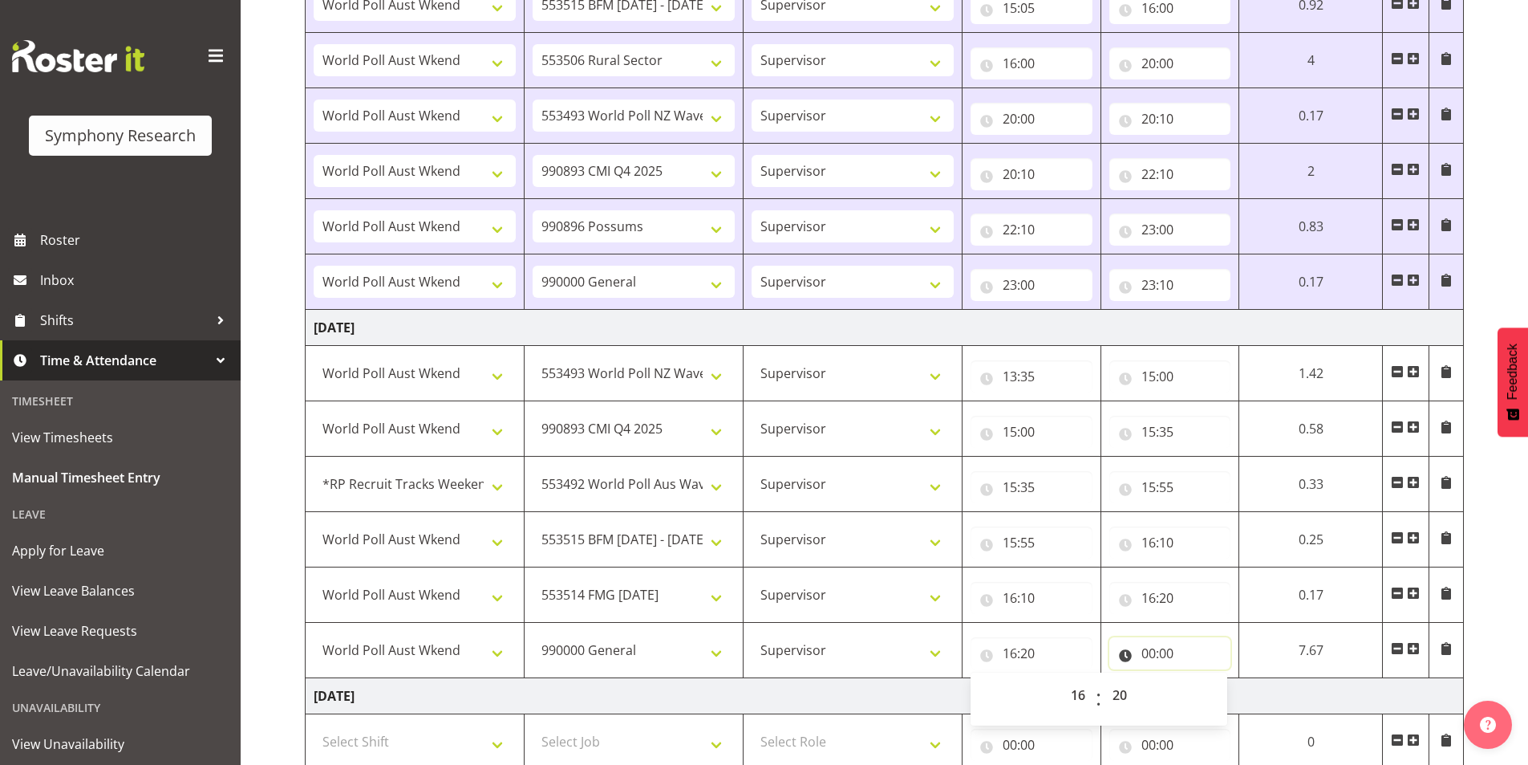
click at [1155, 650] on input "00:00" at bounding box center [1170, 653] width 122 height 32
click at [1213, 695] on select "00 01 02 03 04 05 06 07 08 09 10 11 12 13 14 15 16 17 18 19 20 21 22 23" at bounding box center [1219, 695] width 36 height 32
select select "16"
click at [1237, 679] on select "00 01 02 03 04 05 06 07 08 09 10 11 12 13 14 15 16 17 18 19 20 21 22 23" at bounding box center [1219, 695] width 36 height 32
type input "16:00"
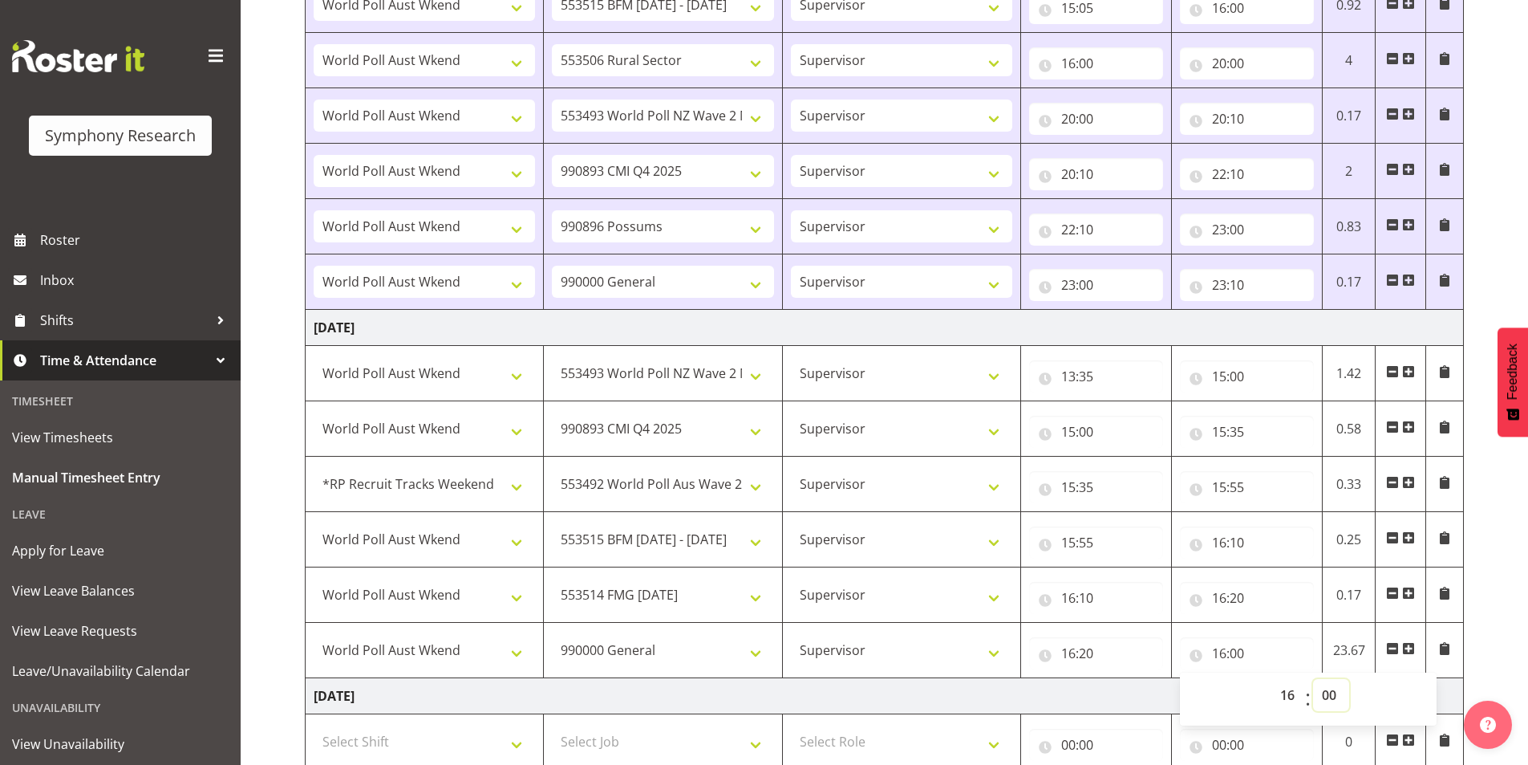
click at [1321, 702] on select "00 01 02 03 04 05 06 07 08 09 10 11 12 13 14 15 16 17 18 19 20 21 22 23 24 25 2…" at bounding box center [1331, 695] width 36 height 32
select select "25"
click at [1313, 679] on select "00 01 02 03 04 05 06 07 08 09 10 11 12 13 14 15 16 17 18 19 20 21 22 23 24 25 2…" at bounding box center [1331, 695] width 36 height 32
type input "16:25"
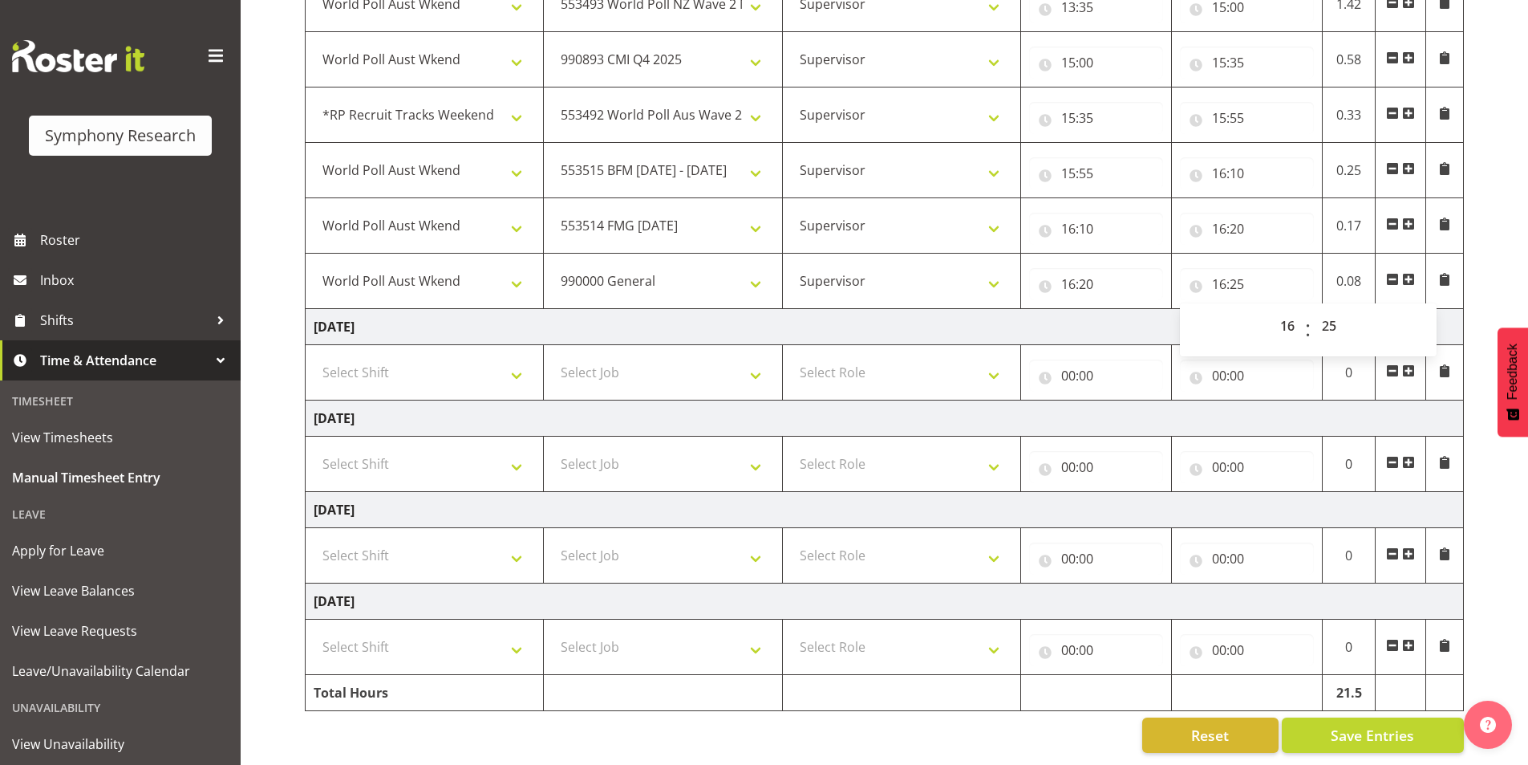
click at [1411, 273] on span at bounding box center [1408, 279] width 13 height 13
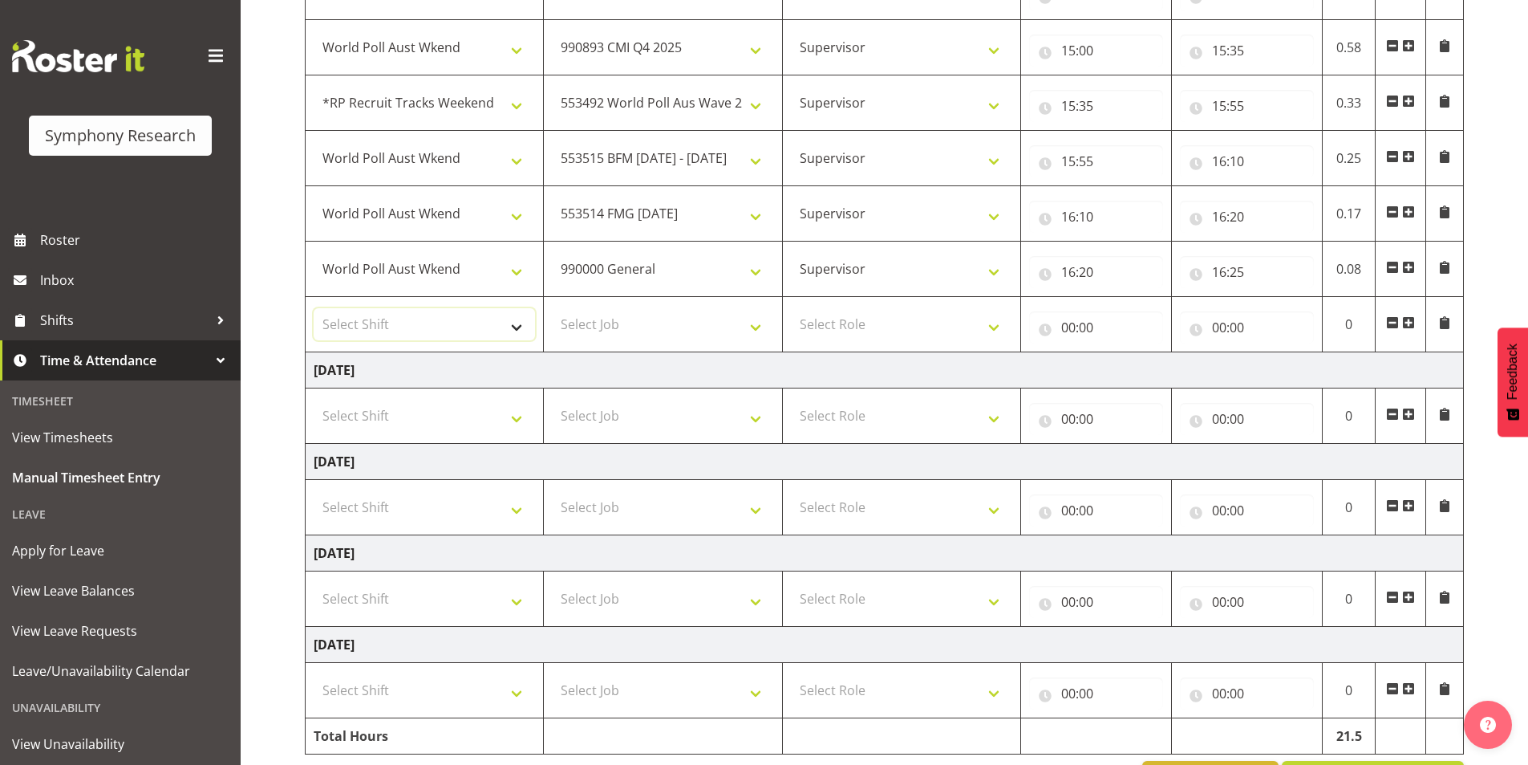
click at [374, 335] on select "Select Shift !!Weekend Residential (Roster IT Shift Label) *Business 9/10am ~ 4…" at bounding box center [424, 324] width 221 height 32
select select "43777"
click at [314, 308] on select "Select Shift !!Weekend Residential (Roster IT Shift Label) *Business 9/10am ~ 4…" at bounding box center [424, 324] width 221 height 32
click at [640, 322] on select "Select Job 550060 IF Admin 553492 World Poll Aus Wave 2 Main 2025 553493 World …" at bounding box center [662, 324] width 221 height 32
select select "10732"
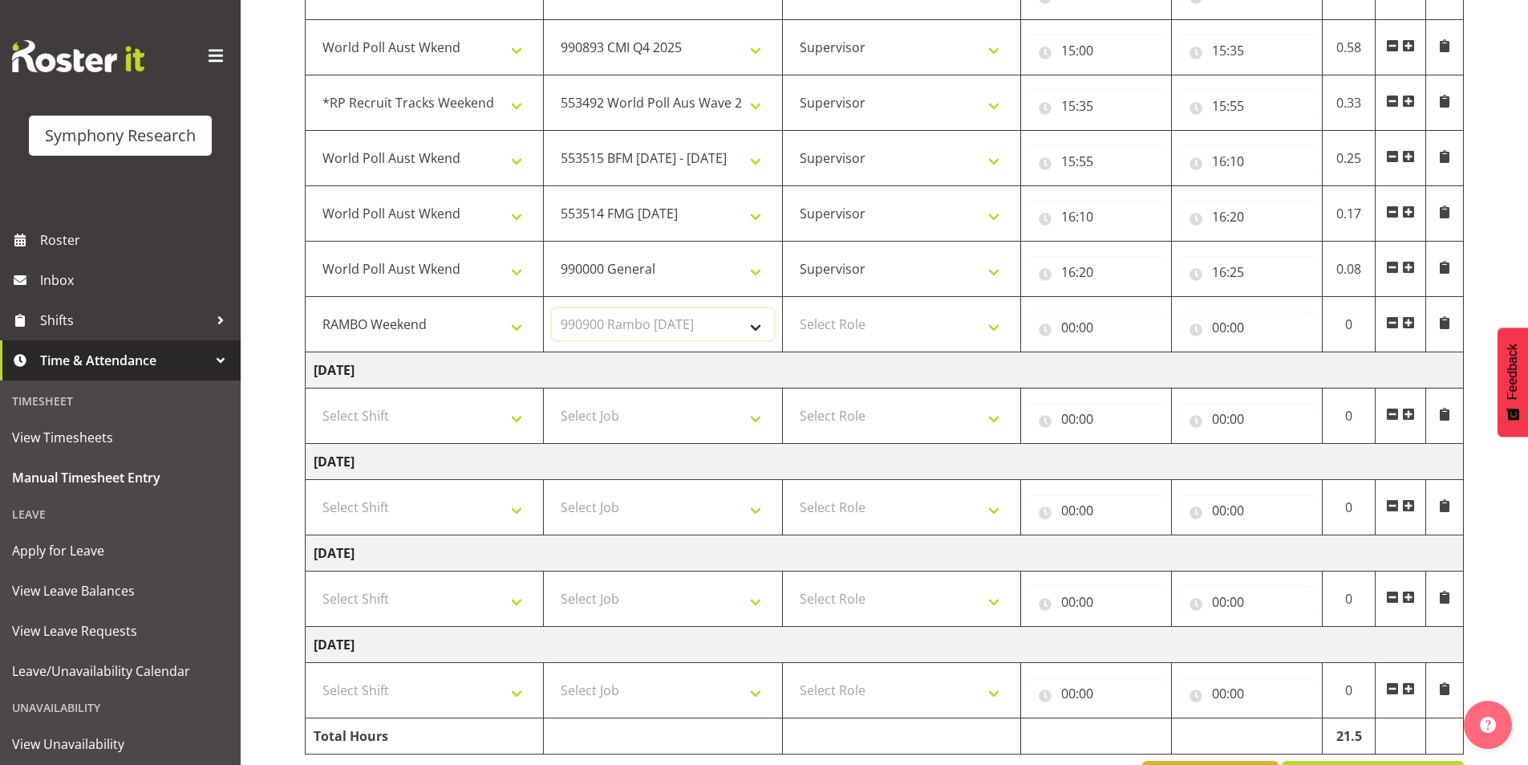
click at [552, 308] on select "Select Job 550060 IF Admin 553492 World Poll Aus Wave 2 Main 2025 553493 World …" at bounding box center [662, 324] width 221 height 32
click at [1237, 274] on input "16:25" at bounding box center [1247, 272] width 134 height 32
click at [1344, 319] on select "00 01 02 03 04 05 06 07 08 09 10 11 12 13 14 15 16 17 18 19 20 21 22 23 24 25 2…" at bounding box center [1331, 314] width 36 height 32
select select "30"
click at [1313, 298] on select "00 01 02 03 04 05 06 07 08 09 10 11 12 13 14 15 16 17 18 19 20 21 22 23 24 25 2…" at bounding box center [1331, 314] width 36 height 32
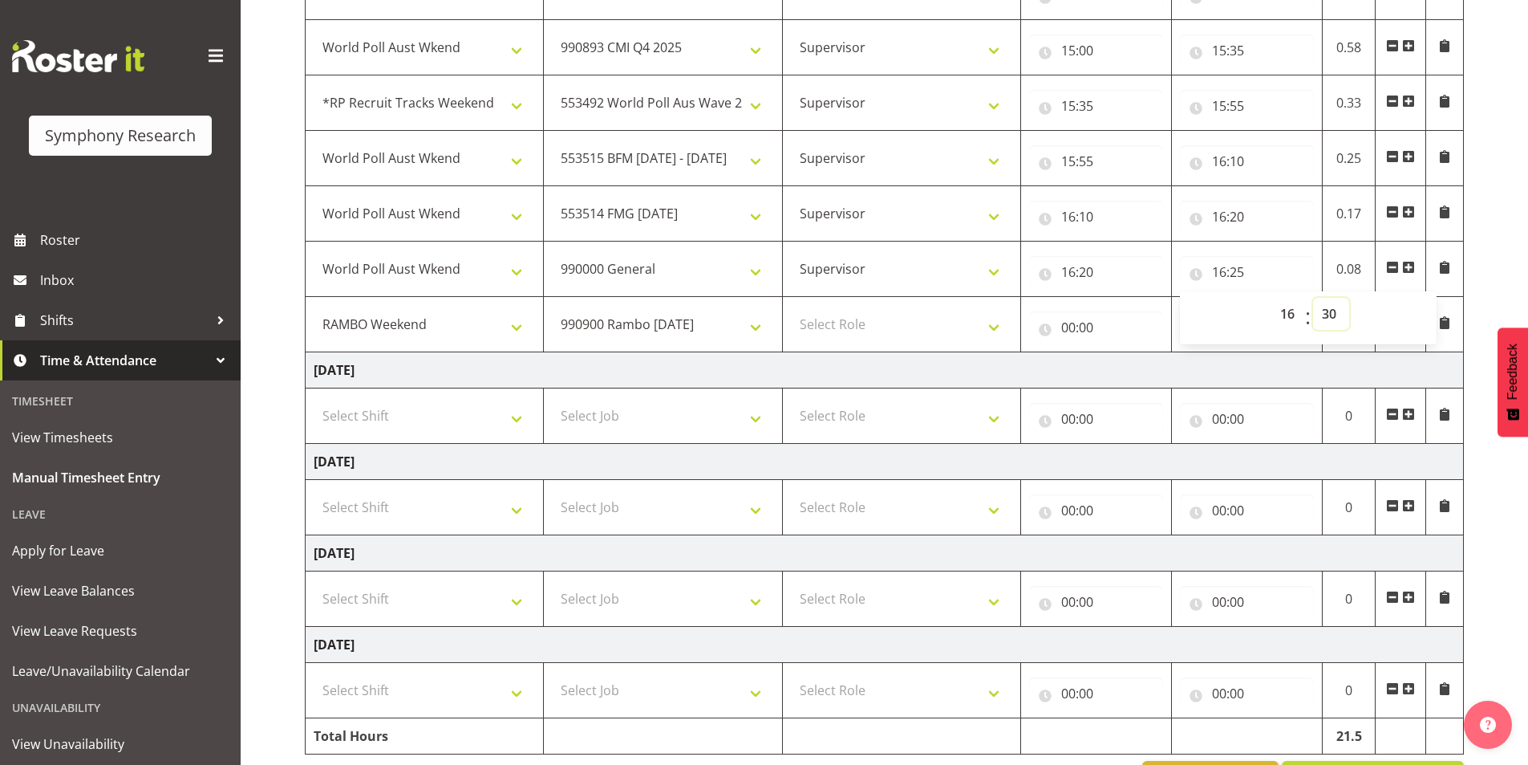
type input "16:30"
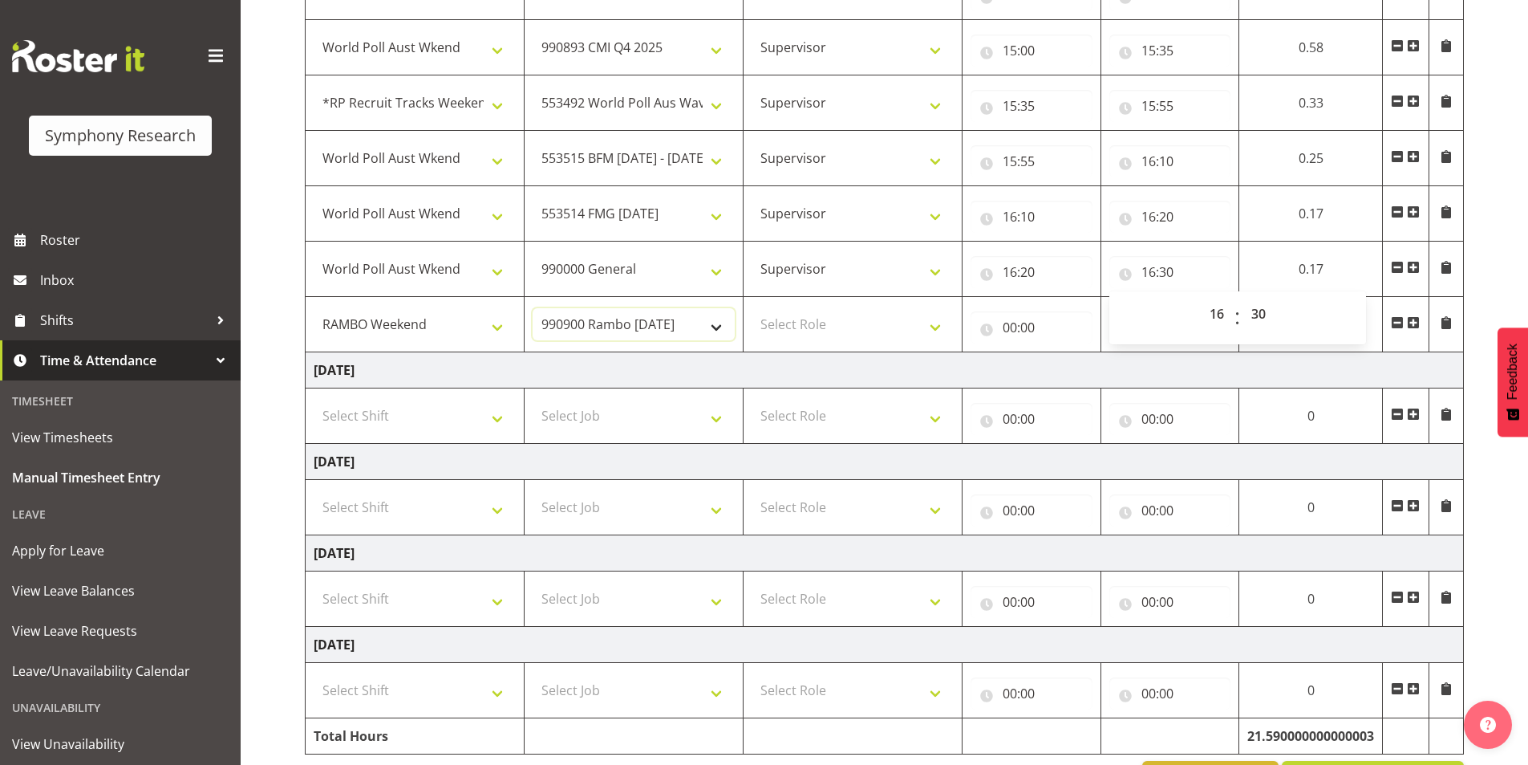
click at [602, 317] on select "550060 IF Admin 553492 World Poll Aus Wave 2 Main 2025 553493 World Poll NZ Wav…" at bounding box center [634, 324] width 202 height 32
select select "10575"
click at [533, 308] on select "550060 IF Admin 553492 World Poll Aus Wave 2 Main 2025 553493 World Poll NZ Wav…" at bounding box center [634, 324] width 202 height 32
click at [797, 329] on select "Select Role Interviewing Briefing Supervisor" at bounding box center [853, 324] width 202 height 32
select select "45"
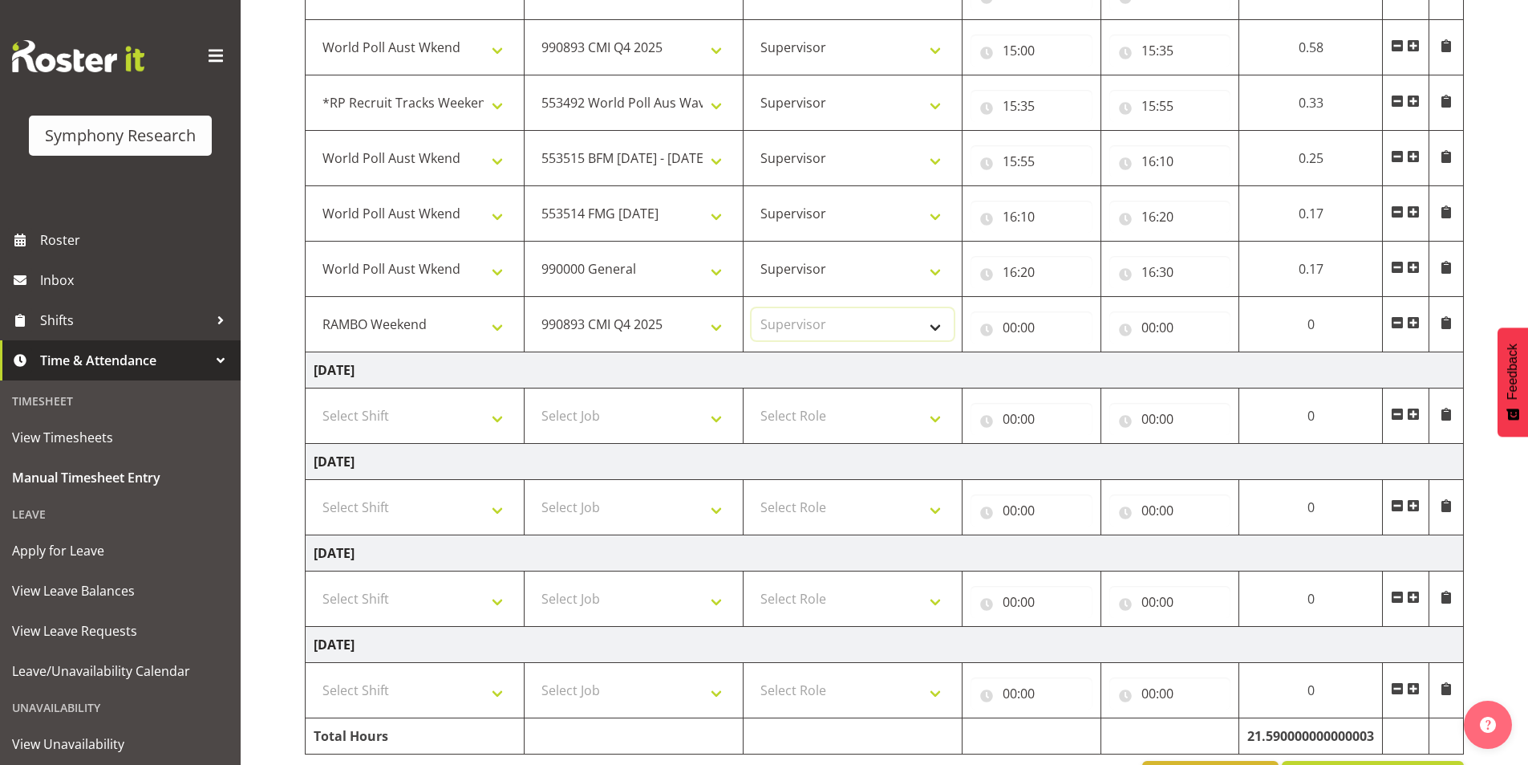
click at [752, 308] on select "Select Role Interviewing Briefing Supervisor" at bounding box center [853, 324] width 202 height 32
click at [1007, 328] on input "00:00" at bounding box center [1032, 327] width 122 height 32
click at [1076, 373] on select "00 01 02 03 04 05 06 07 08 09 10 11 12 13 14 15 16 17 18 19 20 21 22 23" at bounding box center [1080, 369] width 36 height 32
select select "16"
click at [1062, 353] on select "00 01 02 03 04 05 06 07 08 09 10 11 12 13 14 15 16 17 18 19 20 21 22 23" at bounding box center [1080, 369] width 36 height 32
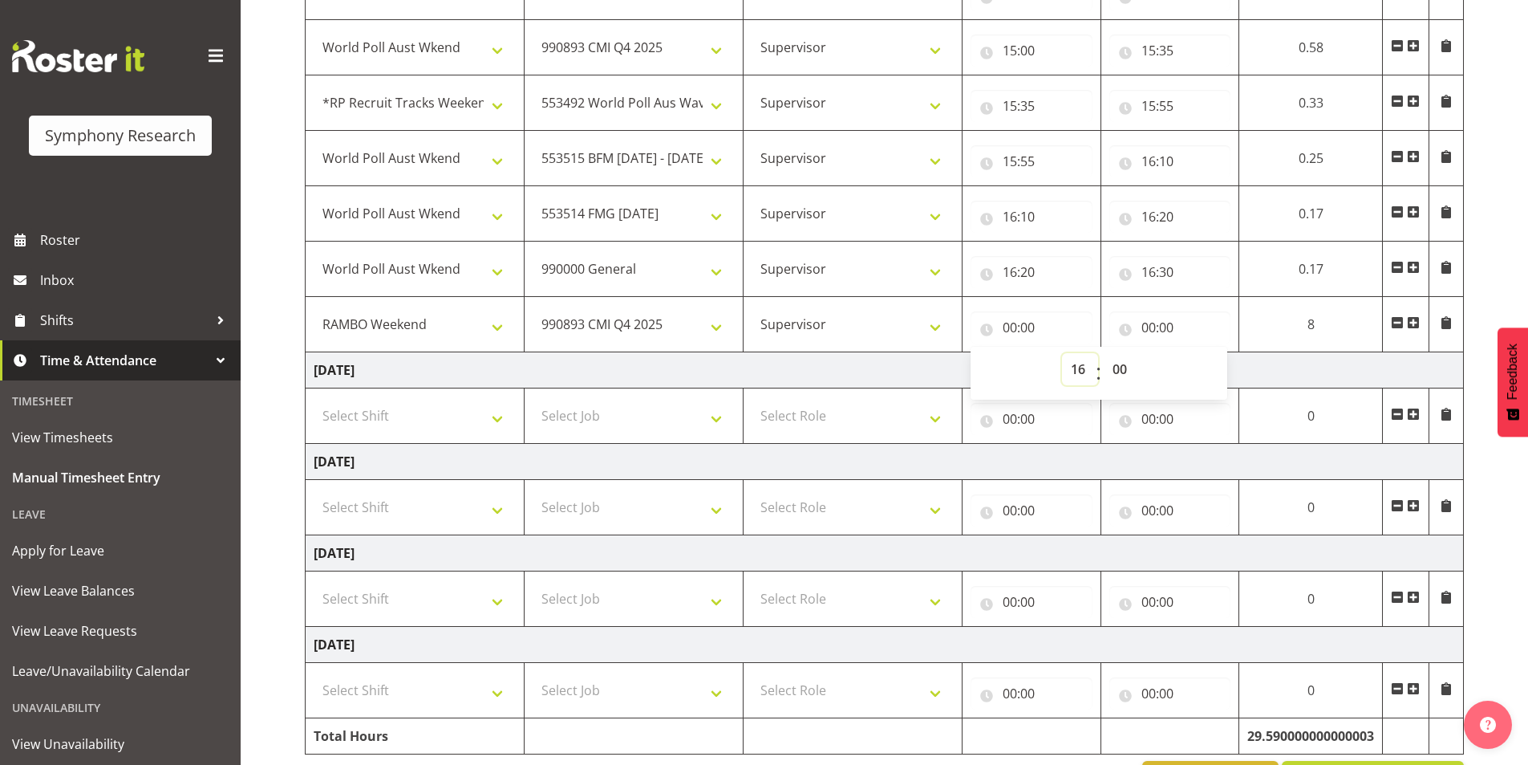
type input "16:00"
click at [1119, 371] on select "00 01 02 03 04 05 06 07 08 09 10 11 12 13 14 15 16 17 18 19 20 21 22 23 24 25 2…" at bounding box center [1122, 369] width 36 height 32
select select "45"
click at [1104, 353] on select "00 01 02 03 04 05 06 07 08 09 10 11 12 13 14 15 16 17 18 19 20 21 22 23 24 25 2…" at bounding box center [1122, 369] width 36 height 32
type input "16:45"
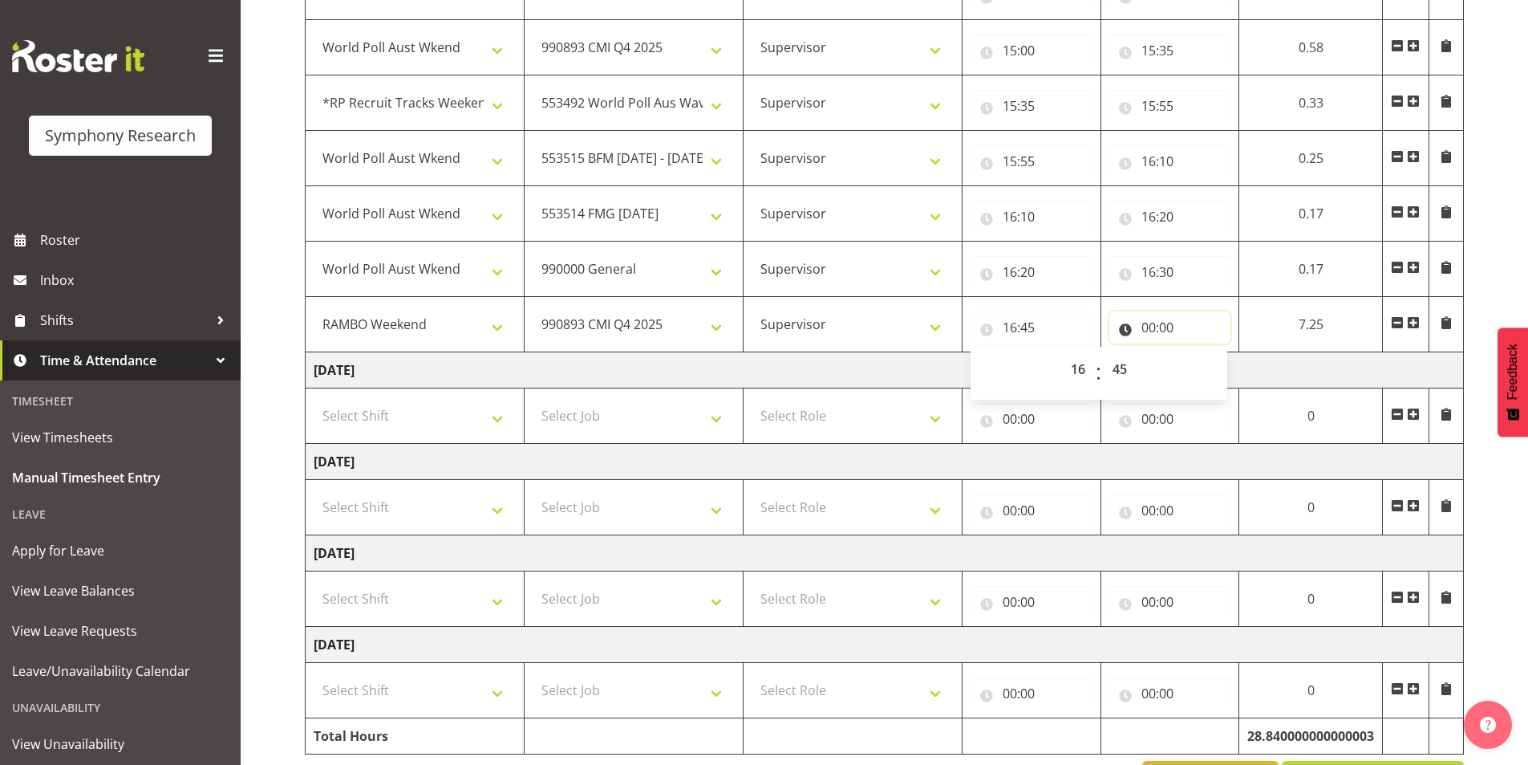
click at [1155, 320] on input "00:00" at bounding box center [1170, 327] width 122 height 32
click at [1217, 370] on select "00 01 02 03 04 05 06 07 08 09 10 11 12 13 14 15 16 17 18 19 20 21 22 23" at bounding box center [1219, 369] width 36 height 32
select select "17"
click at [1201, 353] on select "00 01 02 03 04 05 06 07 08 09 10 11 12 13 14 15 16 17 18 19 20 21 22 23" at bounding box center [1219, 369] width 36 height 32
type input "17:00"
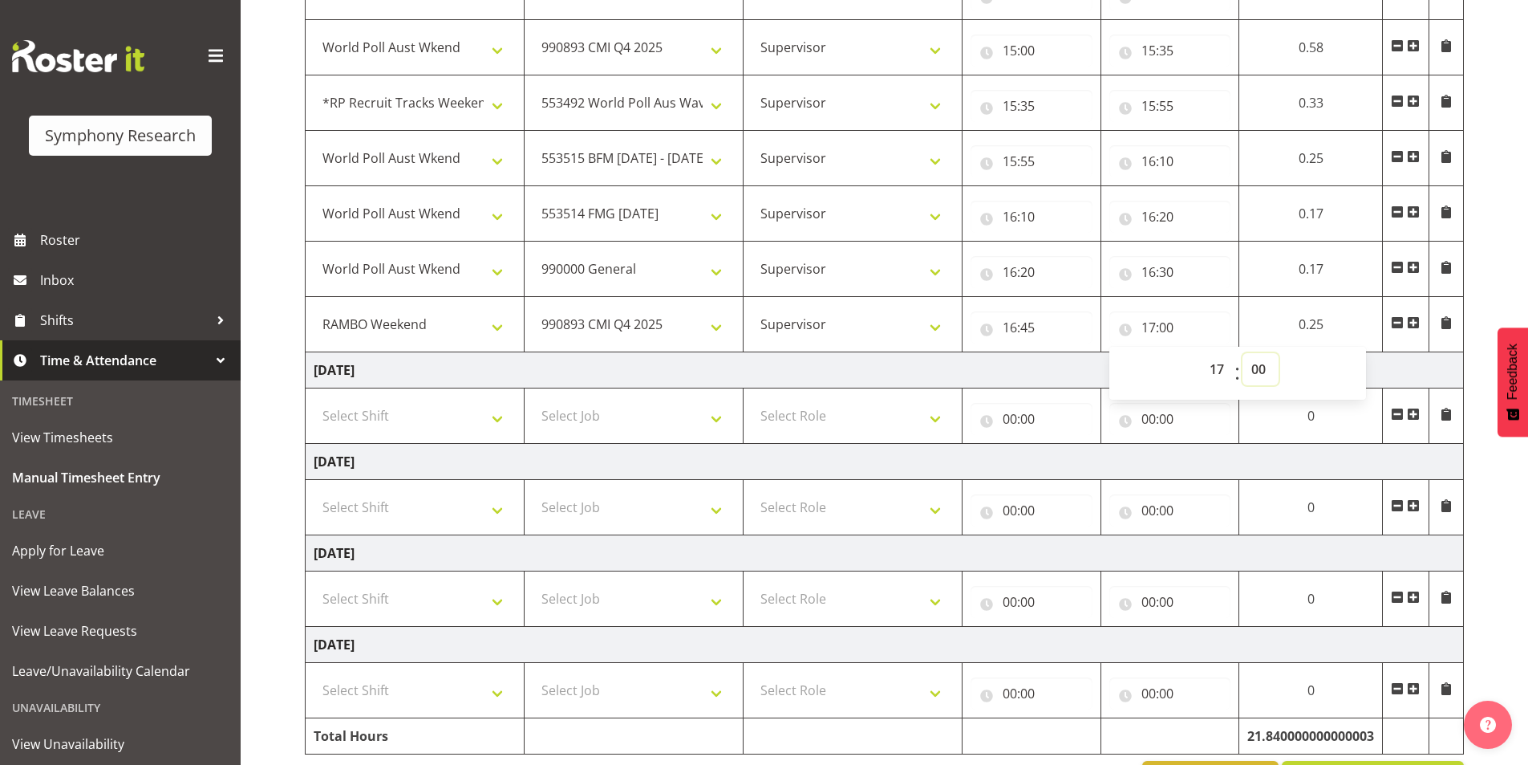
click at [1258, 368] on select "00 01 02 03 04 05 06 07 08 09 10 11 12 13 14 15 16 17 18 19 20 21 22 23 24 25 2…" at bounding box center [1261, 369] width 36 height 32
select select "35"
click at [1279, 353] on select "00 01 02 03 04 05 06 07 08 09 10 11 12 13 14 15 16 17 18 19 20 21 22 23 24 25 2…" at bounding box center [1261, 369] width 36 height 32
type input "17:35"
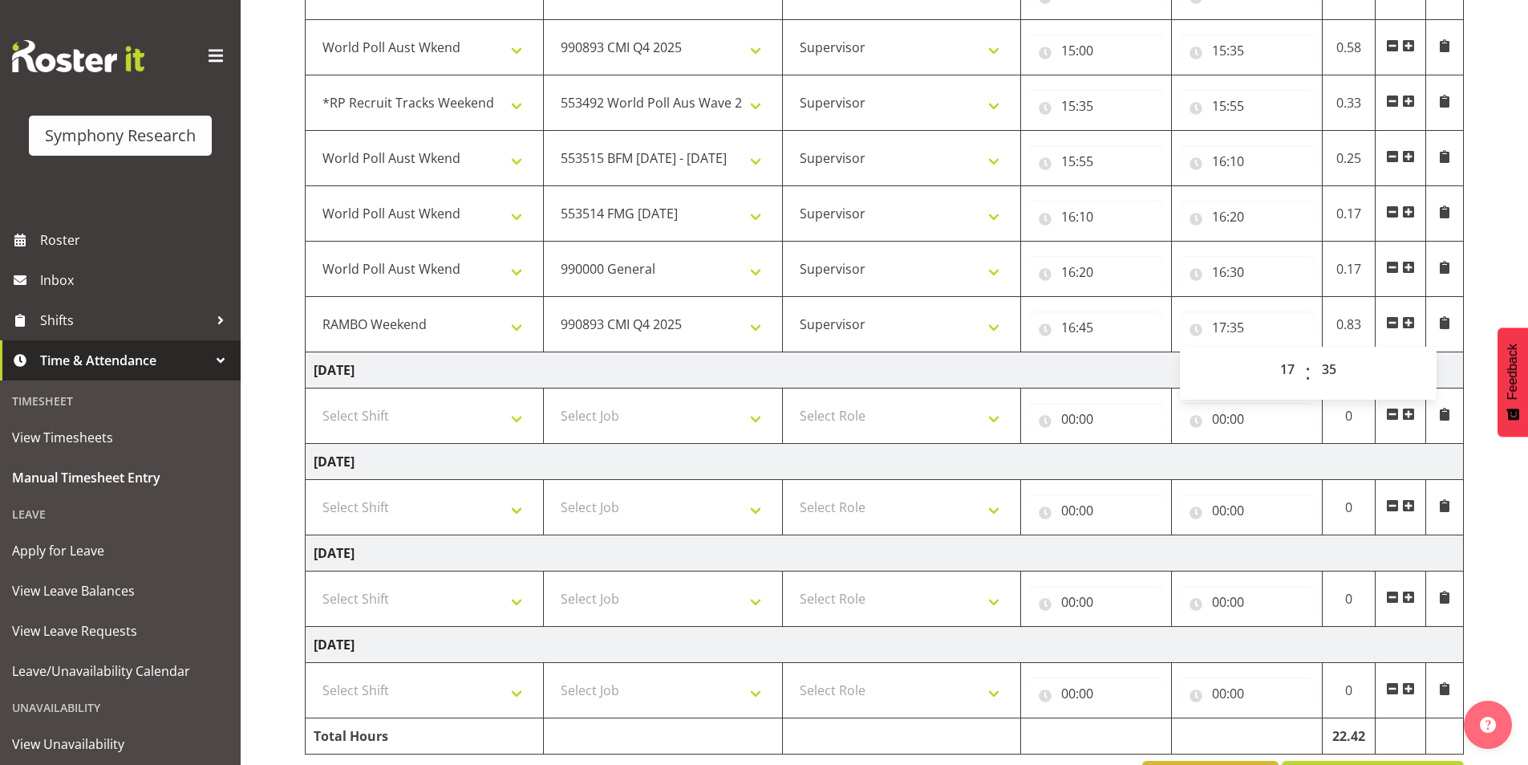
click at [1407, 321] on span at bounding box center [1408, 322] width 13 height 13
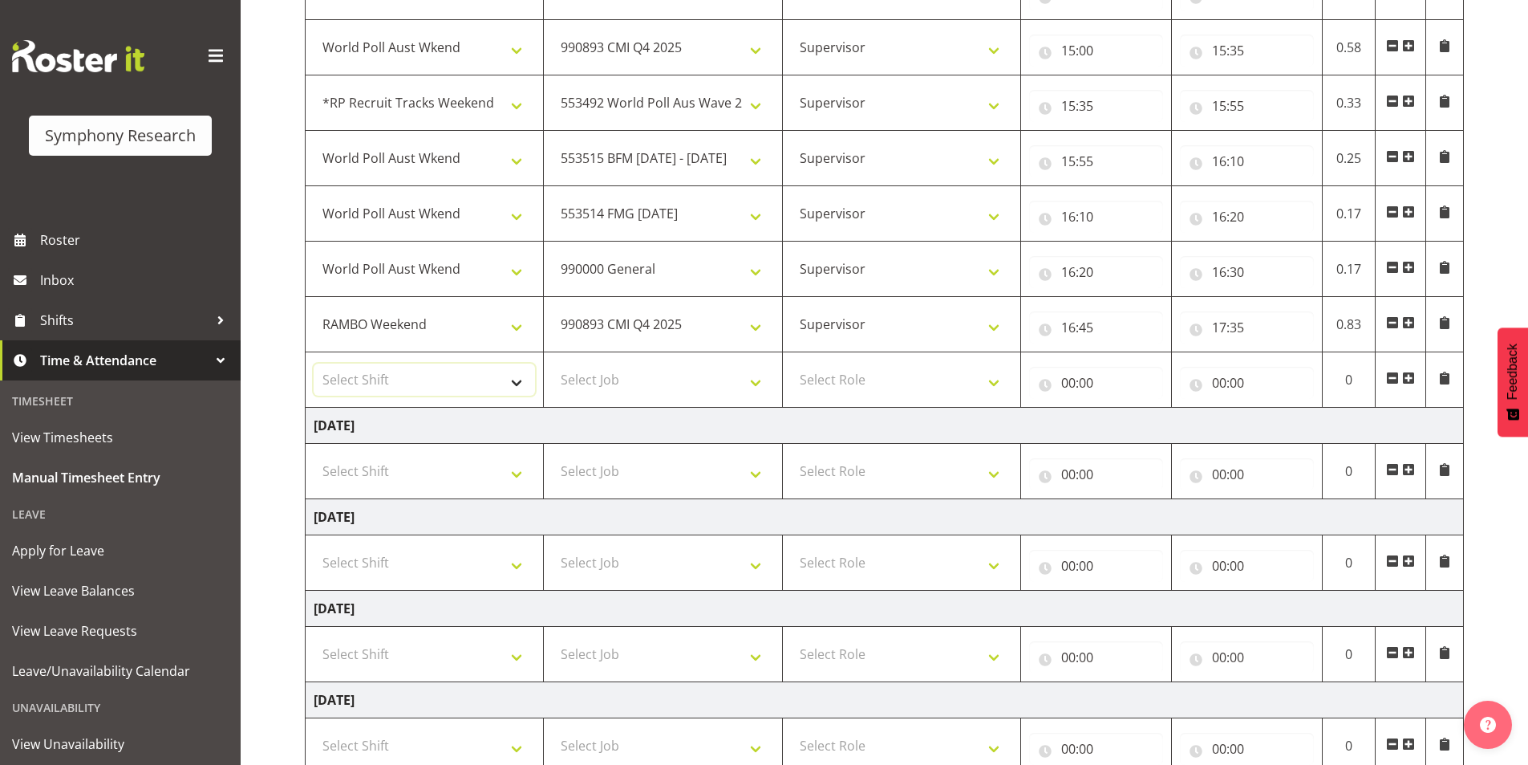
click at [423, 383] on select "Select Shift !!Weekend Residential (Roster IT Shift Label) *Business 9/10am ~ 4…" at bounding box center [424, 379] width 221 height 32
select select "56692"
click at [314, 363] on select "Select Shift !!Weekend Residential (Roster IT Shift Label) *Business 9/10am ~ 4…" at bounding box center [424, 379] width 221 height 32
click at [601, 386] on select "Select Job 550060 IF Admin 553492 World Poll Aus Wave 2 Main 2025 553493 World …" at bounding box center [662, 379] width 221 height 32
select select "10499"
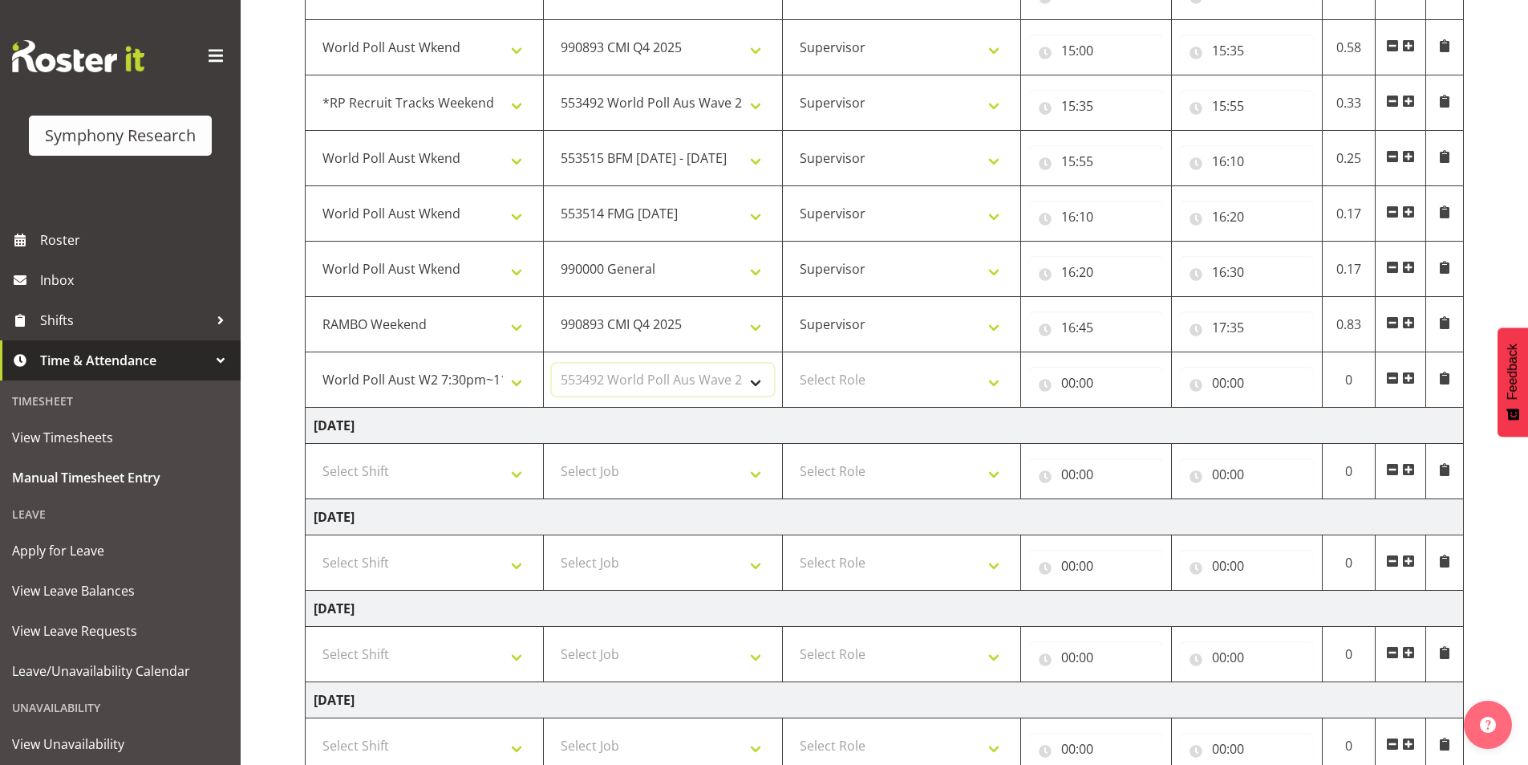
click at [552, 363] on select "Select Job 550060 IF Admin 553492 World Poll Aus Wave 2 Main 2025 553493 World …" at bounding box center [662, 379] width 221 height 32
click at [842, 375] on select "Select Role Interviewing Briefing Supervisor" at bounding box center [901, 379] width 221 height 32
select select "45"
click at [791, 363] on select "Select Role Interviewing Briefing Supervisor" at bounding box center [901, 379] width 221 height 32
click at [1068, 383] on input "00:00" at bounding box center [1096, 383] width 134 height 32
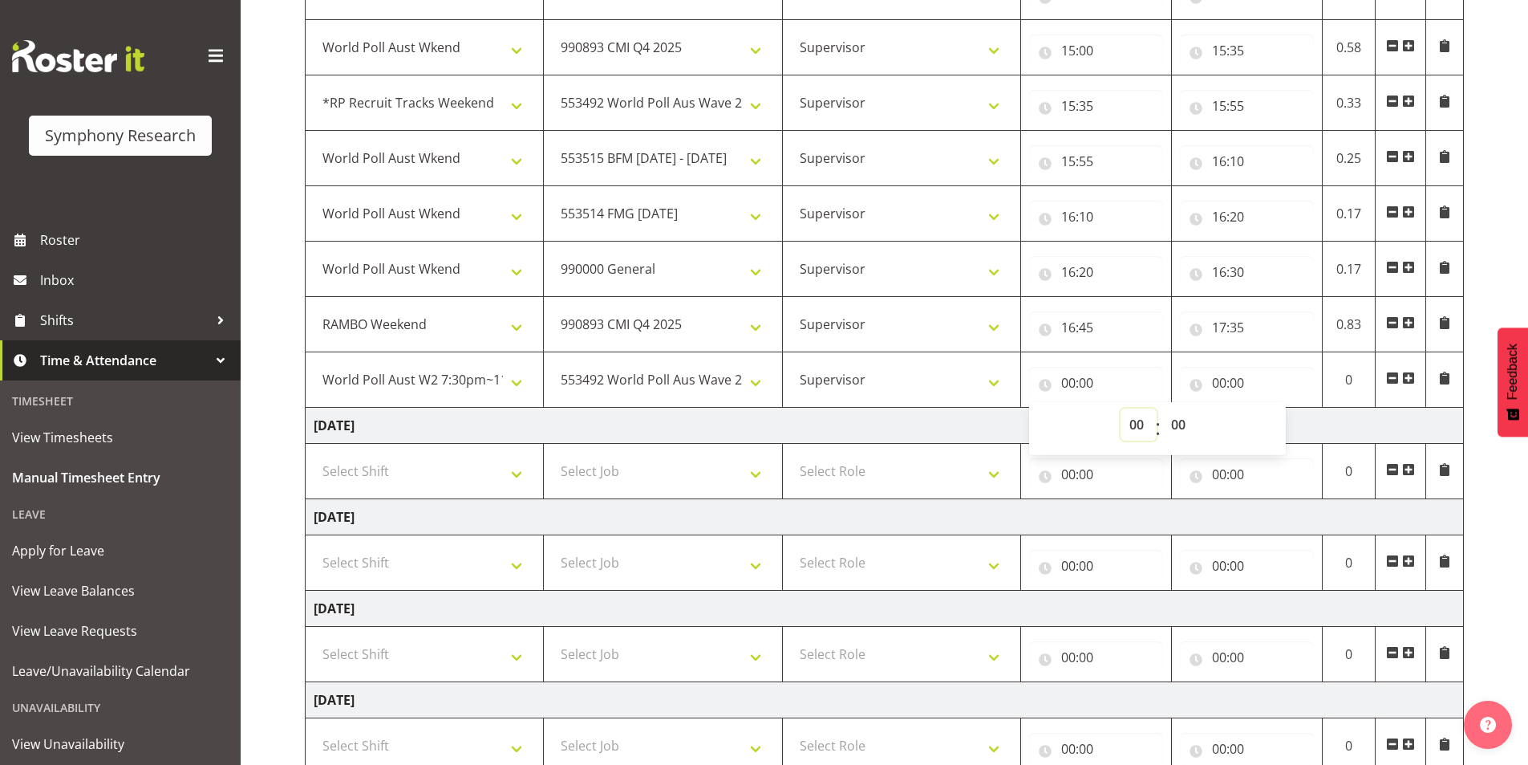
click at [1124, 432] on select "00 01 02 03 04 05 06 07 08 09 10 11 12 13 14 15 16 17 18 19 20 21 22 23" at bounding box center [1139, 424] width 36 height 32
select select "17"
click at [1121, 408] on select "00 01 02 03 04 05 06 07 08 09 10 11 12 13 14 15 16 17 18 19 20 21 22 23" at bounding box center [1139, 424] width 36 height 32
type input "17:00"
click at [1182, 430] on select "00 01 02 03 04 05 06 07 08 09 10 11 12 13 14 15 16 17 18 19 20 21 22 23 24 25 2…" at bounding box center [1180, 424] width 36 height 32
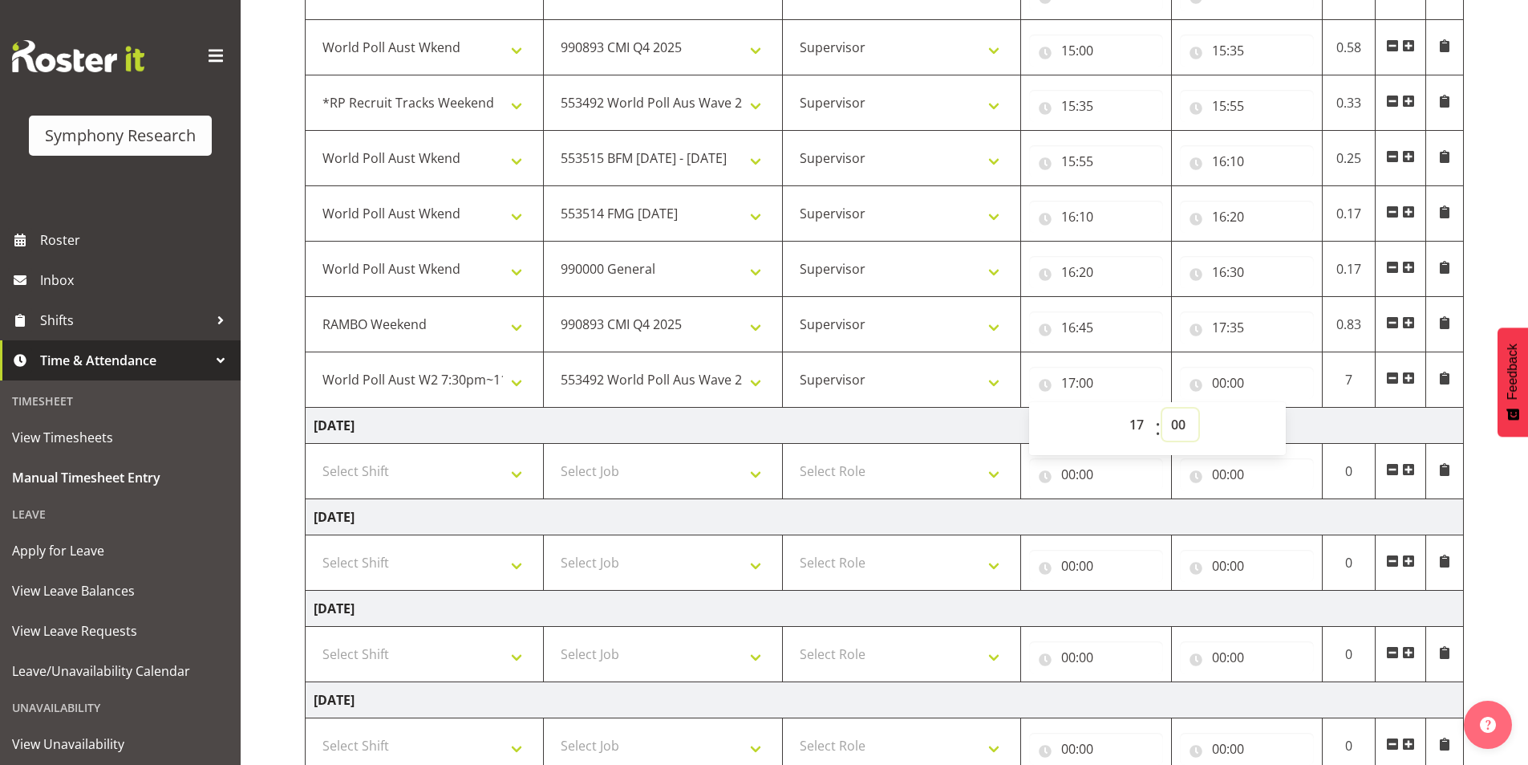
select select "35"
click at [1162, 408] on select "00 01 02 03 04 05 06 07 08 09 10 11 12 13 14 15 16 17 18 19 20 21 22 23 24 25 2…" at bounding box center [1180, 424] width 36 height 32
type input "17:35"
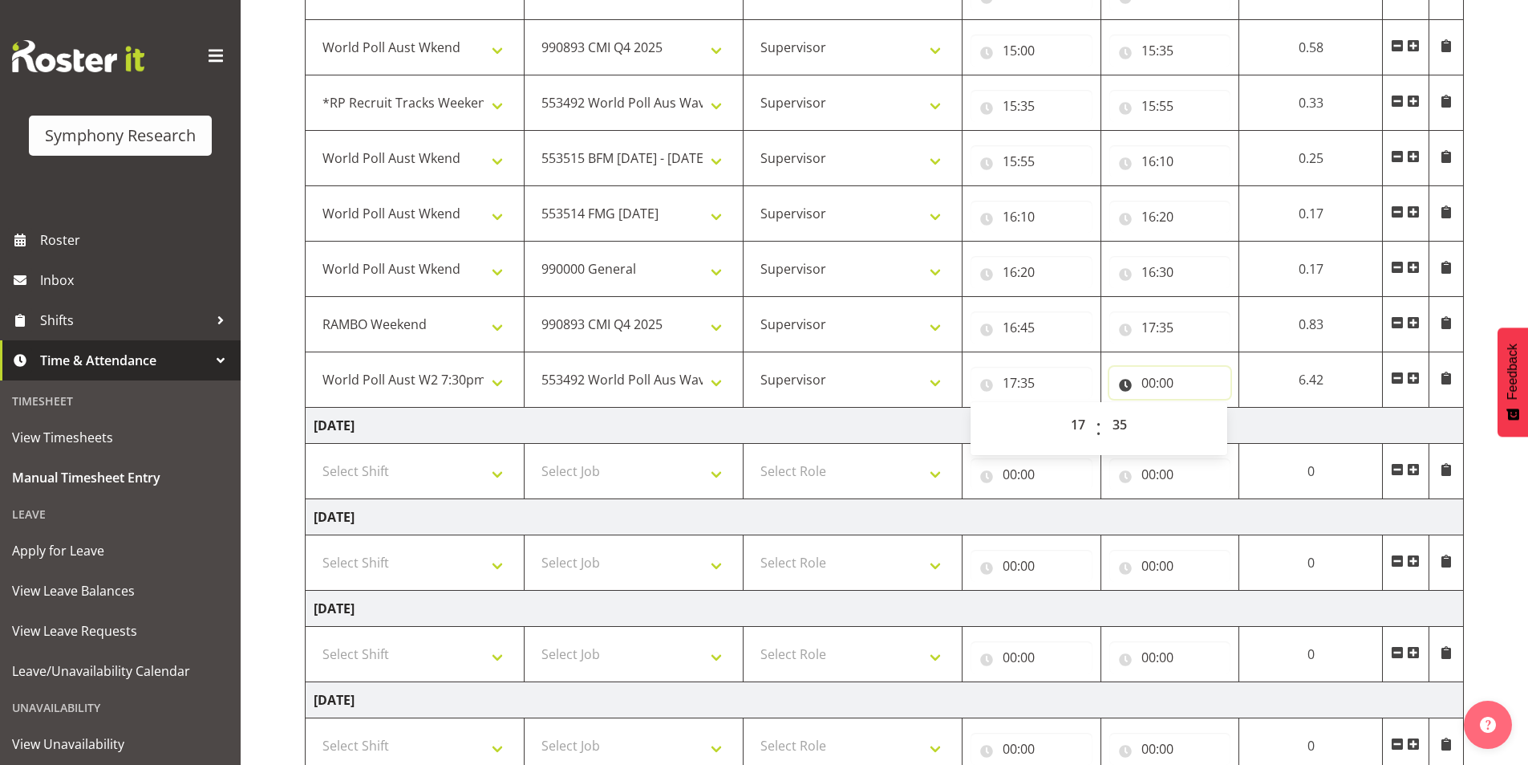
click at [1155, 379] on input "00:00" at bounding box center [1170, 383] width 122 height 32
click at [1213, 422] on select "00 01 02 03 04 05 06 07 08 09 10 11 12 13 14 15 16 17 18 19 20 21 22 23" at bounding box center [1219, 424] width 36 height 32
select select "23"
click at [1201, 408] on select "00 01 02 03 04 05 06 07 08 09 10 11 12 13 14 15 16 17 18 19 20 21 22 23" at bounding box center [1219, 424] width 36 height 32
type input "23:00"
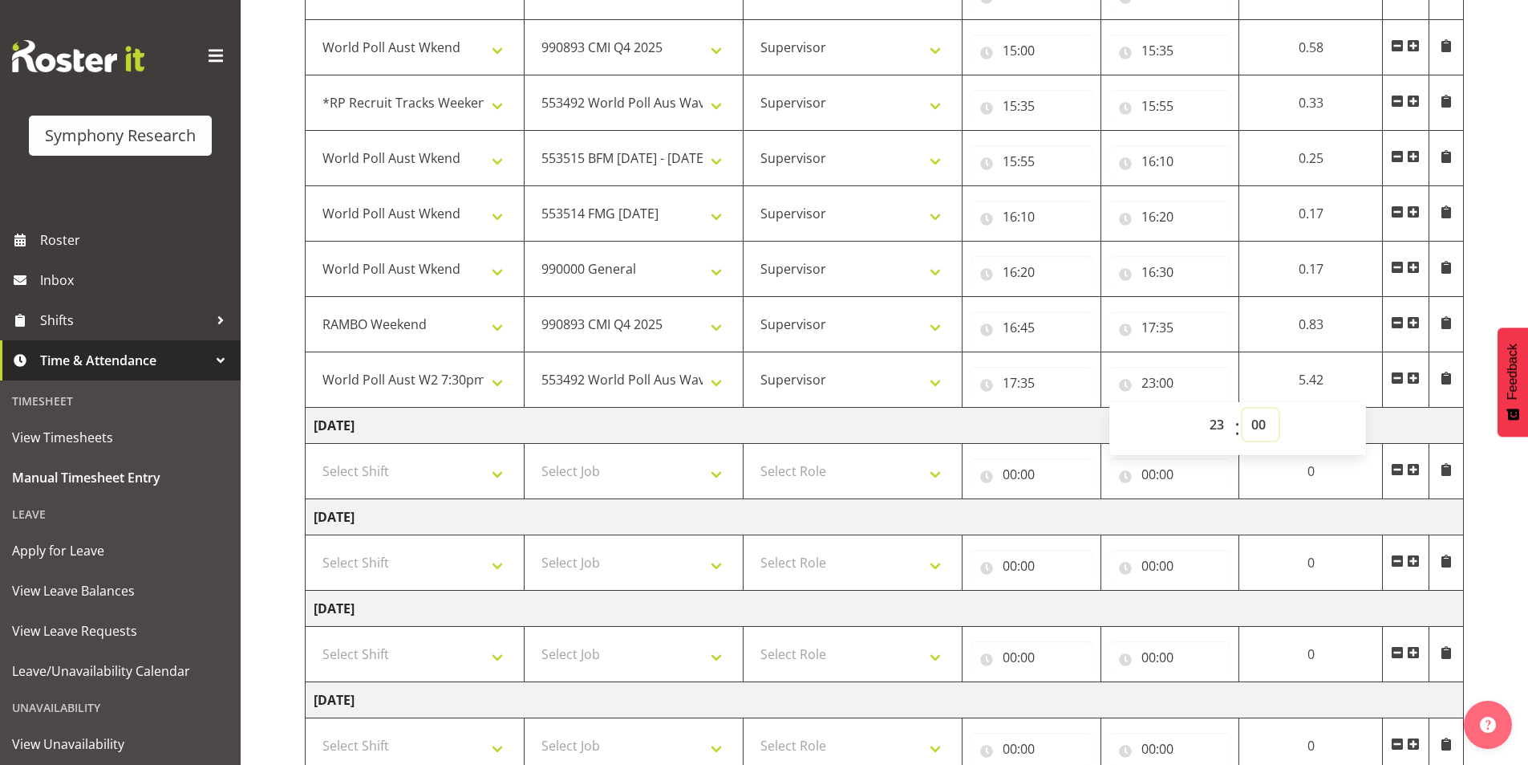
click at [1252, 424] on select "00 01 02 03 04 05 06 07 08 09 10 11 12 13 14 15 16 17 18 19 20 21 22 23 24 25 2…" at bounding box center [1261, 424] width 36 height 32
select select "45"
click at [1243, 408] on select "00 01 02 03 04 05 06 07 08 09 10 11 12 13 14 15 16 17 18 19 20 21 22 23 24 25 2…" at bounding box center [1261, 424] width 36 height 32
type input "23:45"
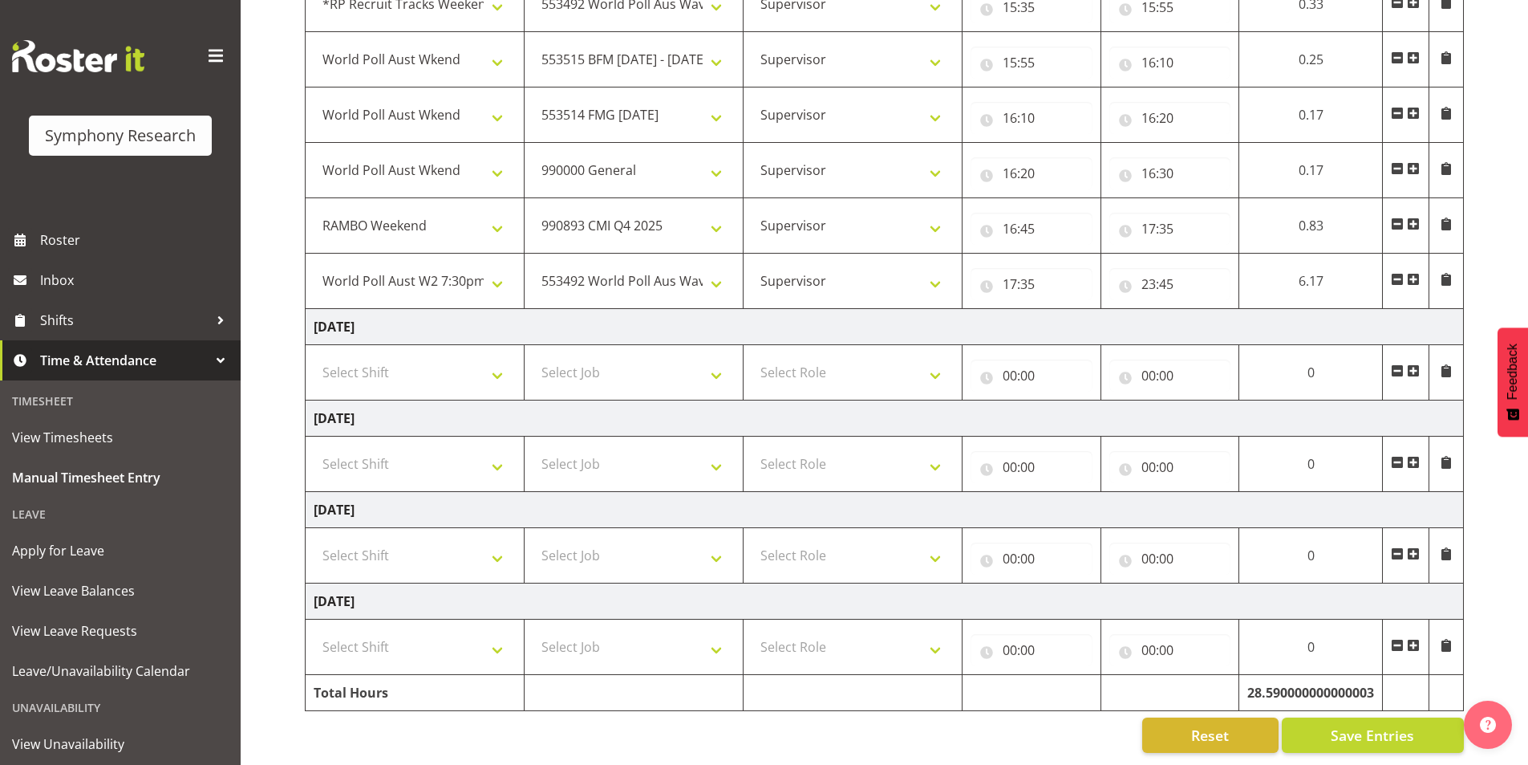
scroll to position [1615, 0]
click at [1385, 717] on button "Save Entries" at bounding box center [1373, 734] width 182 height 35
